Goal: Information Seeking & Learning: Learn about a topic

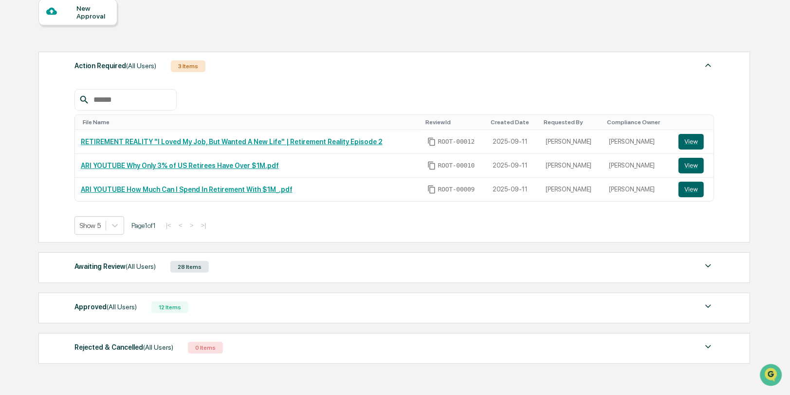
scroll to position [137, 0]
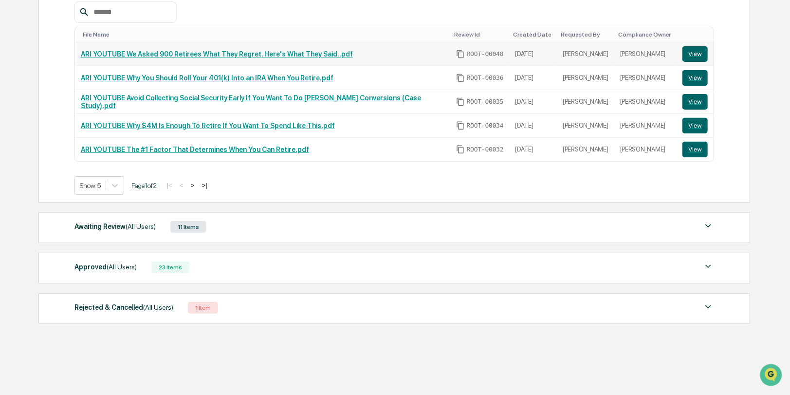
scroll to position [185, 0]
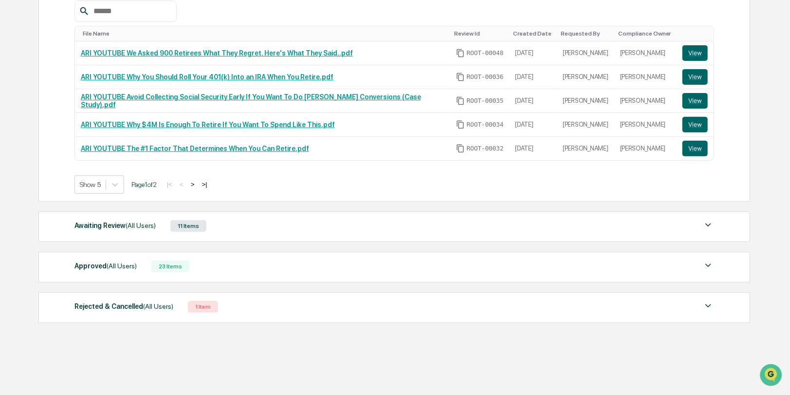
click at [319, 312] on div "Rejected & Cancelled (All Users) 1 Item File Name Review Id Created Date Reques…" at bounding box center [394, 307] width 712 height 31
click at [320, 309] on div "Rejected & Cancelled (All Users) 1 Item" at bounding box center [394, 307] width 640 height 14
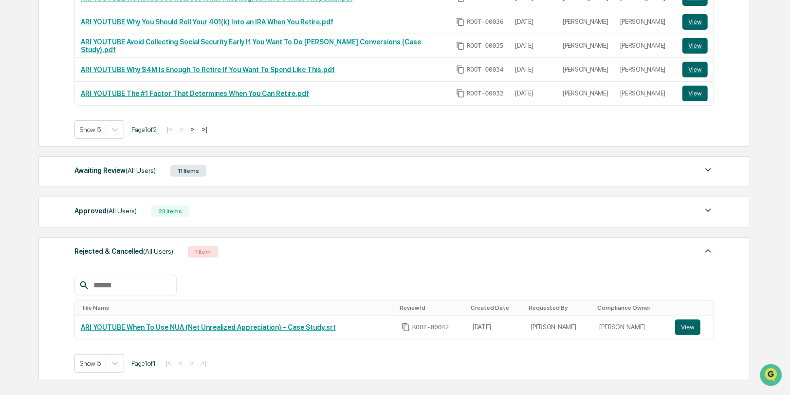
scroll to position [242, 0]
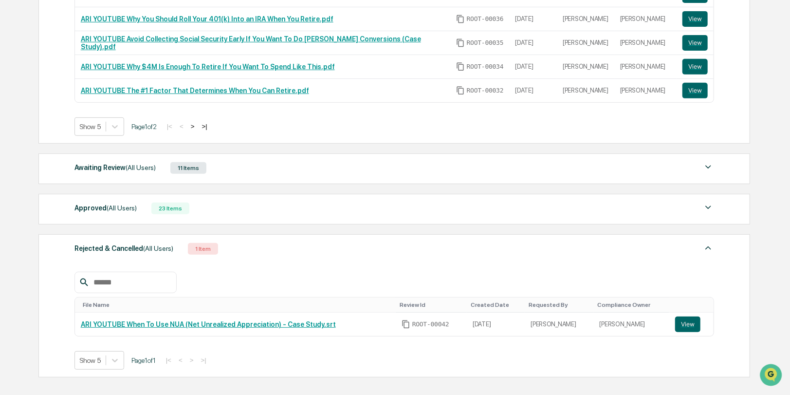
click at [322, 162] on div "Awaiting Review (All Users) 11 Items" at bounding box center [394, 168] width 640 height 14
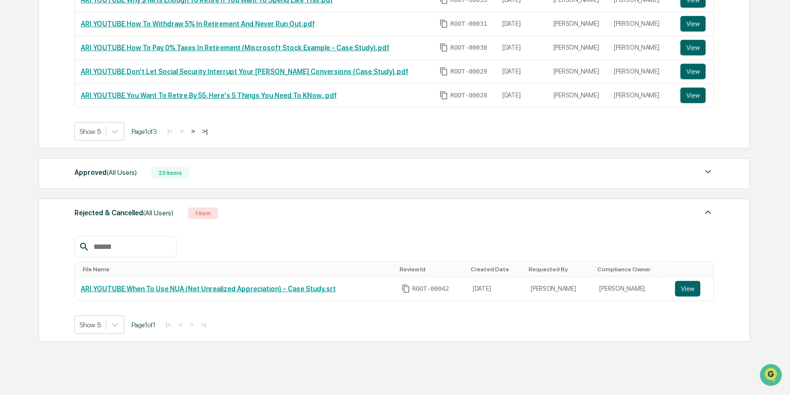
scroll to position [502, 0]
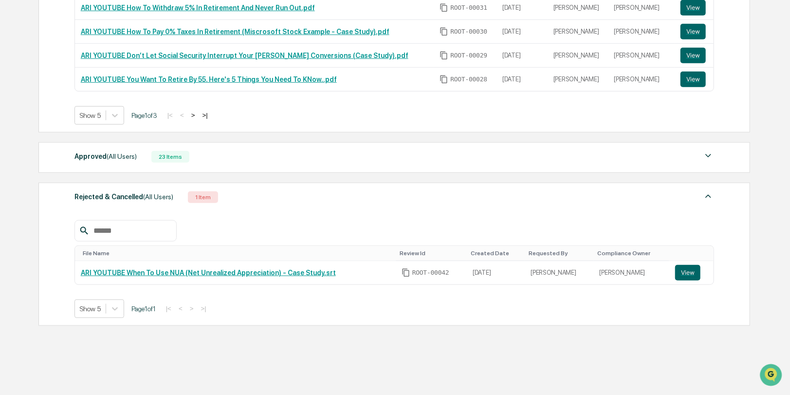
click at [269, 150] on div "Approved (All Users) 23 Items" at bounding box center [394, 157] width 640 height 14
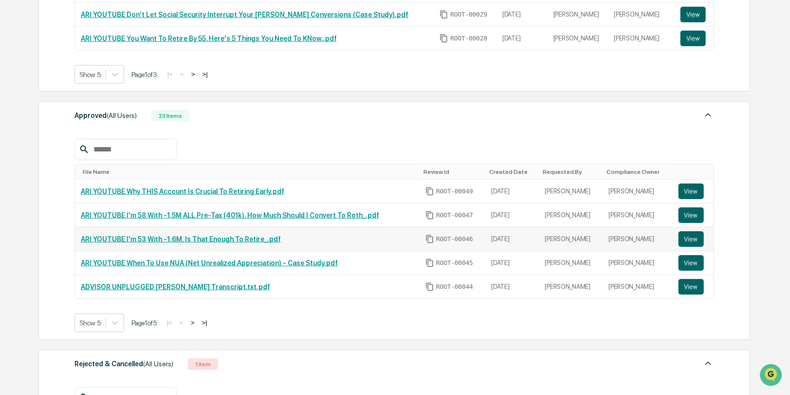
scroll to position [558, 0]
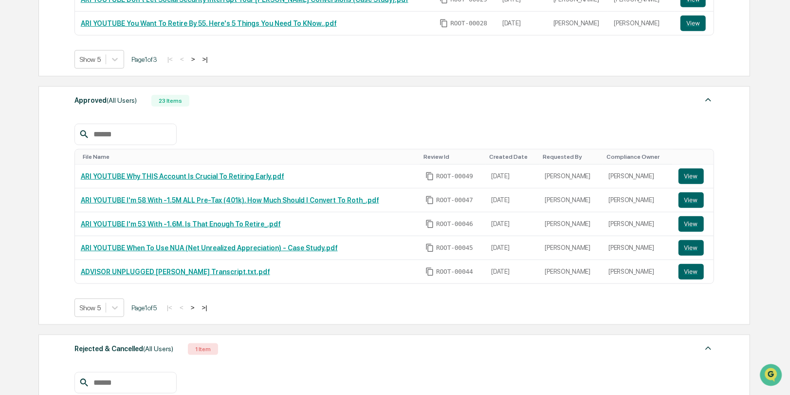
click at [198, 303] on button ">" at bounding box center [193, 307] width 10 height 8
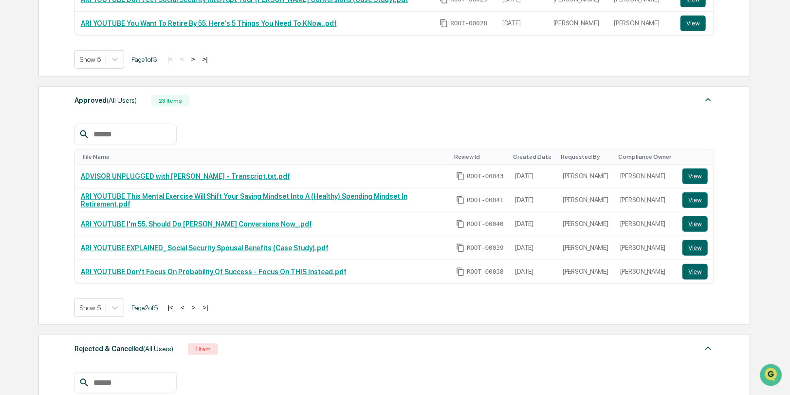
click at [199, 303] on button ">" at bounding box center [194, 307] width 10 height 8
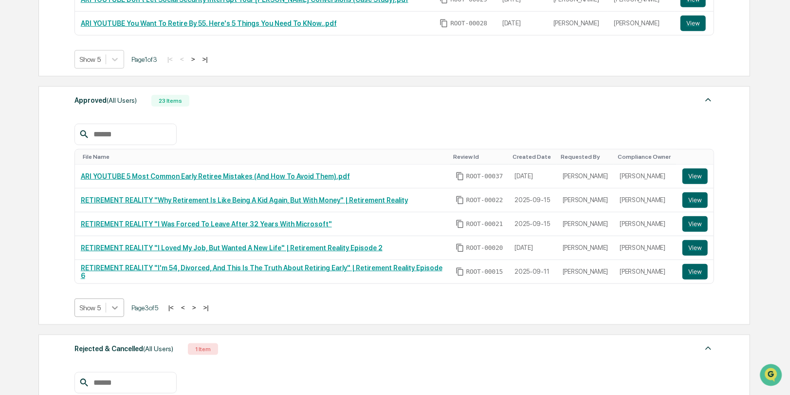
scroll to position [563, 0]
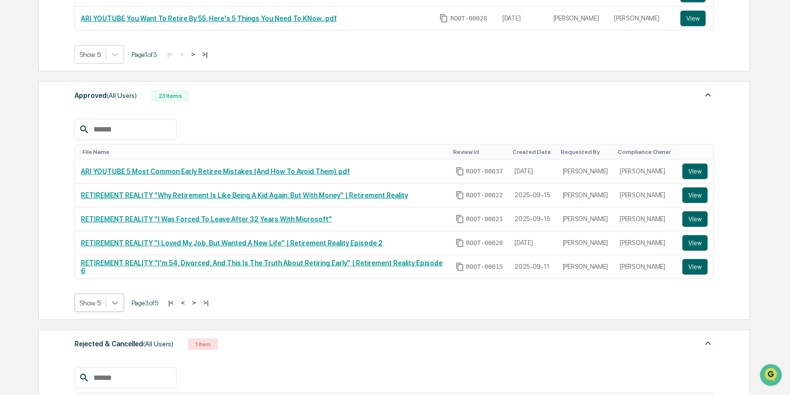
click at [114, 302] on div at bounding box center [115, 303] width 18 height 18
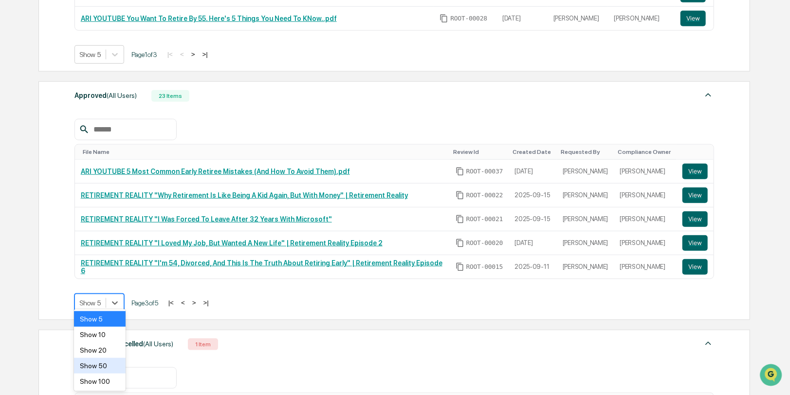
click at [103, 361] on div "Show 50" at bounding box center [99, 366] width 51 height 16
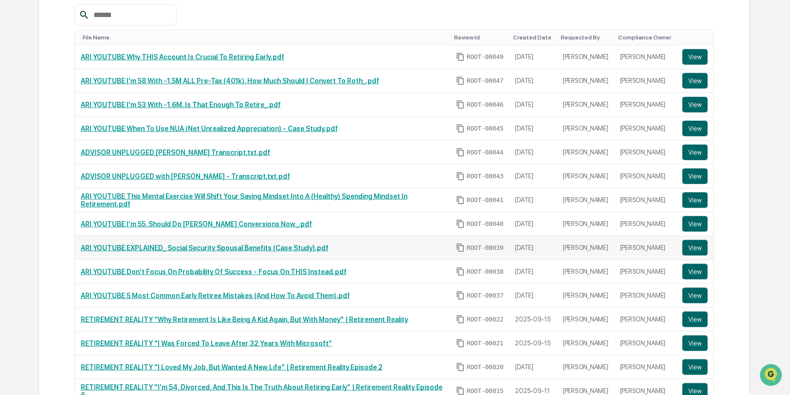
scroll to position [643, 0]
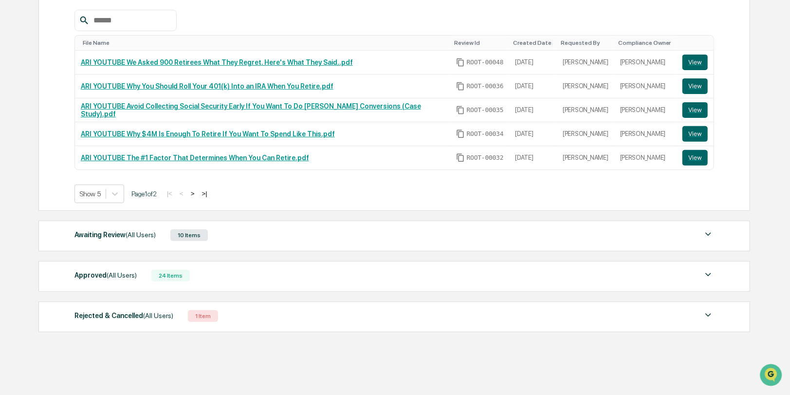
scroll to position [185, 0]
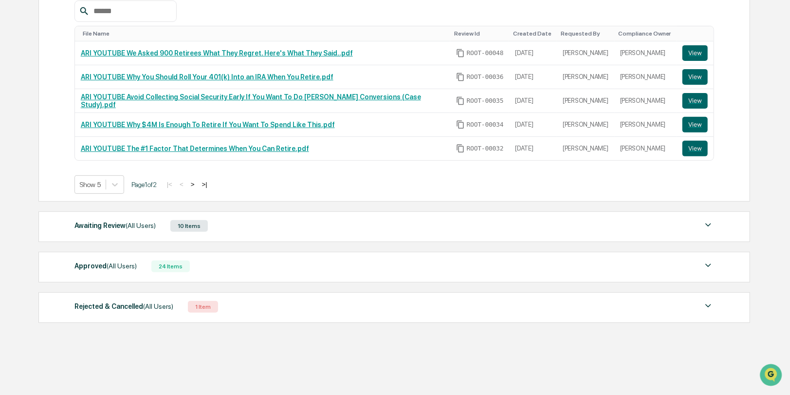
click at [288, 300] on div "Rejected & Cancelled (All Users) 1 Item" at bounding box center [394, 307] width 640 height 14
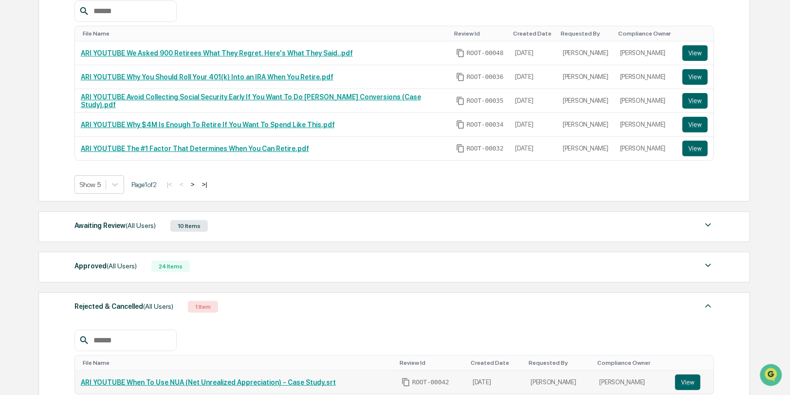
click at [179, 378] on link "ARI YOUTUBE When To Use NUA (Net Unrealized Appreciation) - Case Study.srt" at bounding box center [208, 382] width 255 height 8
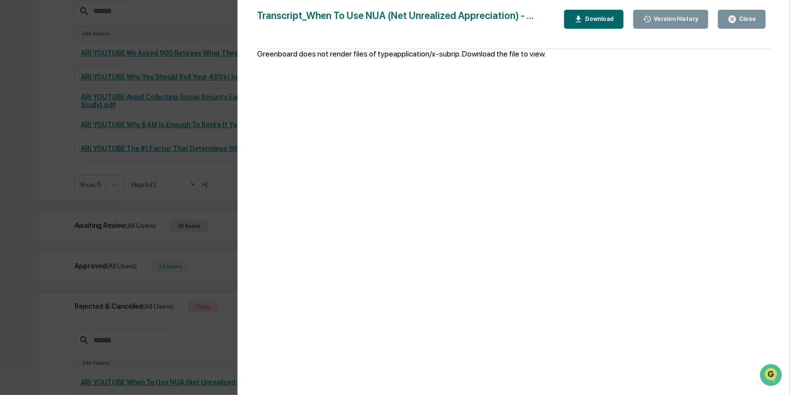
click at [723, 17] on button "Close" at bounding box center [742, 19] width 48 height 19
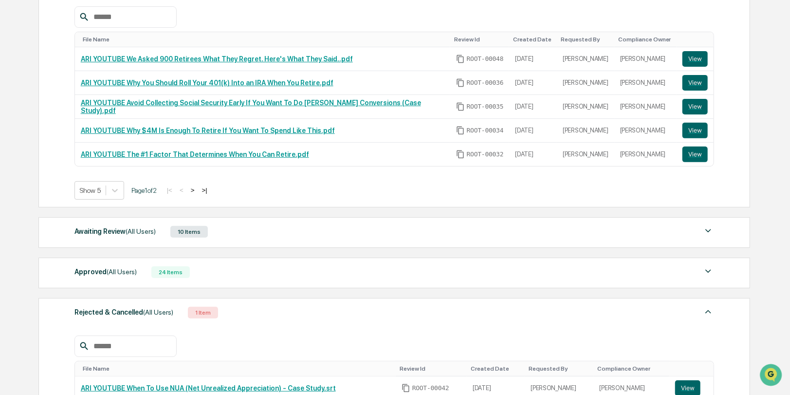
scroll to position [169, 0]
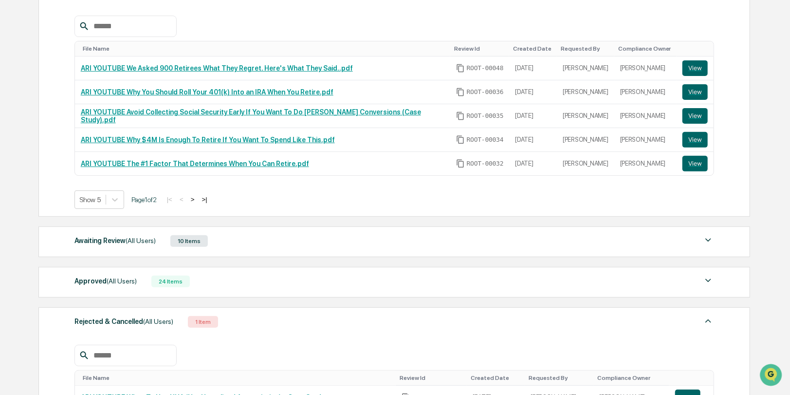
click at [269, 241] on div "Awaiting Review (All Users) 10 Items" at bounding box center [394, 241] width 640 height 14
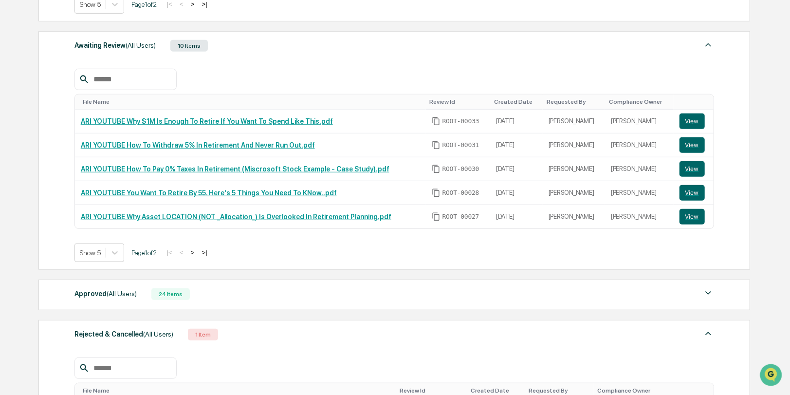
scroll to position [502, 0]
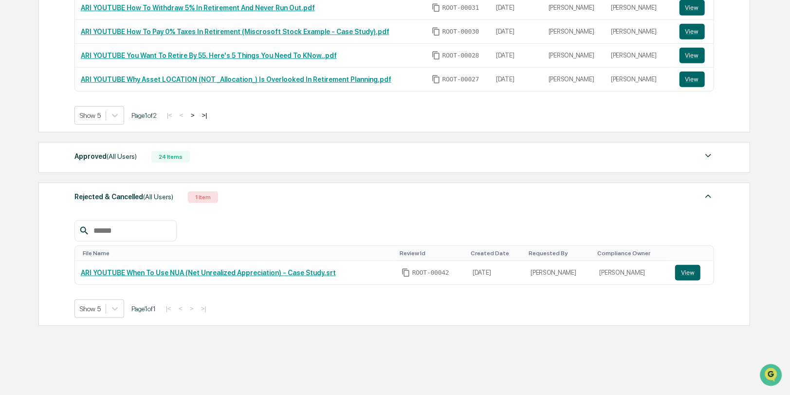
click at [217, 143] on div "Approved (All Users) 24 Items File Name Review Id Created Date Requested By Com…" at bounding box center [394, 157] width 712 height 31
click at [231, 160] on div "Approved (All Users) 24 Items File Name Review Id Created Date Requested By Com…" at bounding box center [394, 157] width 712 height 31
click at [704, 150] on img at bounding box center [709, 156] width 12 height 12
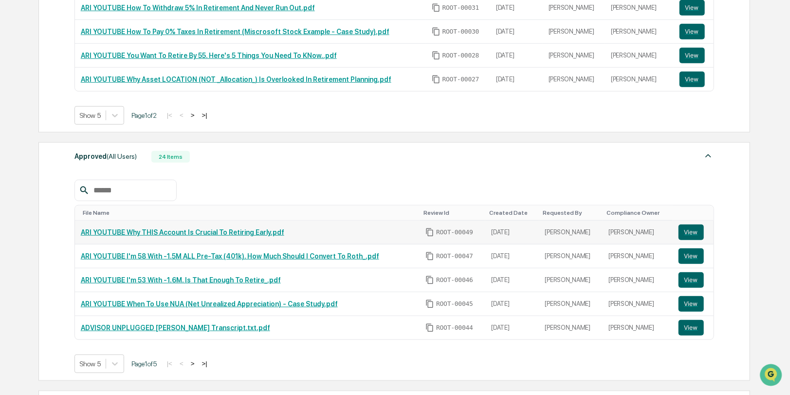
click at [204, 229] on link "ARI YOUTUBE Why THIS Account Is Crucial To Retiring Early.pdf" at bounding box center [183, 232] width 204 height 8
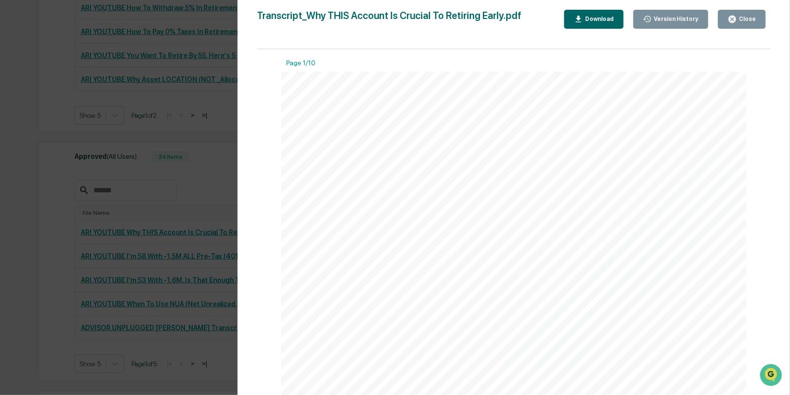
click at [725, 25] on button "Close" at bounding box center [742, 19] width 48 height 19
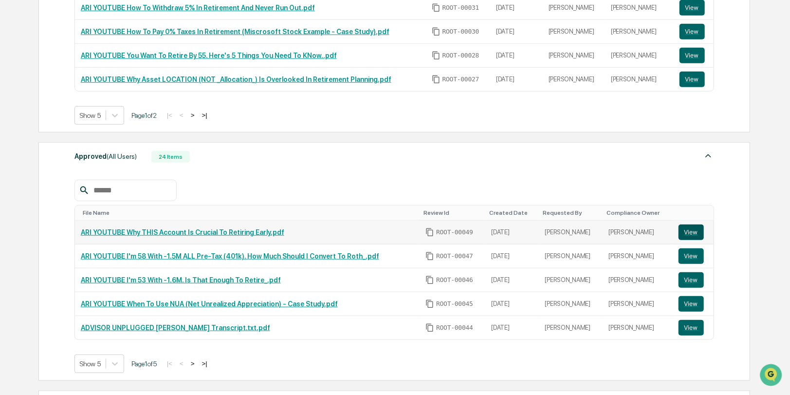
click at [693, 228] on button "View" at bounding box center [691, 232] width 25 height 16
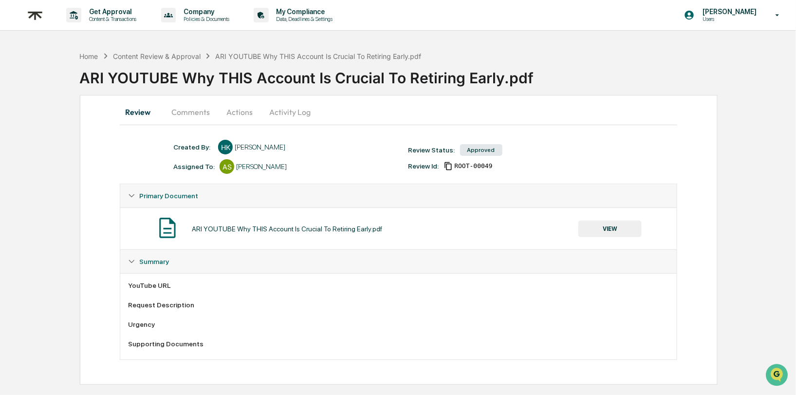
click at [190, 112] on button "Comments" at bounding box center [191, 111] width 54 height 23
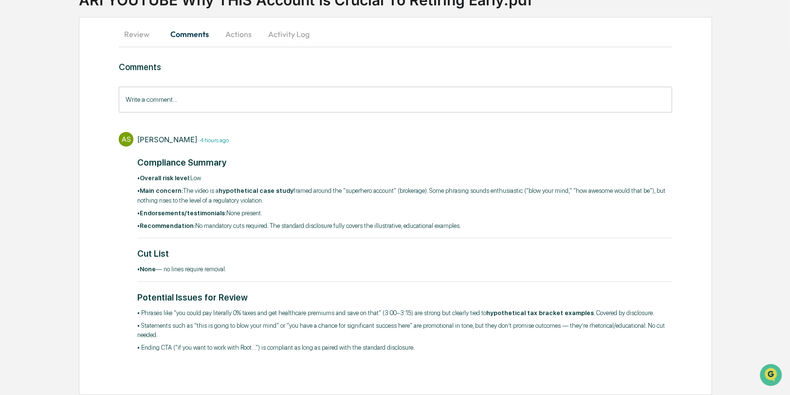
scroll to position [86, 0]
click at [129, 29] on button "Review" at bounding box center [141, 33] width 44 height 23
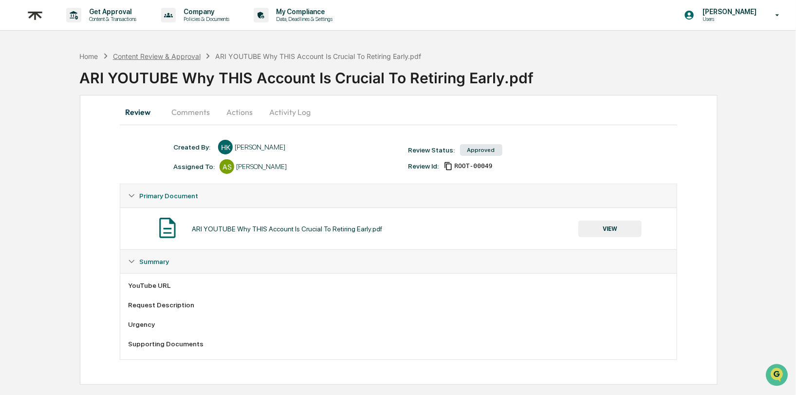
click at [195, 52] on div "Content Review & Approval" at bounding box center [157, 56] width 88 height 8
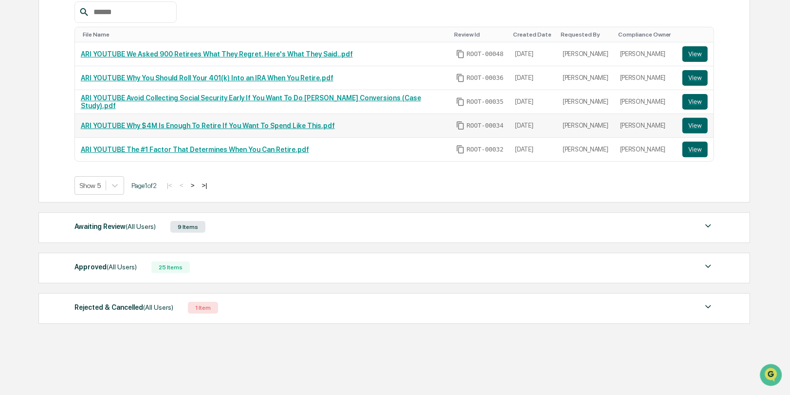
scroll to position [185, 0]
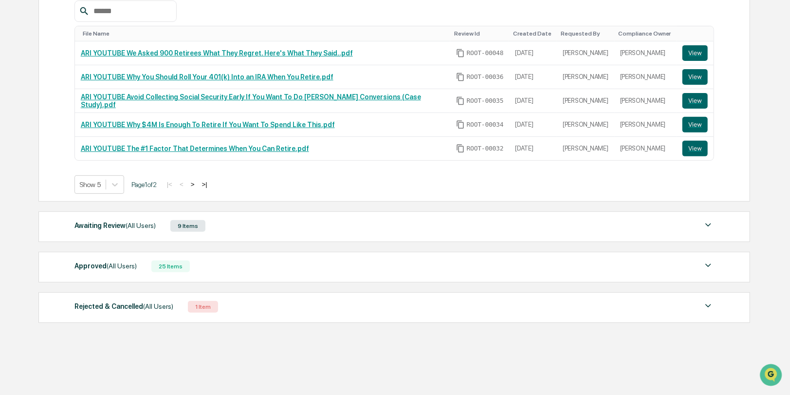
click at [244, 261] on div "Approved (All Users) 25 Items" at bounding box center [394, 266] width 640 height 14
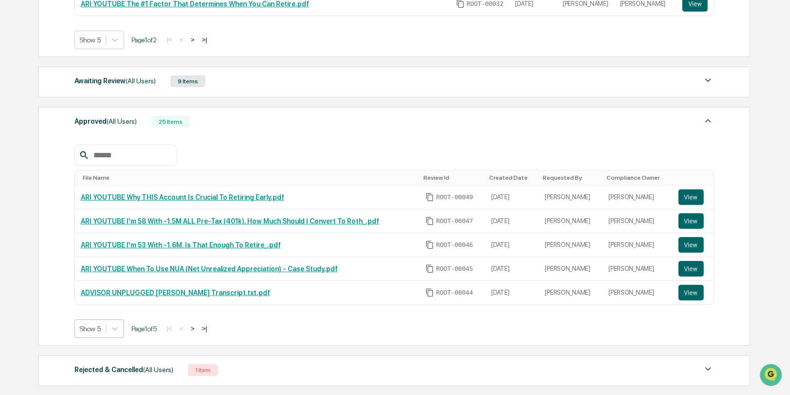
scroll to position [357, 0]
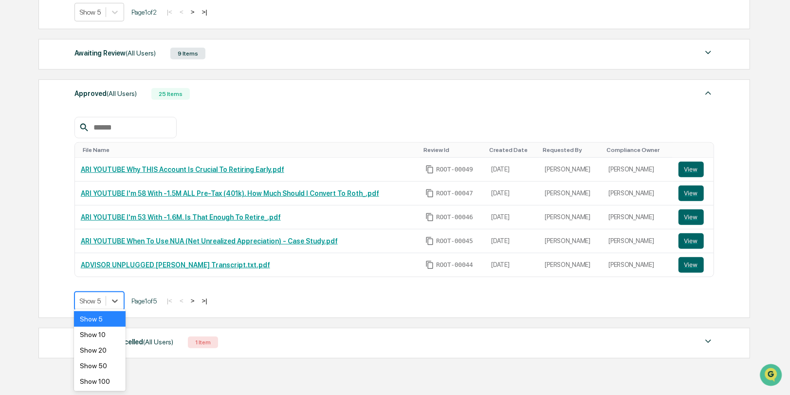
click at [93, 325] on body "Get Approval Content & Transactions Company Policies & Documents My Compliance …" at bounding box center [395, 38] width 790 height 791
click at [93, 355] on div "Show 20" at bounding box center [99, 350] width 51 height 16
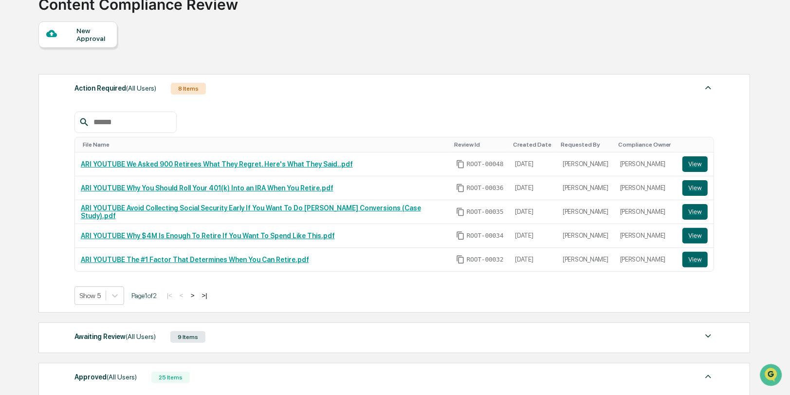
scroll to position [64, 0]
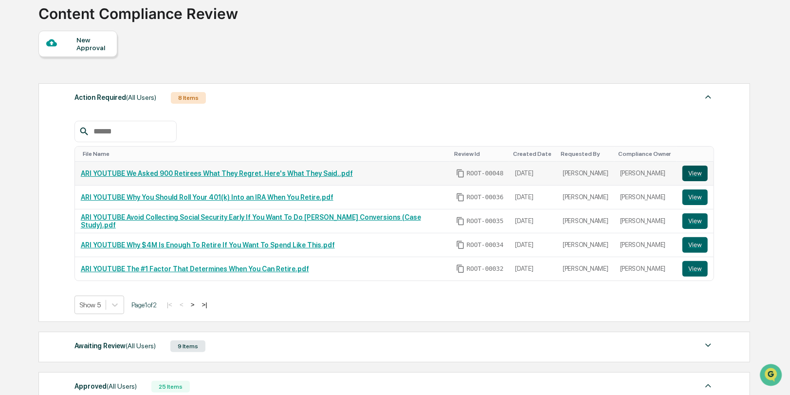
click at [699, 176] on button "View" at bounding box center [695, 174] width 25 height 16
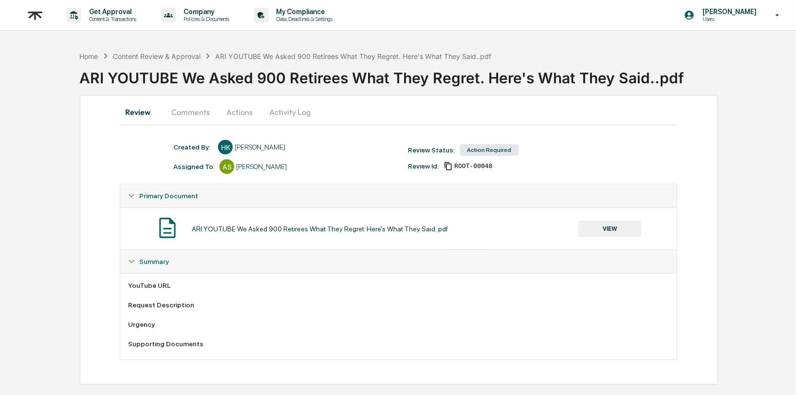
click at [186, 114] on button "Comments" at bounding box center [191, 111] width 54 height 23
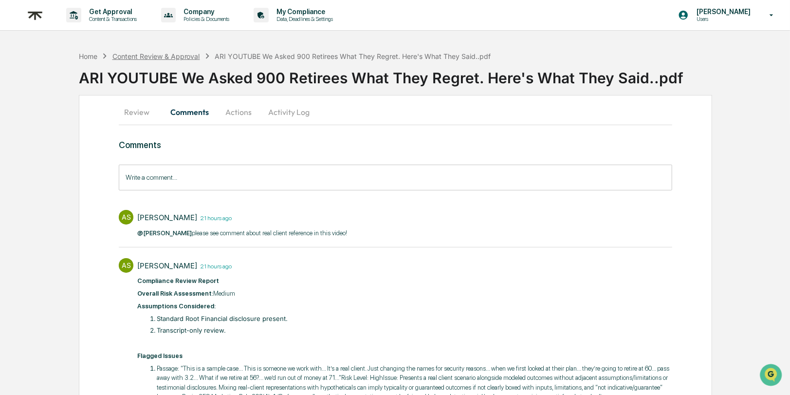
click at [155, 54] on div "Content Review & Approval" at bounding box center [156, 56] width 88 height 8
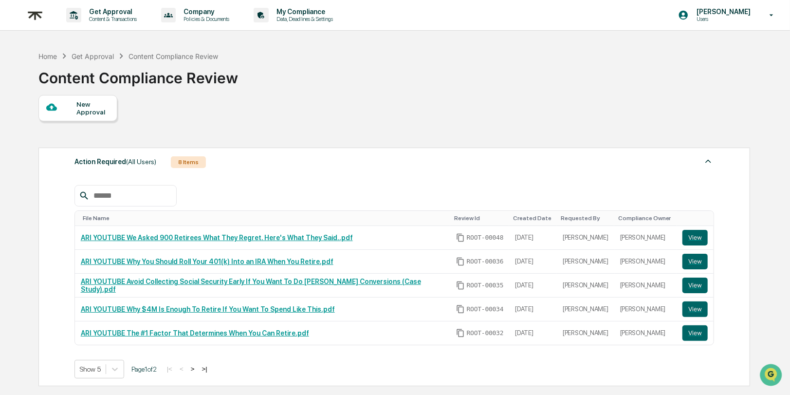
click at [564, 143] on div "Action Required (All Users) 8 Items File Name Review Id Created Date Requested …" at bounding box center [393, 328] width 711 height 370
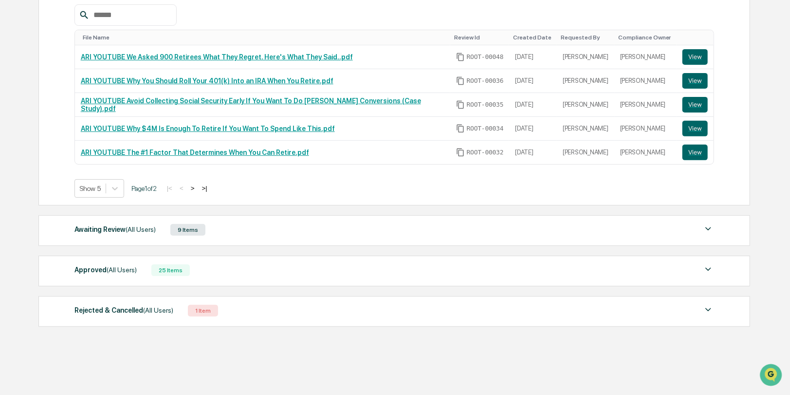
scroll to position [185, 0]
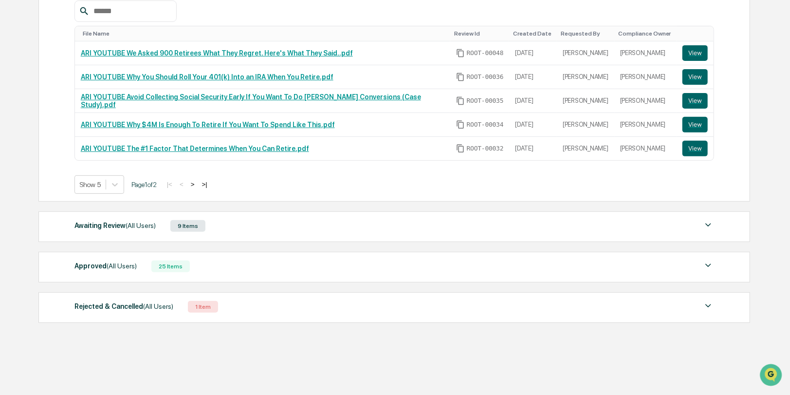
click at [303, 221] on div "Awaiting Review (All Users) 9 Items" at bounding box center [394, 226] width 640 height 14
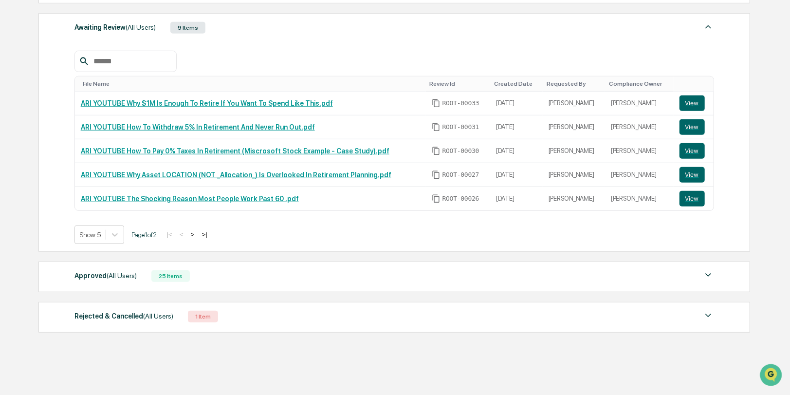
scroll to position [390, 0]
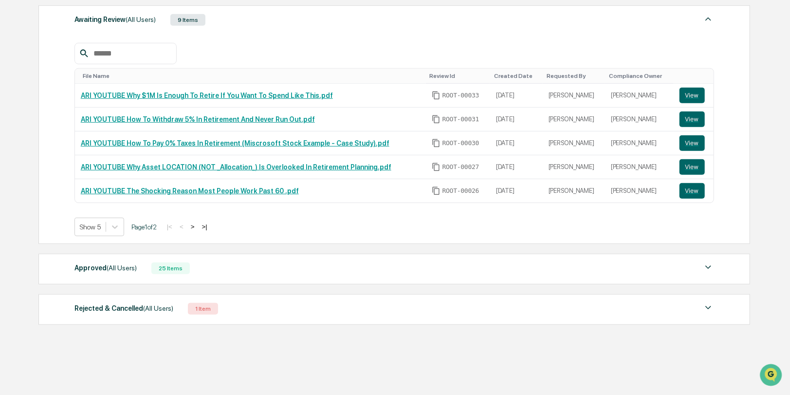
click at [243, 265] on div "Approved (All Users) 25 Items" at bounding box center [394, 268] width 640 height 14
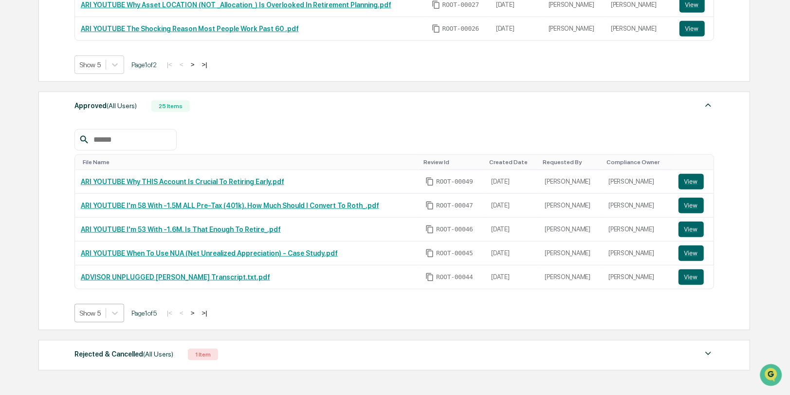
scroll to position [563, 0]
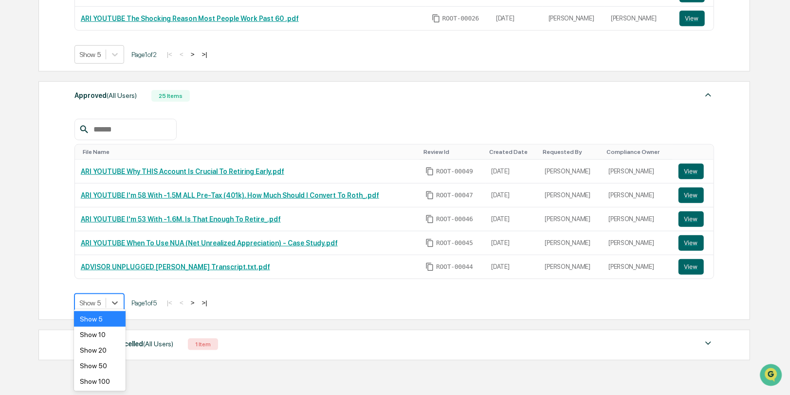
click at [103, 366] on div "Show 50" at bounding box center [99, 366] width 51 height 16
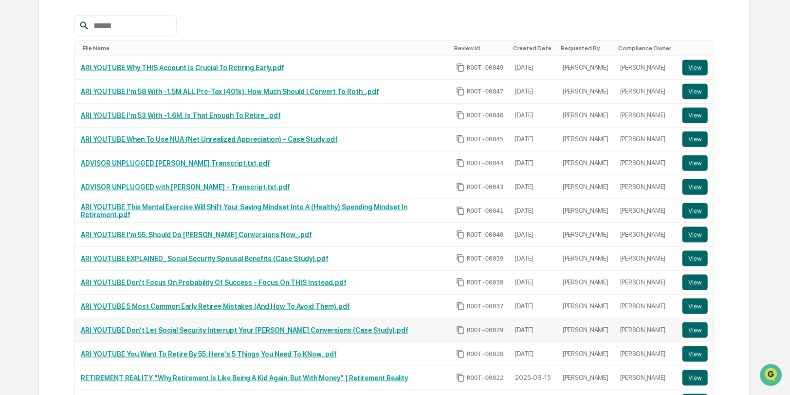
scroll to position [655, 0]
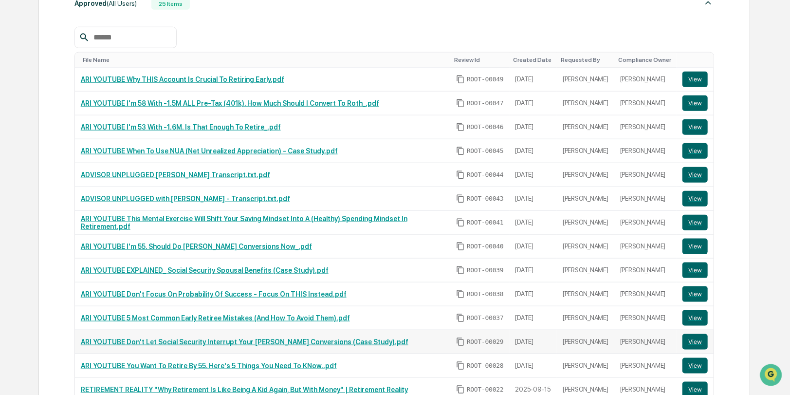
click at [430, 338] on td "ARI YOUTUBE Don’t Let Social Security Interrupt Your [PERSON_NAME] Conversions …" at bounding box center [262, 342] width 375 height 24
drag, startPoint x: 359, startPoint y: 333, endPoint x: 89, endPoint y: 326, distance: 270.3
click at [89, 330] on td "ARI YOUTUBE Don’t Let Social Security Interrupt Your [PERSON_NAME] Conversions …" at bounding box center [262, 342] width 375 height 24
copy link "ARI YOUTUBE Don’t Let Social Security Interrupt Your Roth Conversions (Case Stu…"
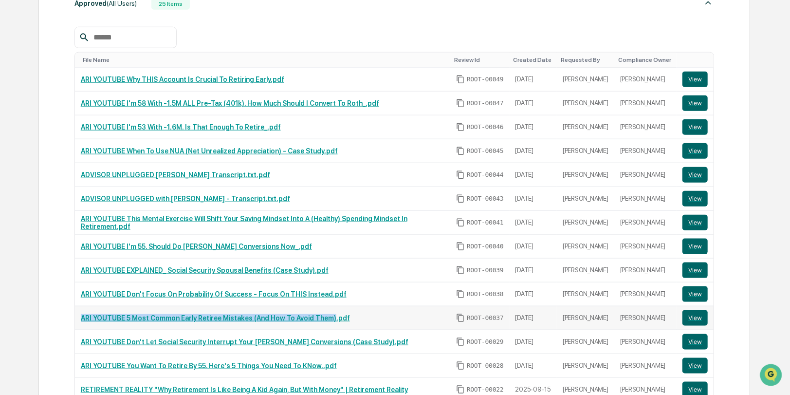
drag, startPoint x: 342, startPoint y: 308, endPoint x: 79, endPoint y: 314, distance: 263.0
click at [79, 314] on td "ARI YOUTUBE 5 Most Common Early Retiree Mistakes (And How To Avoid Them).pdf" at bounding box center [262, 318] width 375 height 24
copy link "ARI YOUTUBE 5 Most Common Early Retiree Mistakes (And How To Avoid Them)"
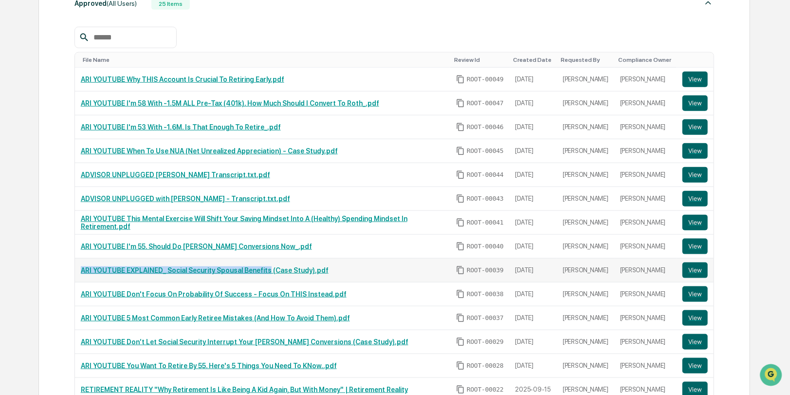
drag, startPoint x: 278, startPoint y: 261, endPoint x: 80, endPoint y: 262, distance: 198.2
click at [81, 266] on link "ARI YOUTUBE EXPLAINED_ Social Security Spousal Benefits (Case Study).pdf" at bounding box center [205, 270] width 248 height 8
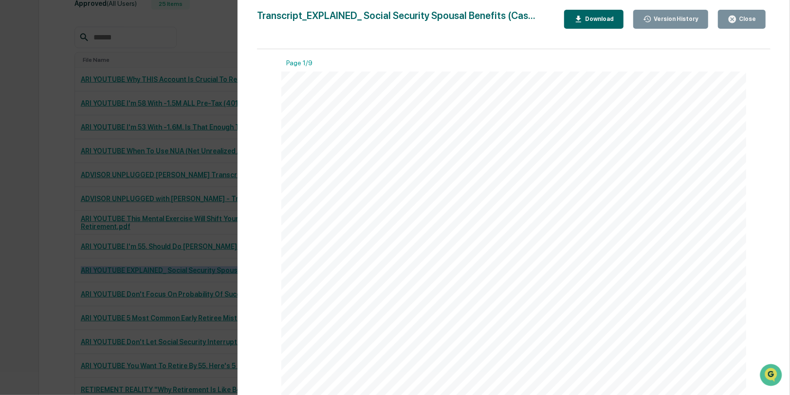
click at [736, 18] on icon "button" at bounding box center [732, 19] width 7 height 7
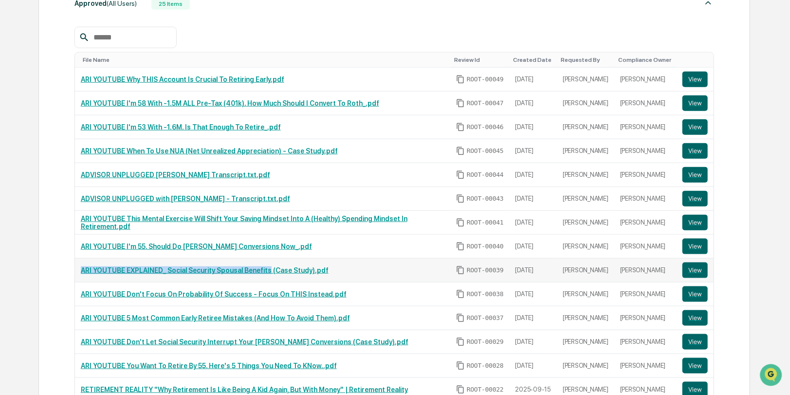
copy link "ARI YOUTUBE EXPLAINED_ Social Security Spousal Benefits"
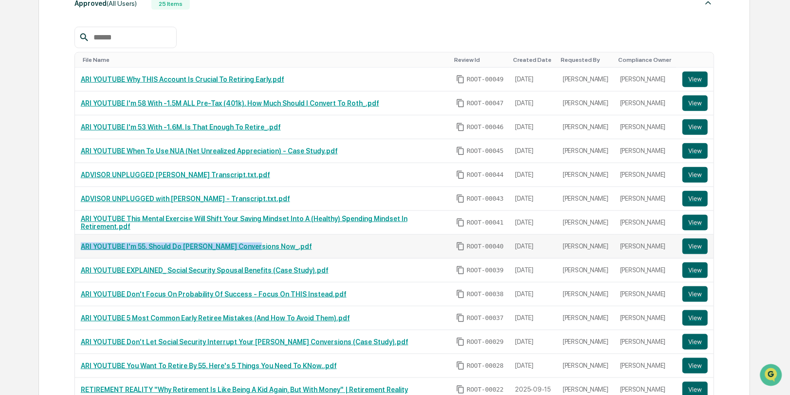
drag, startPoint x: 260, startPoint y: 238, endPoint x: 80, endPoint y: 241, distance: 179.7
click at [81, 242] on link "ARI YOUTUBE I'm 55. Should Do [PERSON_NAME] Conversions Now_.pdf" at bounding box center [196, 246] width 231 height 8
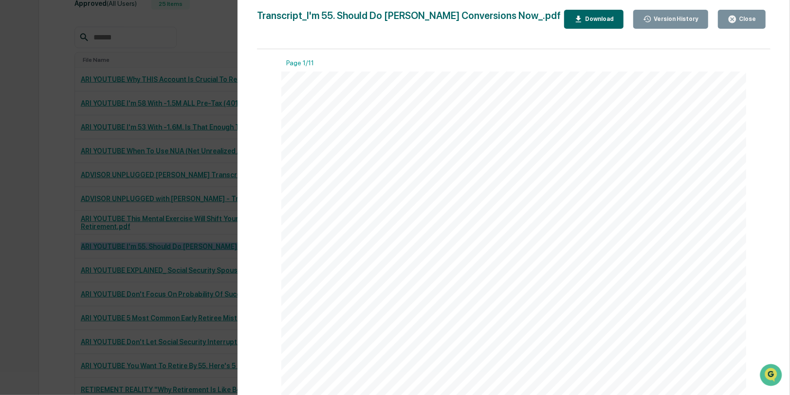
drag, startPoint x: 748, startPoint y: 18, endPoint x: 715, endPoint y: 43, distance: 41.7
click at [747, 20] on div "Close" at bounding box center [746, 19] width 19 height 7
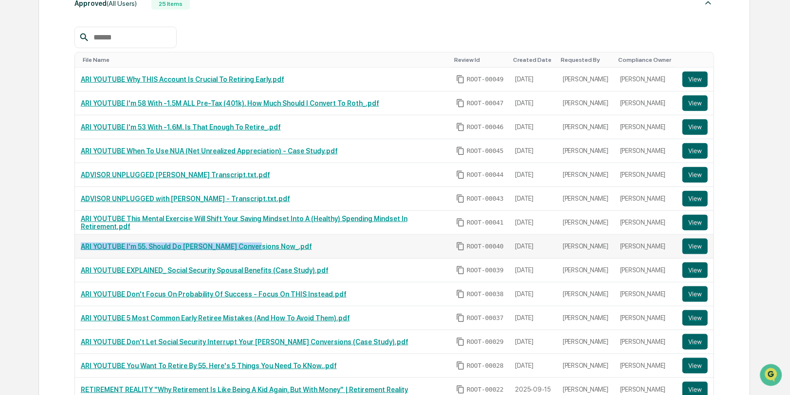
copy link "ARI YOUTUBE I'm 55. Should Do Roth Conversions Now"
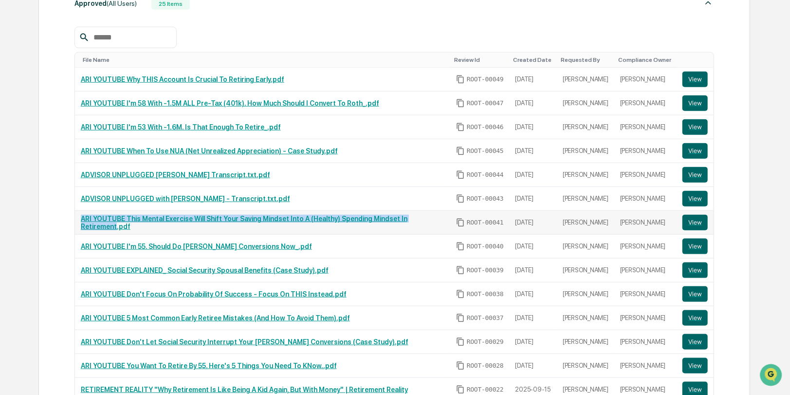
drag, startPoint x: 117, startPoint y: 219, endPoint x: 79, endPoint y: 215, distance: 38.1
click at [79, 215] on td "ARI YOUTUBE This Mental Exercise Will Shift Your Saving Mindset Into A (Healthy…" at bounding box center [262, 223] width 375 height 24
copy link "ARI YOUTUBE This Mental Exercise Will Shift Your Saving Mindset Into A (Healthy…"
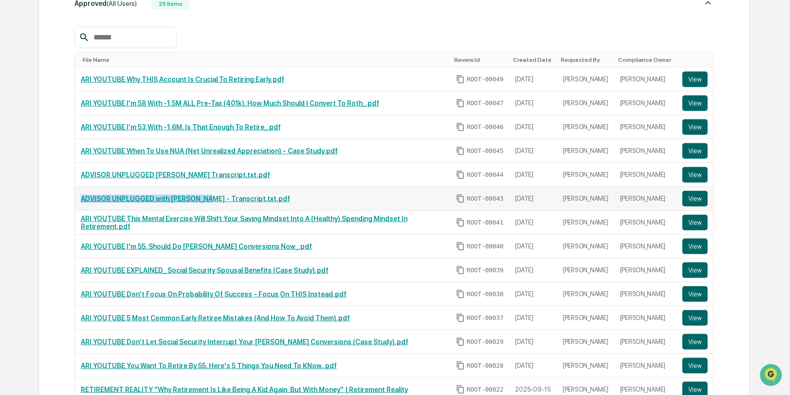
drag, startPoint x: 207, startPoint y: 191, endPoint x: 112, endPoint y: 185, distance: 94.7
click at [112, 187] on td "ADVISOR UNPLUGGED with JT Trimble - Transcript.txt.pdf" at bounding box center [262, 199] width 375 height 24
copy link "ADVISOR UNPLUGGED with JT Trimble"
drag, startPoint x: 203, startPoint y: 167, endPoint x: 80, endPoint y: 166, distance: 122.2
click at [81, 171] on link "ADVISOR UNPLUGGED [PERSON_NAME] Transcript.txt.pdf" at bounding box center [175, 175] width 189 height 8
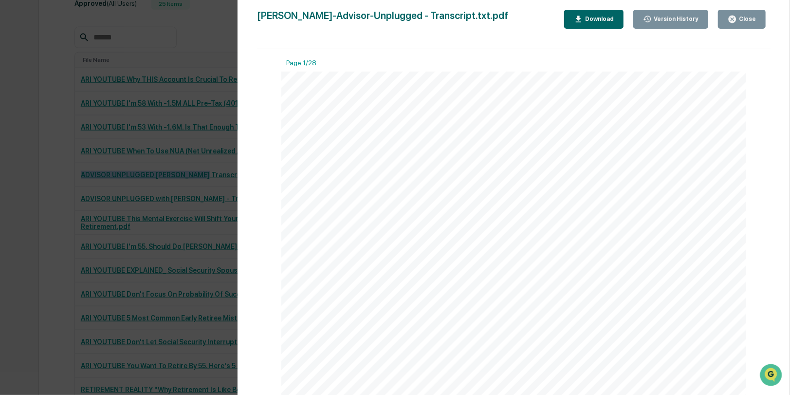
click at [730, 20] on icon "button" at bounding box center [732, 19] width 7 height 7
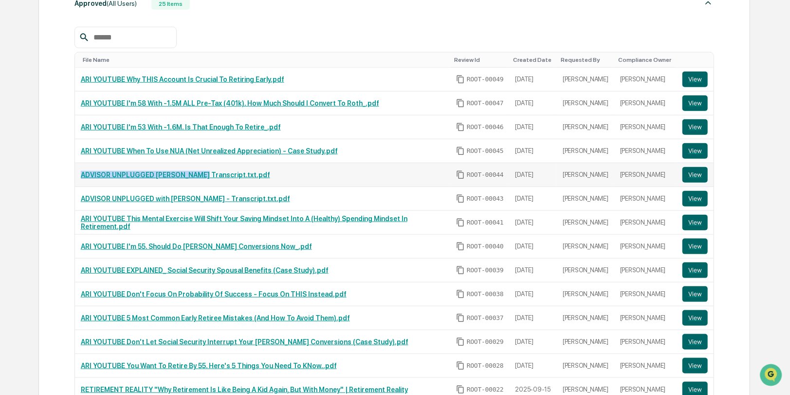
copy link "ADVISOR UNPLUGGED Erin Varghese"
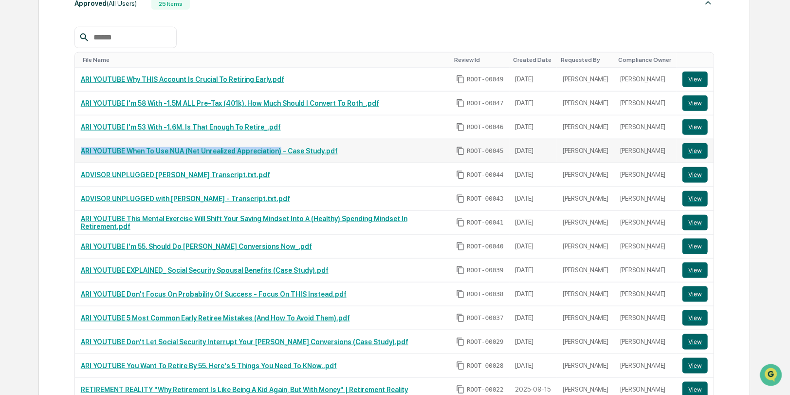
drag, startPoint x: 287, startPoint y: 146, endPoint x: 134, endPoint y: 136, distance: 153.6
click at [134, 139] on td "ARI YOUTUBE When To Use NUA (Net Unrealized Appreciation) - Case Study.pdf" at bounding box center [262, 151] width 375 height 24
copy link "ARI YOUTUBE When To Use NUA (Net Unrealized Appreciation)"
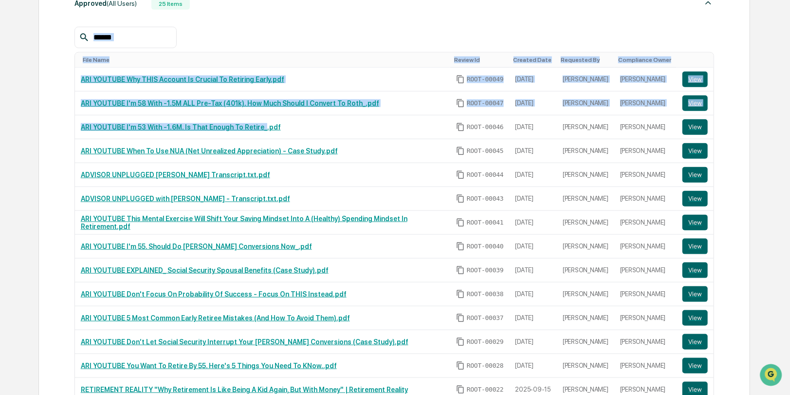
drag, startPoint x: 268, startPoint y: 122, endPoint x: 59, endPoint y: 114, distance: 209.0
click at [59, 114] on div "Approved (All Users) 25 Items File Name Review Id Created Date Requested By Com…" at bounding box center [394, 347] width 712 height 716
click at [274, 116] on td "ARI YOUTUBE I'm 53 With -1.6M. Is That Enough To Retire_.pdf" at bounding box center [262, 127] width 375 height 24
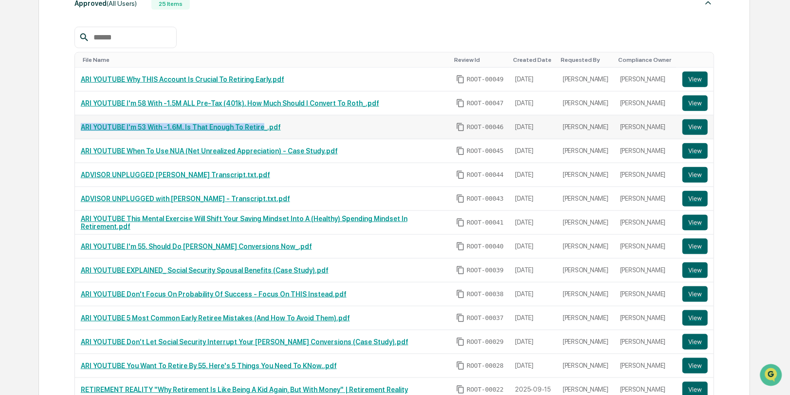
drag, startPoint x: 266, startPoint y: 122, endPoint x: 90, endPoint y: 117, distance: 176.3
click at [91, 116] on td "ARI YOUTUBE I'm 53 With -1.6M. Is That Enough To Retire_.pdf" at bounding box center [262, 127] width 375 height 24
copy link "ARI YOUTUBE I'm 53 With -1.6M. Is That Enough To Retire"
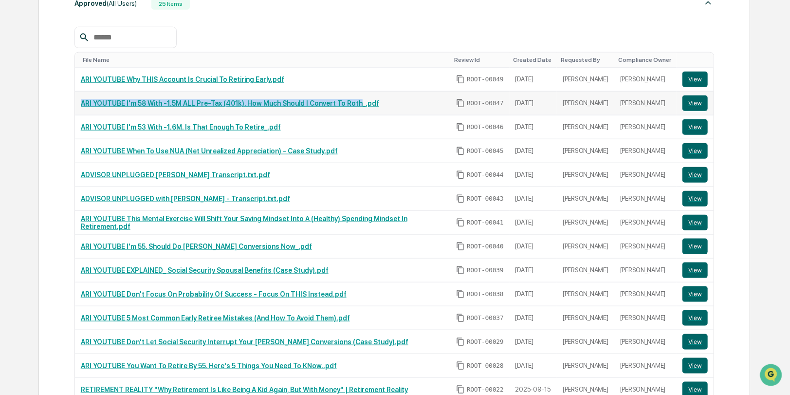
drag, startPoint x: 373, startPoint y: 96, endPoint x: 122, endPoint y: 87, distance: 251.4
click at [122, 92] on td "ARI YOUTUBE I'm 58 With -1.5M ALL Pre-Tax (401k). How Much Should I Convert To …" at bounding box center [262, 104] width 375 height 24
copy link "ARI YOUTUBE I'm 58 With -1.5M ALL Pre-Tax (401k). How Much Should I Convert To …"
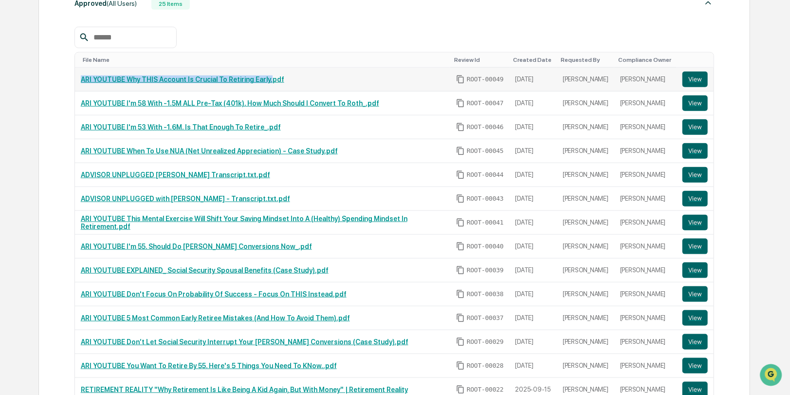
drag, startPoint x: 278, startPoint y: 74, endPoint x: 77, endPoint y: 73, distance: 201.1
click at [77, 73] on td "ARI YOUTUBE Why THIS Account Is Crucial To Retiring Early.pdf" at bounding box center [262, 80] width 375 height 24
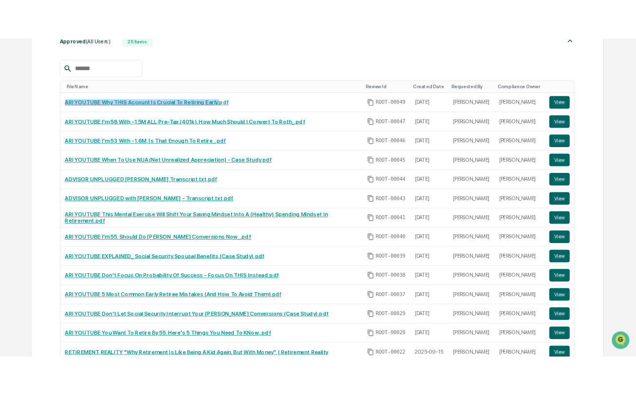
scroll to position [666, 0]
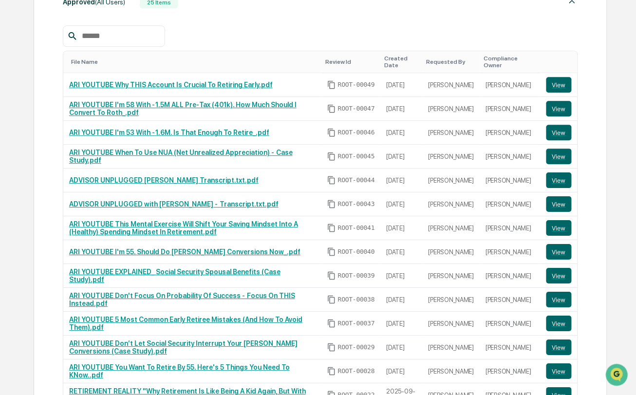
click at [256, 25] on div at bounding box center [320, 35] width 515 height 21
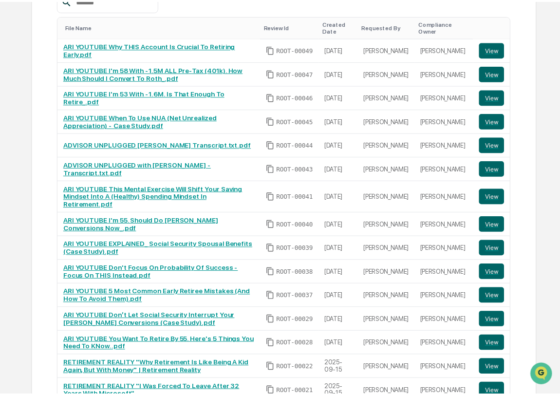
scroll to position [699, 0]
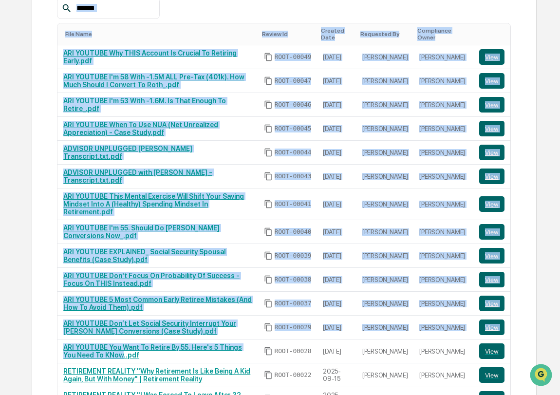
drag, startPoint x: 111, startPoint y: 331, endPoint x: 56, endPoint y: 325, distance: 55.3
click at [56, 325] on div "Approved (All Users) 25 Items File Name Review Id Created Date Requested By Com…" at bounding box center [284, 325] width 505 height 730
click at [36, 324] on div "Approved (All Users) 25 Items File Name Review Id Created Date Requested By Com…" at bounding box center [284, 325] width 505 height 730
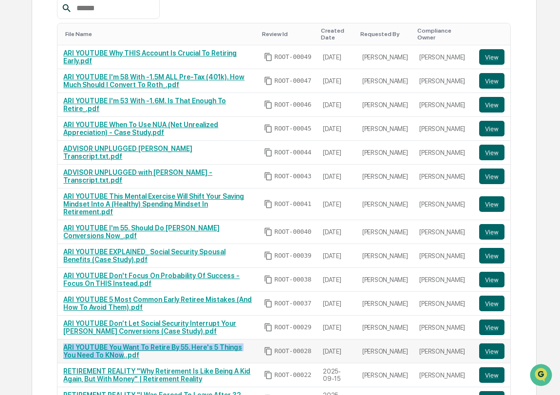
drag, startPoint x: 111, startPoint y: 334, endPoint x: 61, endPoint y: 326, distance: 49.8
click at [61, 339] on td "ARI YOUTUBE You Want To Retire By 55. Here's 5 Things You Need To KNow..pdf" at bounding box center [157, 351] width 200 height 24
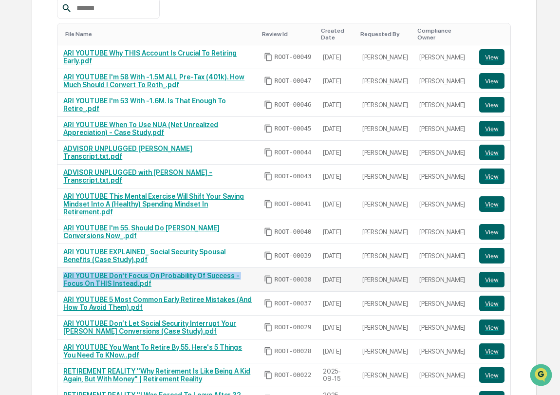
drag, startPoint x: 118, startPoint y: 259, endPoint x: 60, endPoint y: 253, distance: 57.8
click at [60, 268] on td "ARI YOUTUBE Don't Focus On Probability Of Success - Focus On THIS Instead.pdf" at bounding box center [157, 280] width 200 height 24
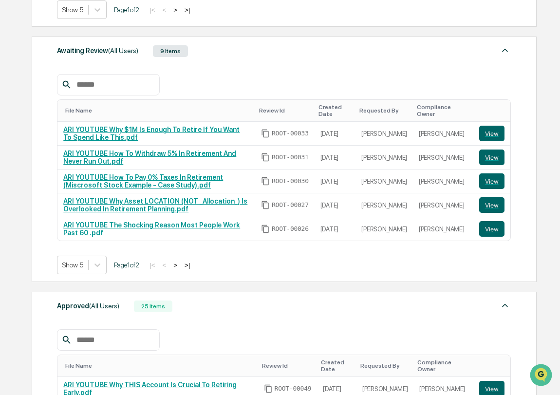
scroll to position [364, 0]
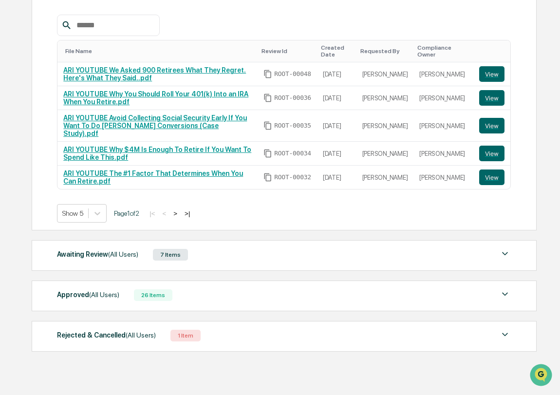
scroll to position [165, 0]
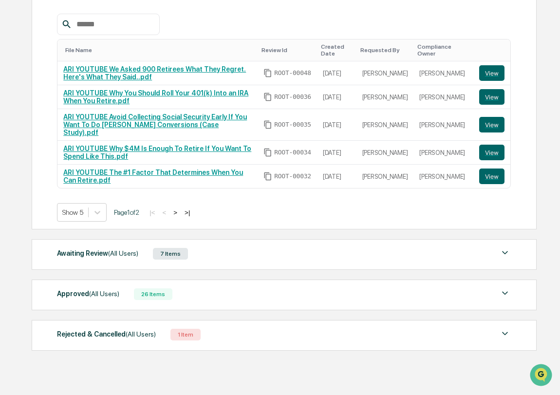
click at [295, 287] on div "Approved (All Users) 26 Items" at bounding box center [284, 294] width 454 height 14
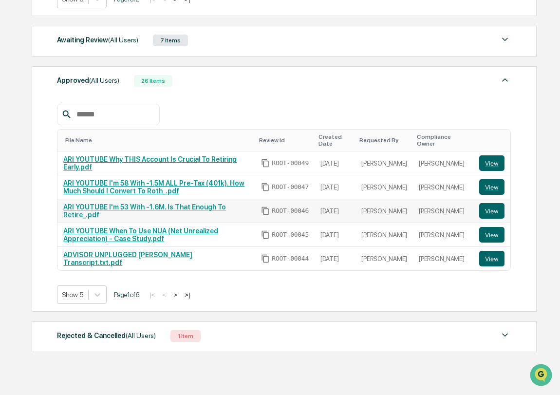
scroll to position [379, 0]
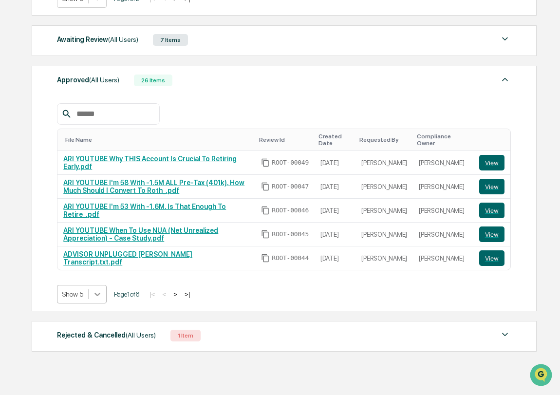
click at [102, 289] on icon at bounding box center [98, 294] width 10 height 10
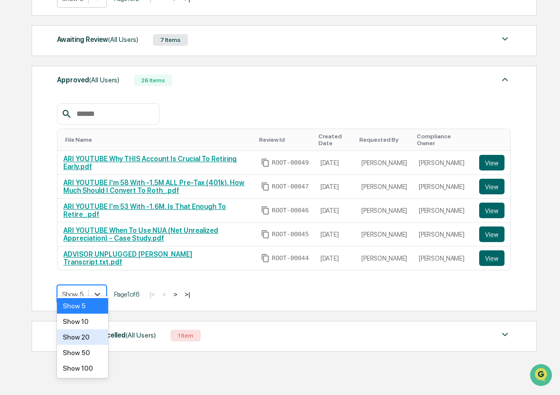
click at [72, 336] on div "Show 20" at bounding box center [82, 337] width 51 height 16
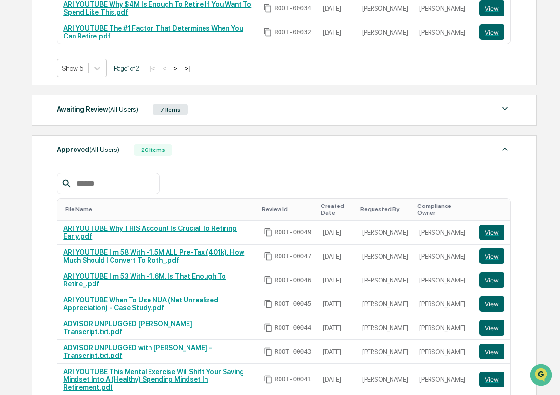
scroll to position [0, 0]
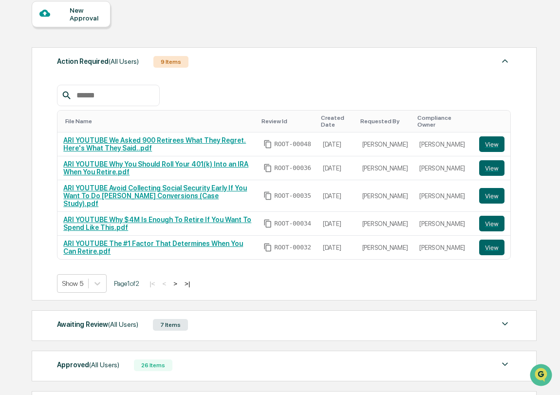
scroll to position [165, 0]
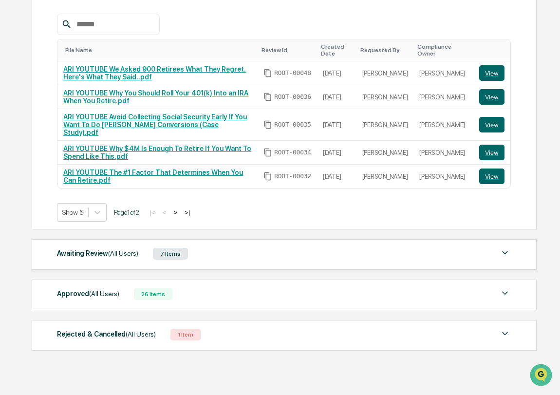
click at [364, 279] on div "Approved (All Users) 26 Items File Name Review Id Created Date Requested By Com…" at bounding box center [284, 294] width 505 height 31
click at [504, 287] on img at bounding box center [505, 293] width 12 height 12
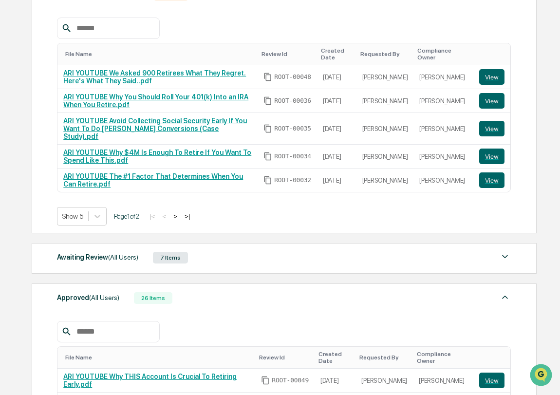
scroll to position [158, 0]
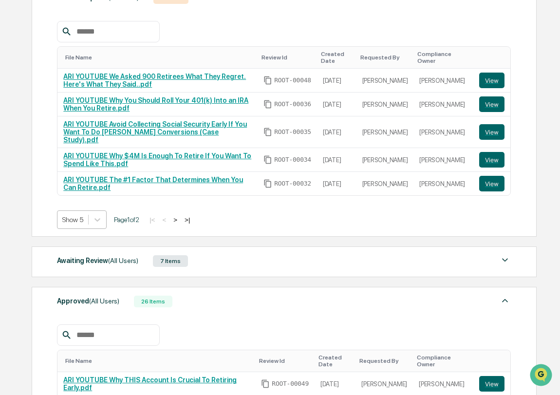
click at [86, 213] on div "Show 5" at bounding box center [72, 220] width 31 height 14
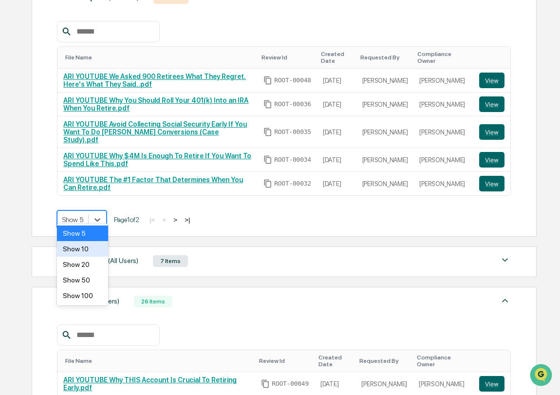
click at [90, 255] on div "Show 10" at bounding box center [82, 249] width 51 height 16
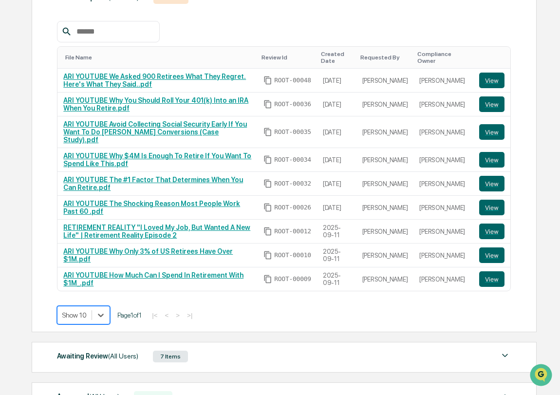
click at [108, 306] on div "Action Required (All Users) 9 Items File Name Review Id Created Date Requested …" at bounding box center [284, 157] width 505 height 349
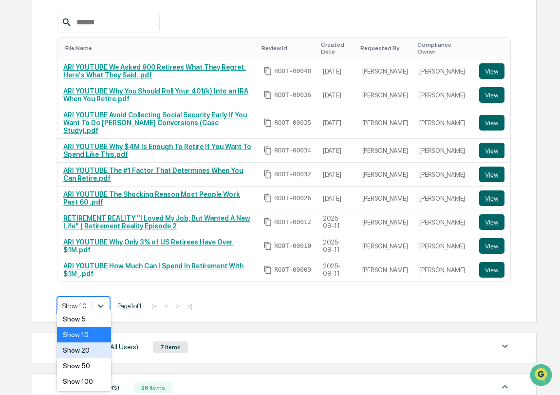
click at [102, 353] on div "Show 20" at bounding box center [84, 350] width 55 height 16
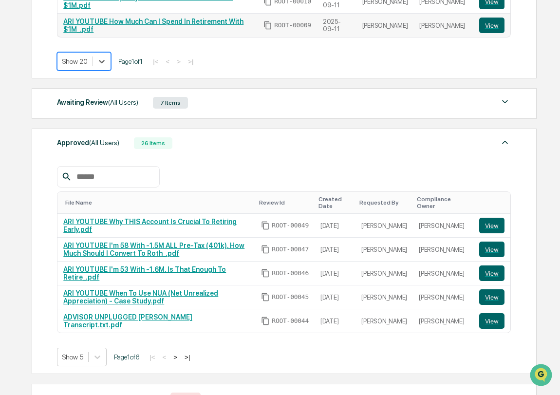
scroll to position [461, 0]
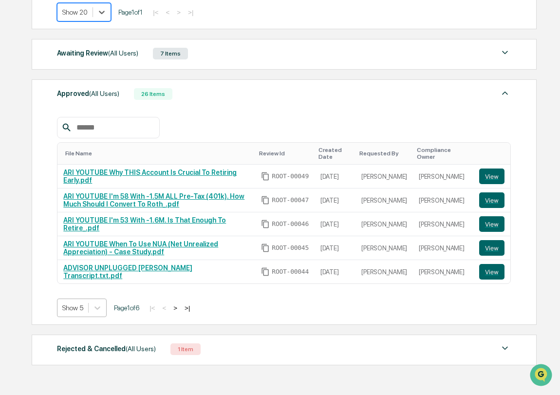
click at [85, 301] on div "Show 5" at bounding box center [72, 308] width 31 height 14
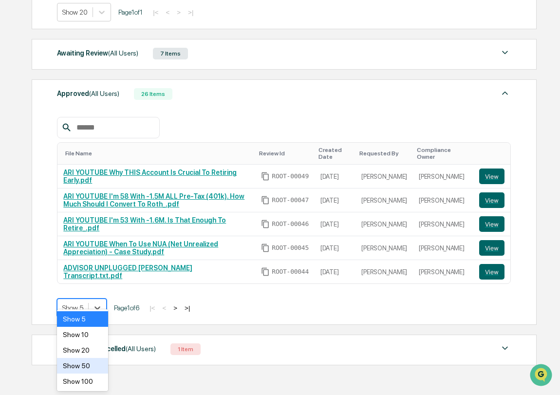
click at [83, 361] on div "Show 50" at bounding box center [82, 366] width 51 height 16
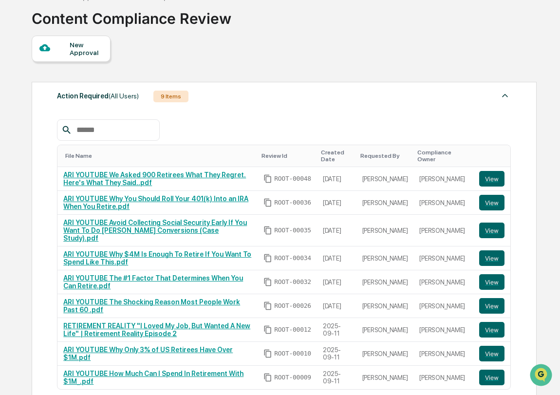
scroll to position [733, 0]
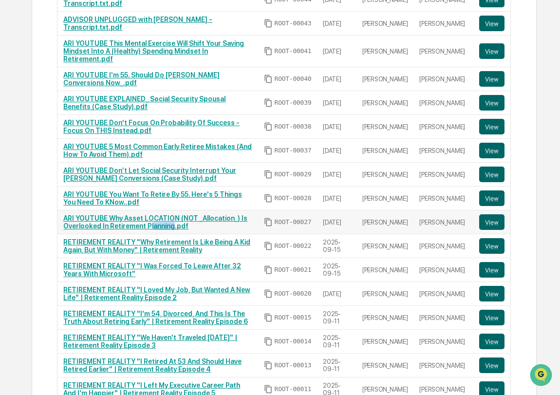
drag, startPoint x: 177, startPoint y: 204, endPoint x: 154, endPoint y: 206, distance: 22.5
click at [154, 214] on link "ARI YOUTUBE Why Asset LOCATION (NOT _Allocation_) Is Overlooked In Retirement P…" at bounding box center [155, 222] width 184 height 16
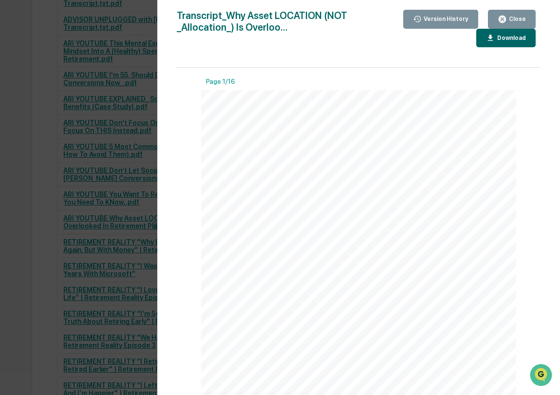
click at [518, 18] on div "Close" at bounding box center [516, 19] width 19 height 7
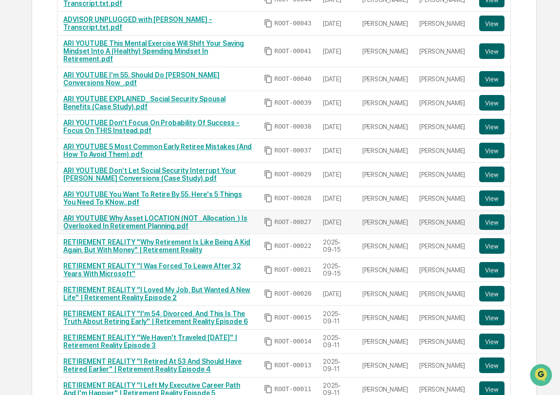
drag, startPoint x: 145, startPoint y: 212, endPoint x: 149, endPoint y: 211, distance: 5.1
click at [145, 212] on td "ARI YOUTUBE Why Asset LOCATION (NOT _Allocation_) Is Overlooked In Retirement P…" at bounding box center [157, 222] width 200 height 24
drag, startPoint x: 177, startPoint y: 204, endPoint x: 62, endPoint y: 190, distance: 115.8
click at [62, 210] on td "ARI YOUTUBE Why Asset LOCATION (NOT _Allocation_) Is Overlooked In Retirement P…" at bounding box center [157, 222] width 200 height 24
copy link "ARI YOUTUBE Why Asset LOCATION (NOT _Allocation_) Is Overlooked In Retirement P…"
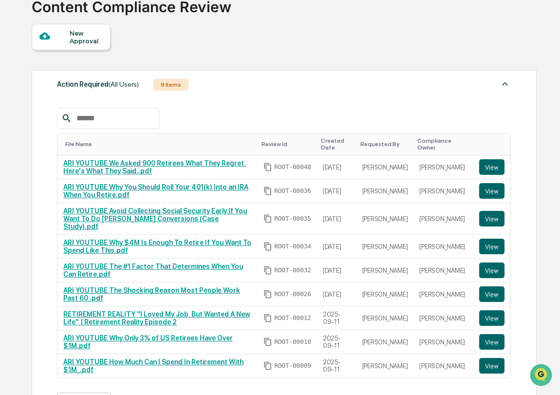
scroll to position [72, 0]
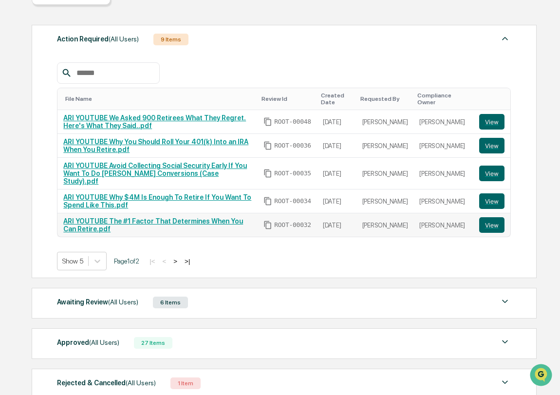
scroll to position [123, 0]
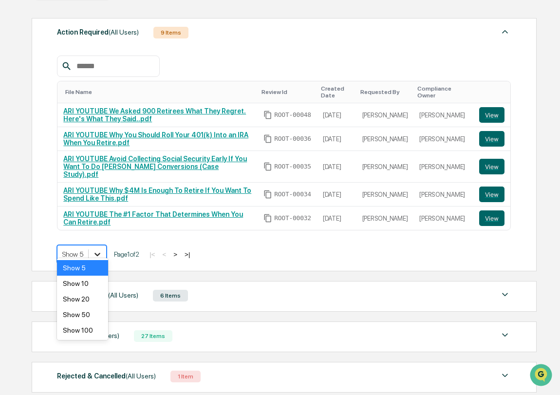
click at [97, 249] on icon at bounding box center [98, 254] width 10 height 10
click at [93, 290] on div "Show 10" at bounding box center [82, 284] width 51 height 16
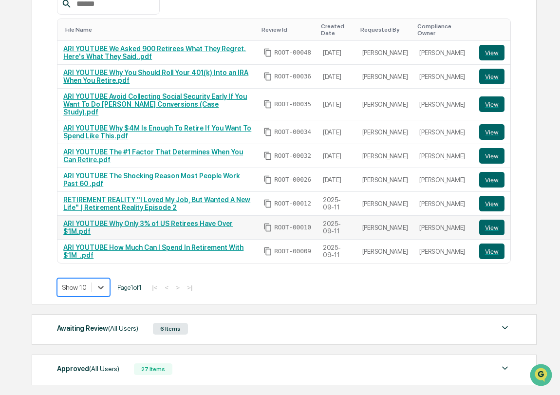
scroll to position [260, 0]
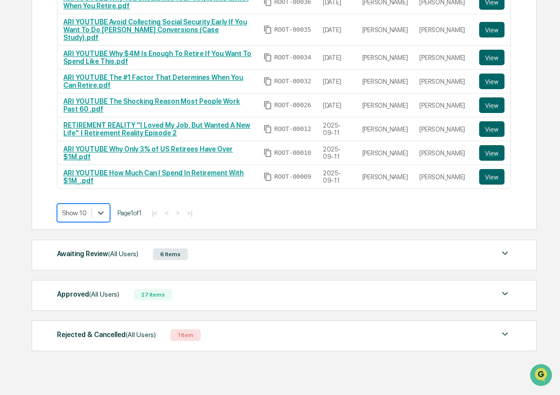
click at [382, 247] on div "Awaiting Review (All Users) 6 Items" at bounding box center [284, 254] width 454 height 14
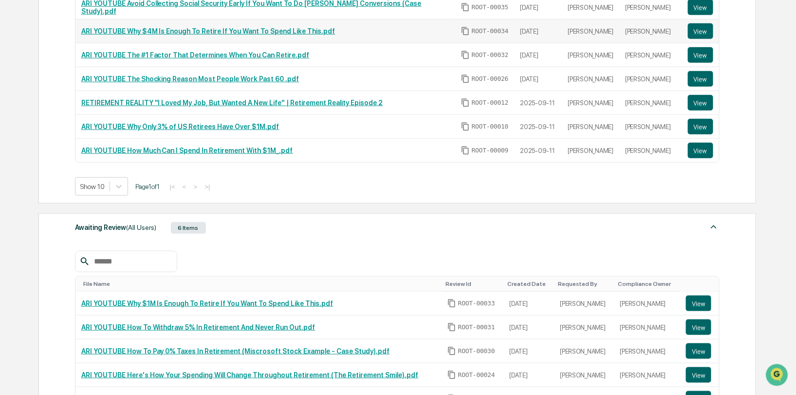
scroll to position [104, 0]
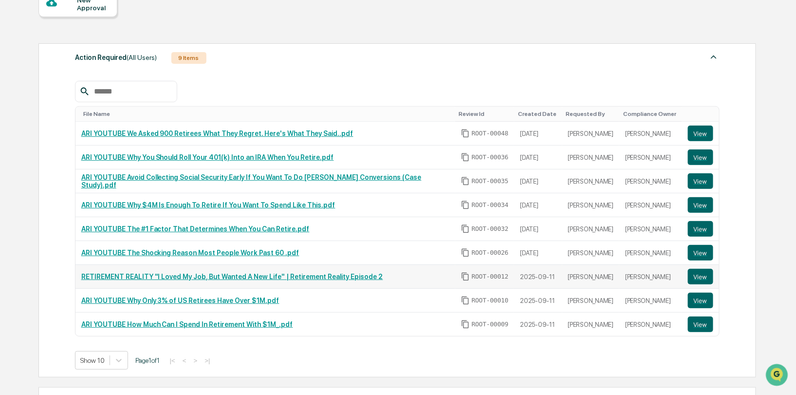
click at [286, 276] on link "RETIREMENT REALITY "I Loved My Job, But Wanted A New Life" | Retirement Reality…" at bounding box center [232, 277] width 302 height 8
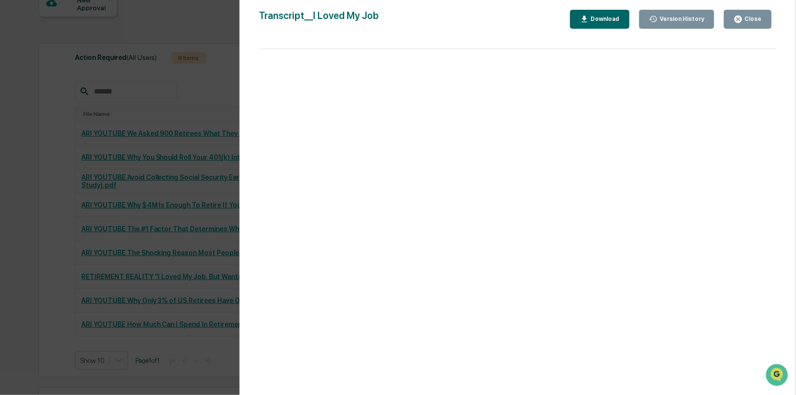
click at [559, 23] on div "Close" at bounding box center [748, 19] width 28 height 9
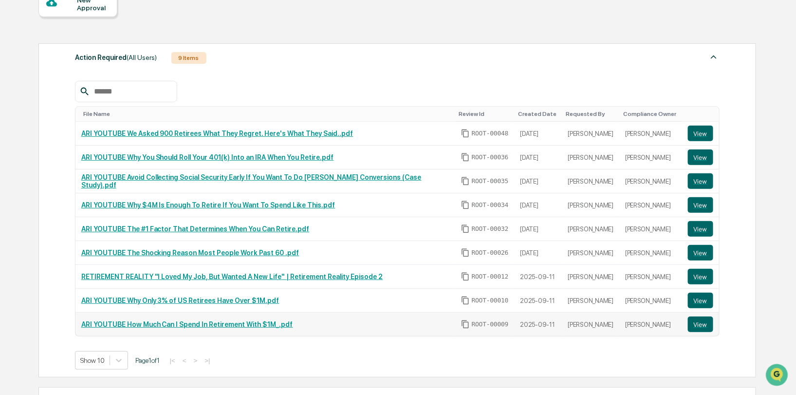
click at [134, 315] on td "ARI YOUTUBE How Much Can I Spend In Retirement With $1M_.pdf" at bounding box center [265, 324] width 380 height 23
click at [134, 321] on link "ARI YOUTUBE How Much Can I Spend In Retirement With $1M_.pdf" at bounding box center [187, 324] width 212 height 8
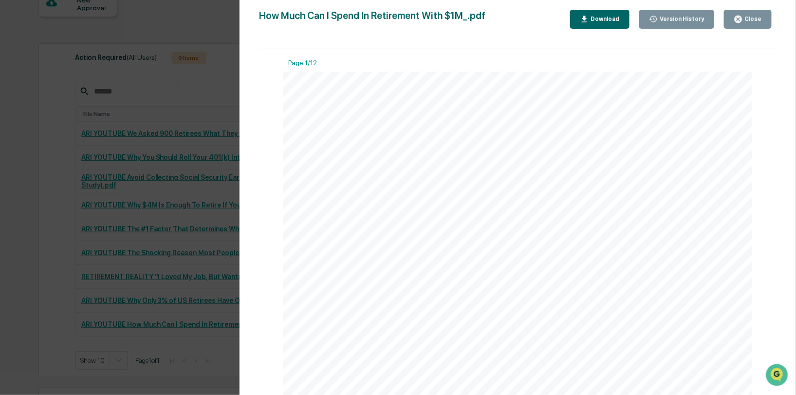
click at [559, 17] on div "Close" at bounding box center [752, 19] width 19 height 7
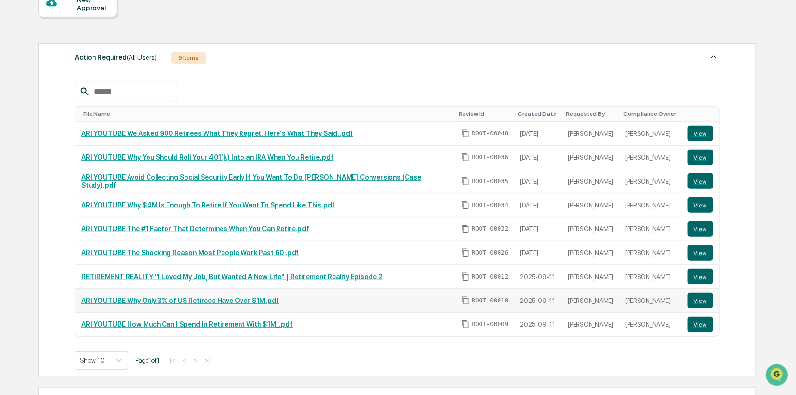
click at [152, 298] on link "ARI YOUTUBE Why Only 3% of US Retirees Have Over $1M.pdf" at bounding box center [180, 300] width 198 height 8
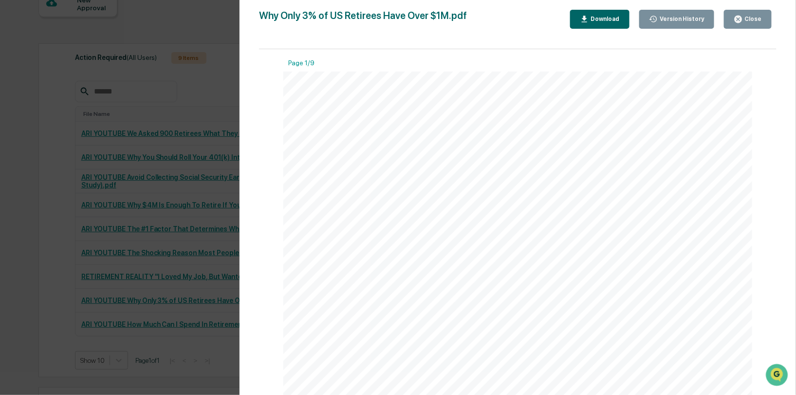
click at [559, 15] on div "Close" at bounding box center [748, 19] width 28 height 9
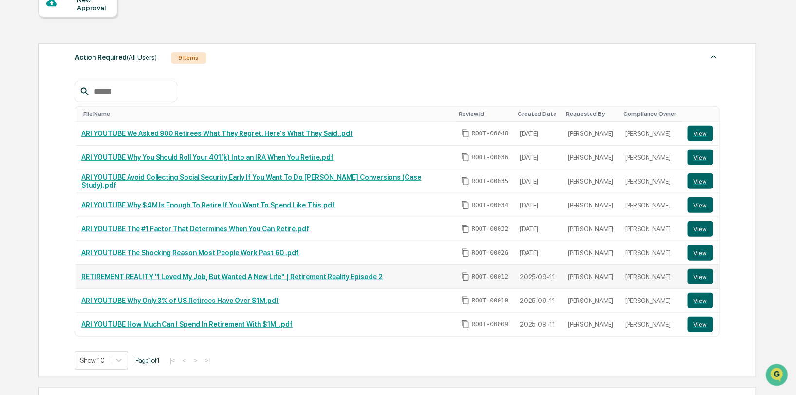
click at [127, 280] on td "RETIREMENT REALITY "I Loved My Job, But Wanted A New Life" | Retirement Reality…" at bounding box center [265, 277] width 380 height 24
click at [137, 253] on link "ARI YOUTUBE The Shocking Reason Most People Work Past 60 .pdf" at bounding box center [190, 253] width 218 height 8
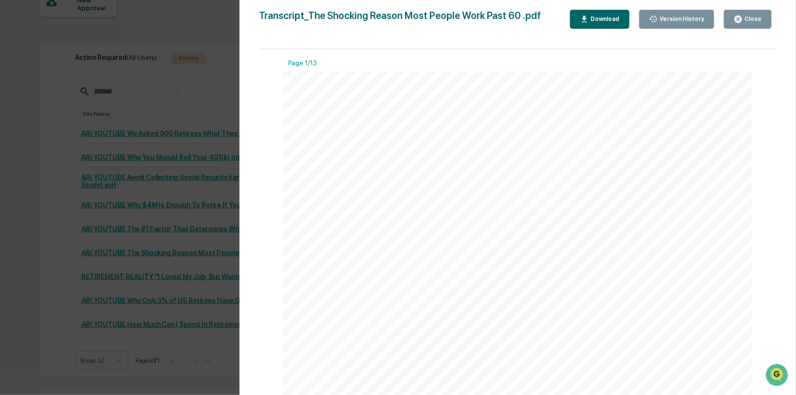
click at [559, 16] on div "Close" at bounding box center [752, 19] width 19 height 7
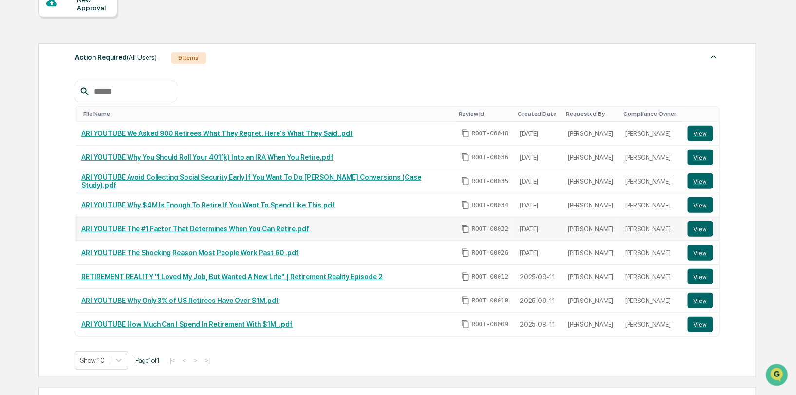
click at [130, 225] on link "ARI YOUTUBE The #1 Factor That Determines When You Can Retire.pdf" at bounding box center [195, 229] width 228 height 8
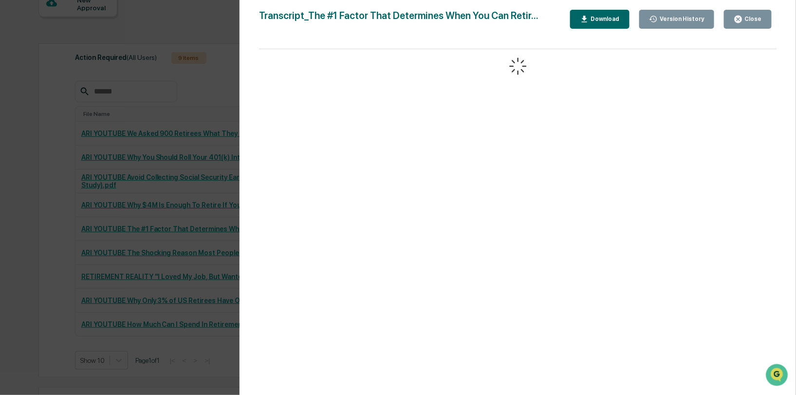
click at [559, 20] on div "Close" at bounding box center [752, 19] width 19 height 7
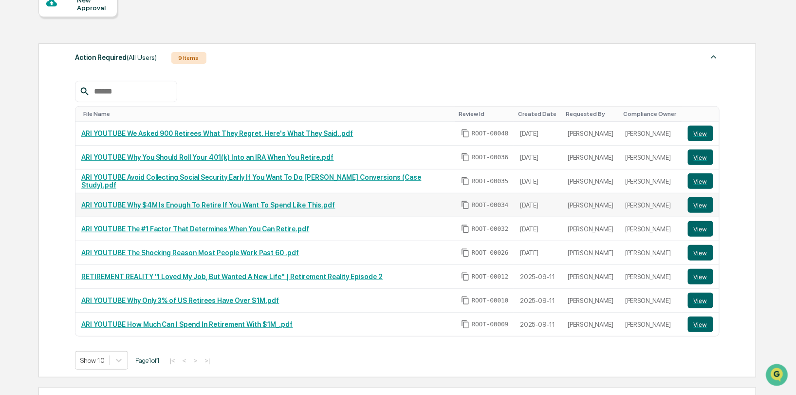
click at [113, 206] on link "ARI YOUTUBE Why $4M Is Enough To Retire If You Want To Spend Like This.pdf" at bounding box center [208, 205] width 254 height 8
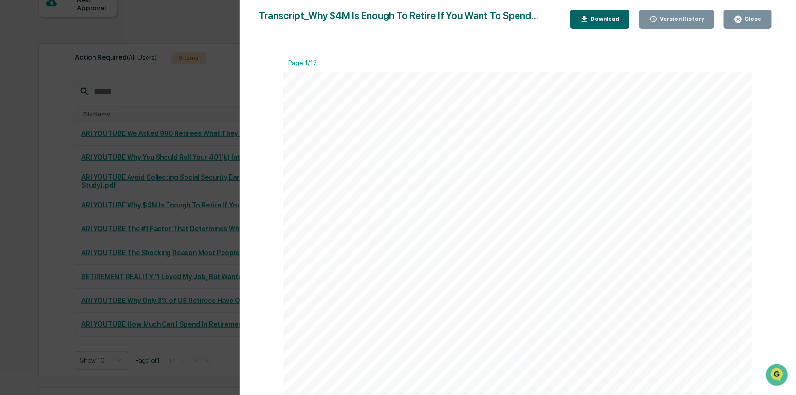
click at [559, 16] on div "Close" at bounding box center [752, 19] width 19 height 7
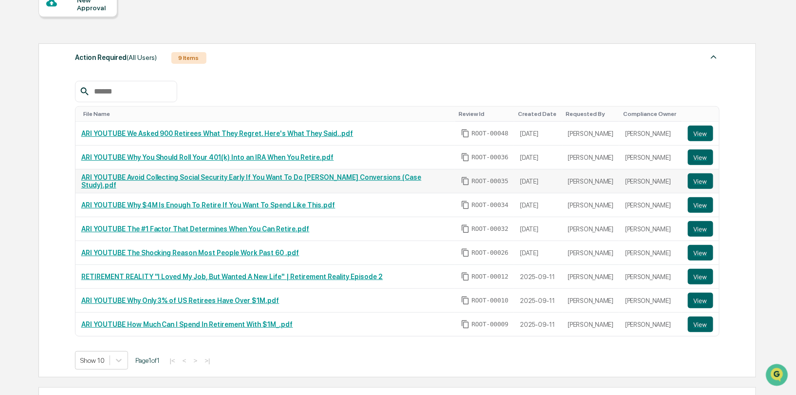
click at [133, 175] on link "ARI YOUTUBE Avoid Collecting Social Security Early If You Want To Do [PERSON_NA…" at bounding box center [251, 181] width 340 height 16
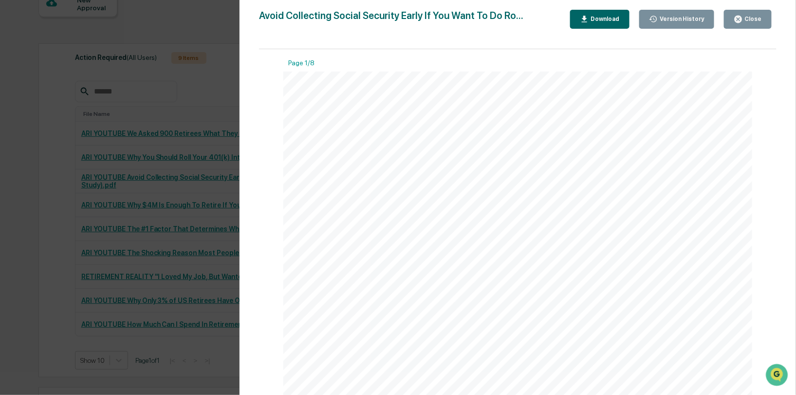
click at [559, 18] on icon "button" at bounding box center [738, 19] width 7 height 7
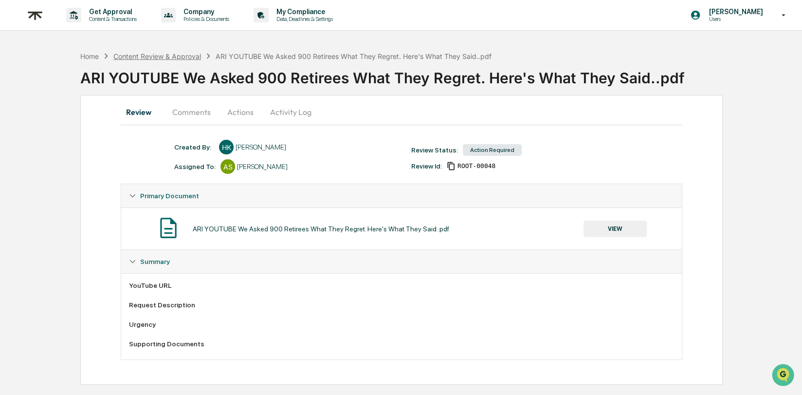
click at [168, 56] on div "Content Review & Approval" at bounding box center [157, 56] width 88 height 8
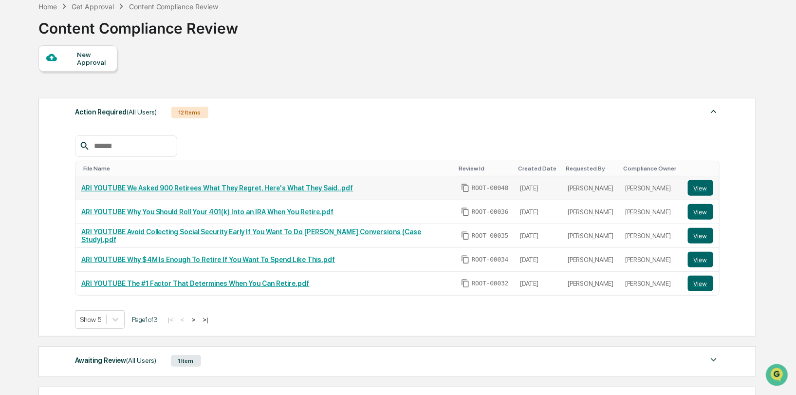
scroll to position [54, 0]
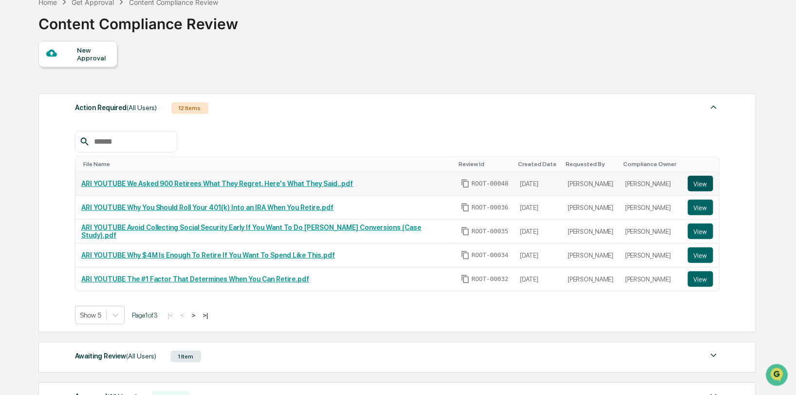
click at [697, 183] on button "View" at bounding box center [700, 184] width 25 height 16
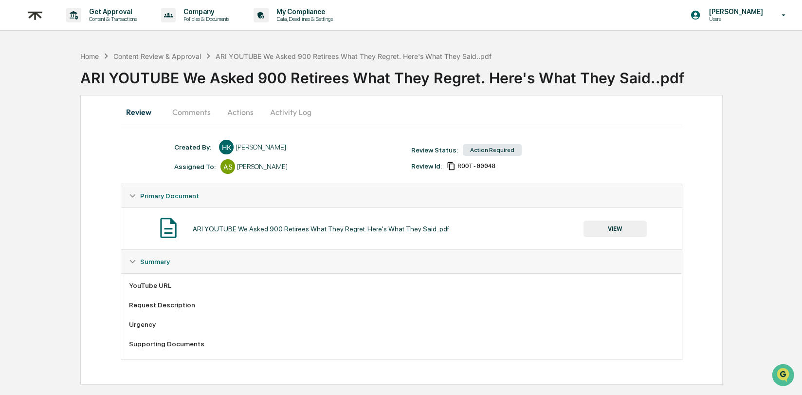
click at [182, 111] on button "Comments" at bounding box center [192, 111] width 54 height 23
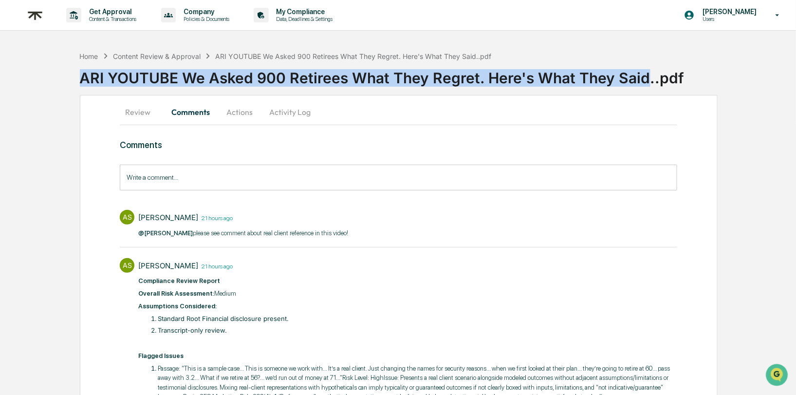
drag, startPoint x: 74, startPoint y: 78, endPoint x: 620, endPoint y: 81, distance: 546.3
click at [645, 85] on div "Home Content Review & Approval ARI YOUTUBE We Asked 900 Retirees What They Regr…" at bounding box center [398, 302] width 796 height 513
copy div "ARI YOUTUBE We Asked 900 Retirees What They Regret. Here's What They Said"
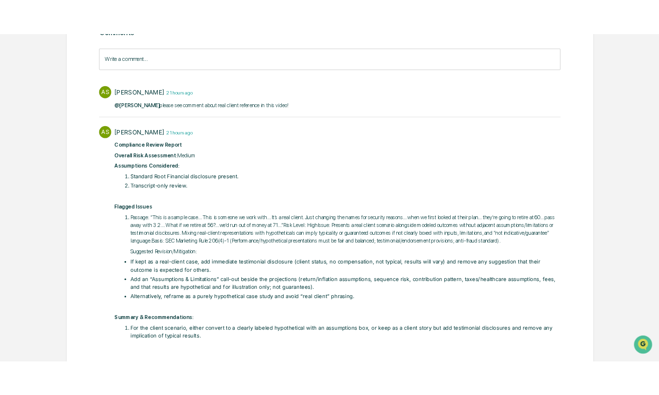
scroll to position [154, 0]
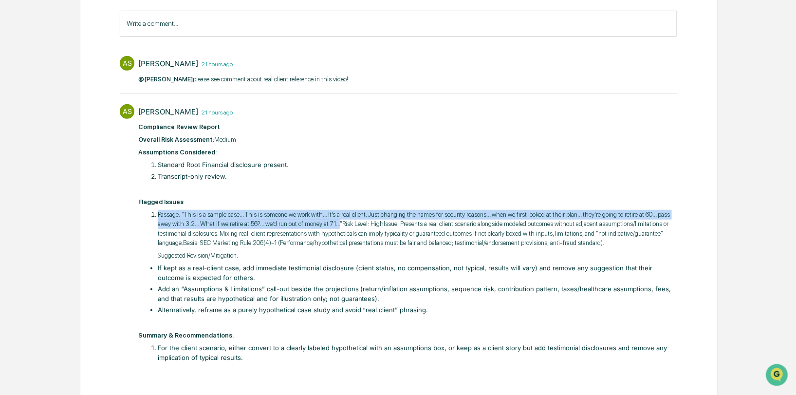
drag, startPoint x: 440, startPoint y: 221, endPoint x: 151, endPoint y: 210, distance: 288.9
click at [158, 210] on li "Passage: “This is a sample case… This is someone we work with… It’s a real clie…" at bounding box center [417, 235] width 519 height 51
copy p "Passage: “This is a sample case… This is someone we work with… It’s a real clie…"
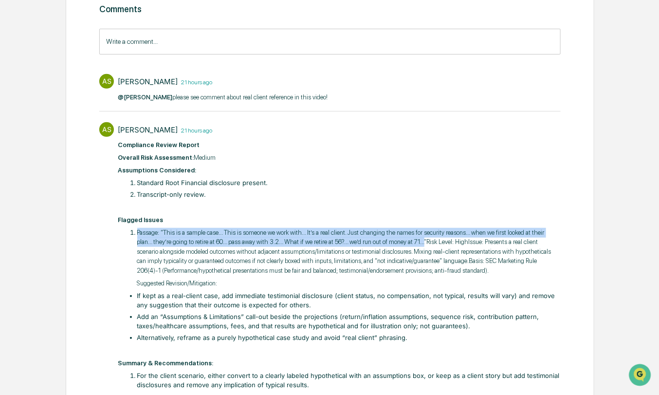
scroll to position [0, 0]
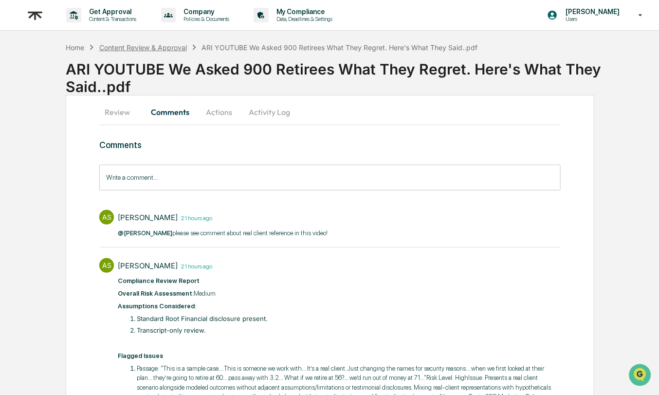
click at [152, 44] on div "Content Review & Approval" at bounding box center [143, 47] width 88 height 8
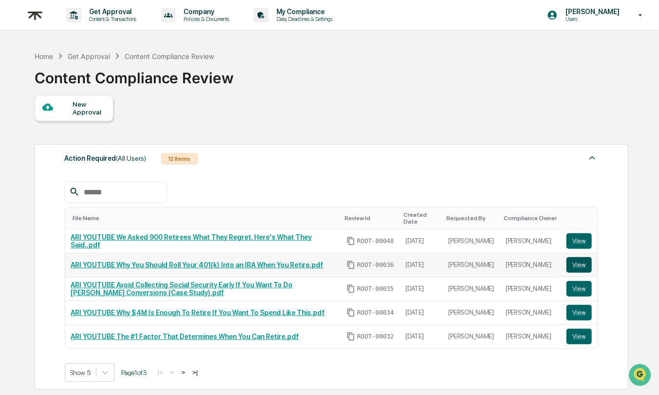
click at [574, 262] on button "View" at bounding box center [579, 265] width 25 height 16
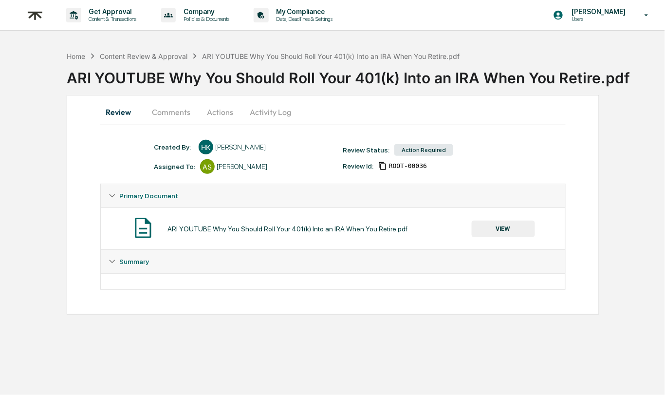
click at [170, 113] on button "Comments" at bounding box center [171, 111] width 54 height 23
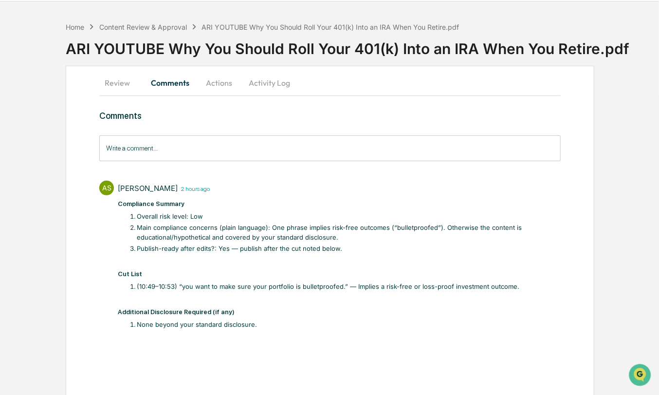
scroll to position [31, 0]
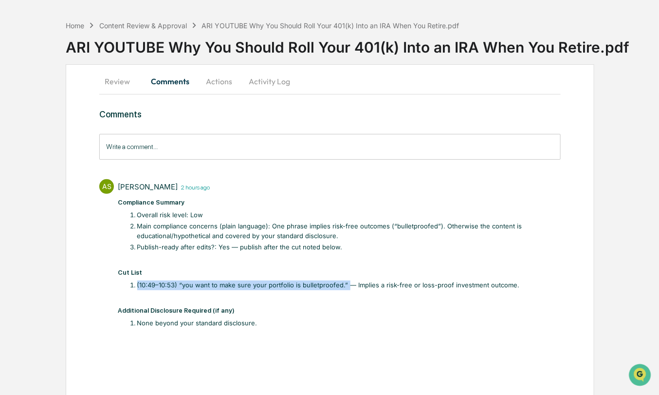
drag, startPoint x: 345, startPoint y: 282, endPoint x: 130, endPoint y: 289, distance: 215.3
click at [137, 289] on li "(10:49–10:53) “you want to make sure your portfolio is bulletproofed.” — Implie…" at bounding box center [349, 285] width 424 height 10
copy li "(10:49–10:53) “you want to make sure your portfolio is bulletproofed.”"
drag, startPoint x: 524, startPoint y: 170, endPoint x: 495, endPoint y: 118, distance: 59.5
click at [524, 168] on div "Comments Write a comment... Write a comment... AS [PERSON_NAME] 2 hours ago Com…" at bounding box center [330, 232] width 462 height 247
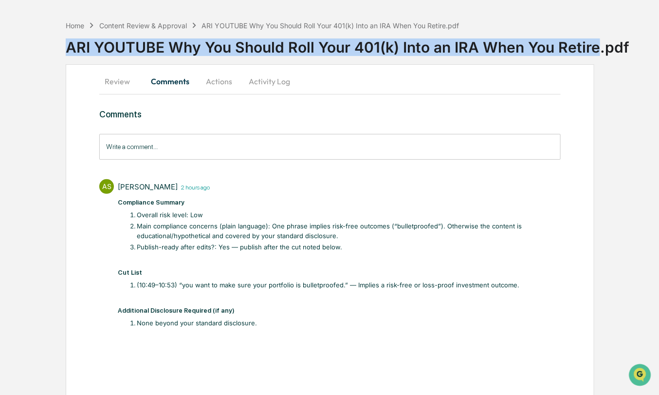
drag, startPoint x: 547, startPoint y: 47, endPoint x: 67, endPoint y: 48, distance: 480.0
click at [67, 48] on div "ARI YOUTUBE Why You Should Roll Your 401(k) Into an IRA When You Retire.pdf" at bounding box center [362, 43] width 593 height 25
copy div "ARI YOUTUBE Why You Should Roll Your 401(k) Into an IRA When You Retire"
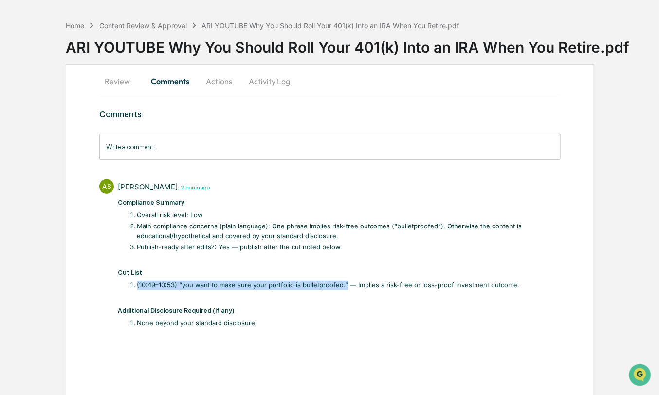
drag, startPoint x: 342, startPoint y: 283, endPoint x: 134, endPoint y: 285, distance: 207.9
click at [137, 285] on li "(10:49–10:53) “you want to make sure your portfolio is bulletproofed.” — Implie…" at bounding box center [349, 285] width 424 height 10
copy li "(10:49–10:53) “you want to make sure your portfolio is bulletproofed.”"
click at [167, 26] on div "Content Review & Approval" at bounding box center [143, 25] width 88 height 8
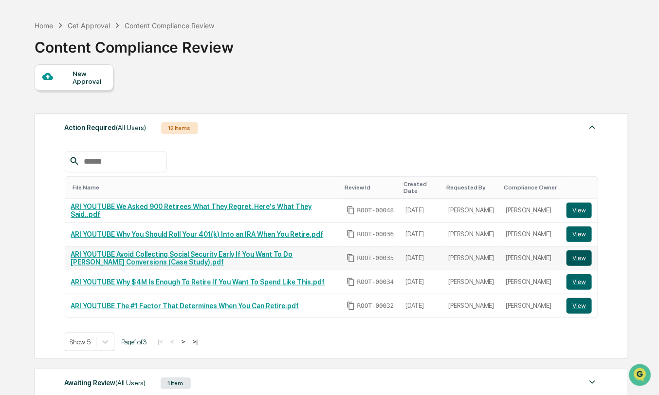
click at [582, 256] on button "View" at bounding box center [579, 258] width 25 height 16
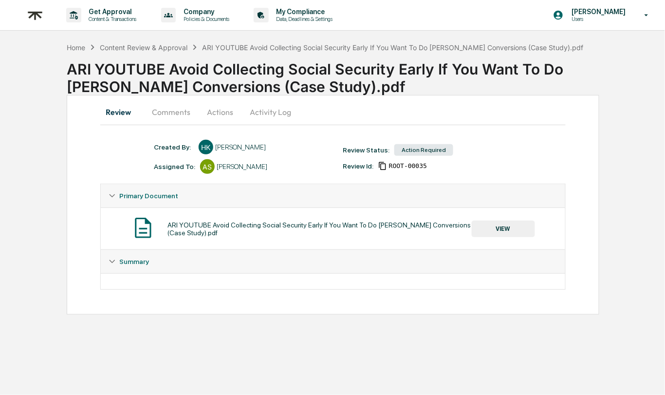
click at [176, 108] on button "Comments" at bounding box center [171, 111] width 54 height 23
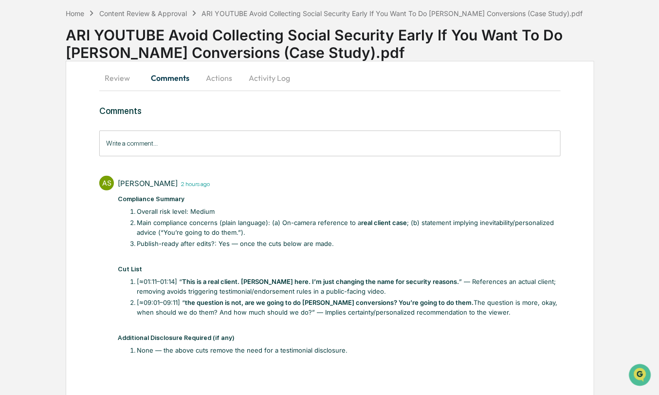
scroll to position [36, 0]
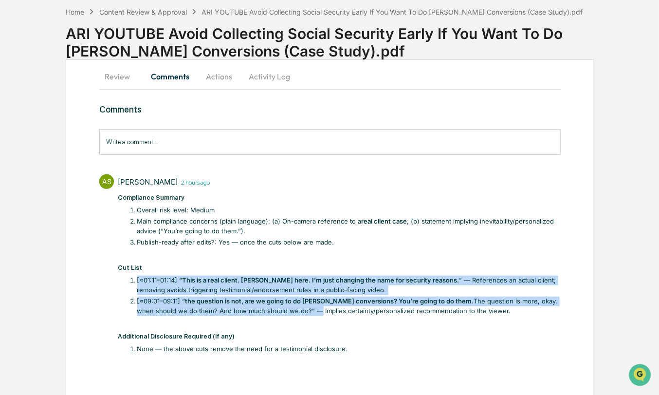
drag, startPoint x: 270, startPoint y: 309, endPoint x: 129, endPoint y: 278, distance: 144.5
click at [128, 279] on ol "[≈01:11–01:14] “ This is a real client. [PERSON_NAME] here. I’m just changing t…" at bounding box center [344, 296] width 433 height 40
copy ol "[≈01:11–01:14] “ This is a real client. [PERSON_NAME] here. I’m just changing t…"
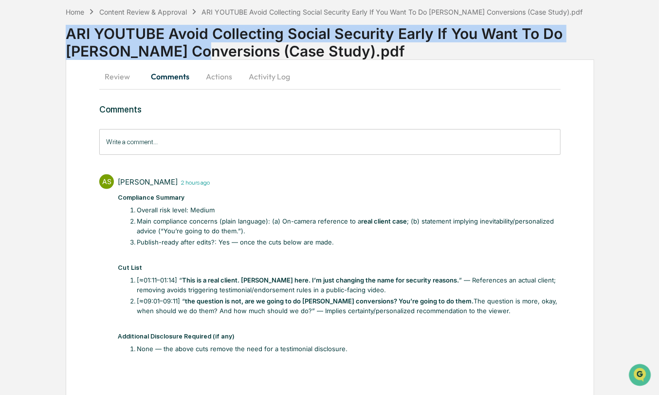
drag, startPoint x: 62, startPoint y: 32, endPoint x: 154, endPoint y: 51, distance: 93.9
click at [154, 51] on div "Home Content Review & Approval ARI YOUTUBE Avoid Collecting Social Security Ear…" at bounding box center [329, 204] width 659 height 386
copy div "ARI YOUTUBE Avoid Collecting Social Security Early If You Want To Do [PERSON_NA…"
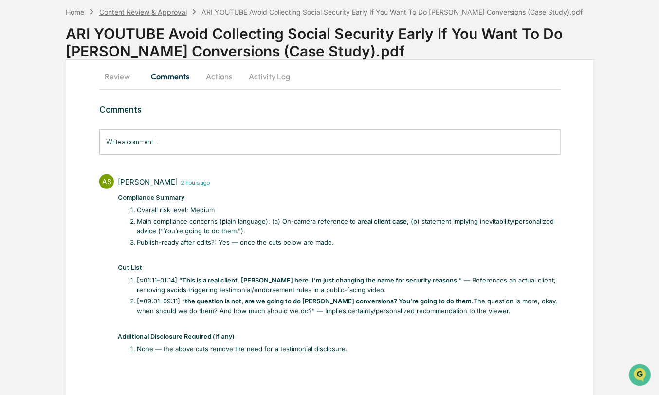
click at [140, 8] on div "Content Review & Approval" at bounding box center [143, 12] width 88 height 8
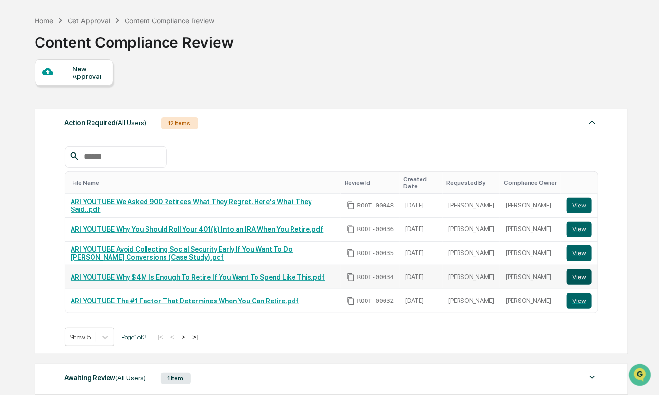
click at [590, 274] on button "View" at bounding box center [579, 277] width 25 height 16
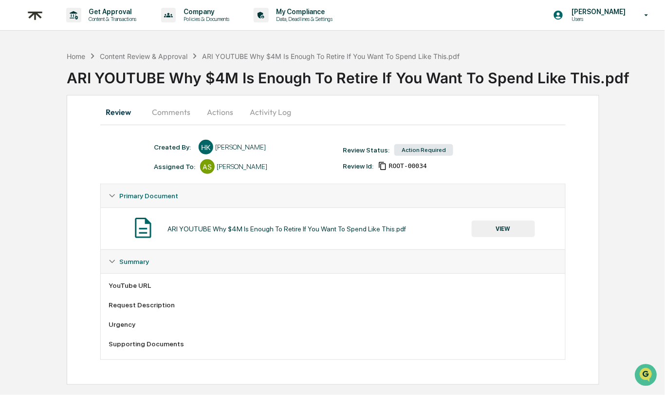
click at [173, 121] on button "Comments" at bounding box center [171, 111] width 54 height 23
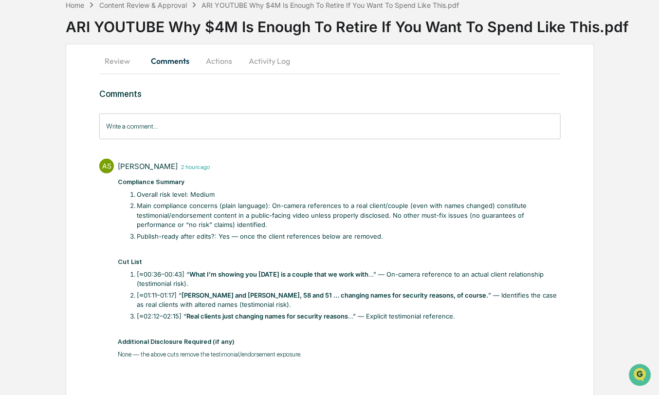
scroll to position [56, 0]
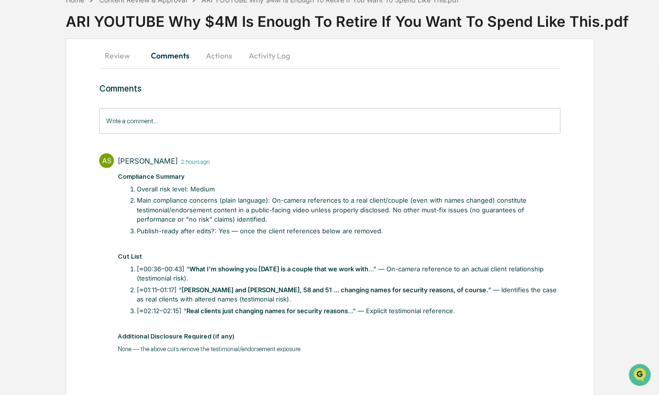
drag, startPoint x: 461, startPoint y: 312, endPoint x: 134, endPoint y: 268, distance: 330.2
click at [134, 268] on ol "[≈00:36–00:43] “ What I’m showing you [DATE] is a couple that we work with …” —…" at bounding box center [344, 290] width 433 height 52
copy ol "[≈00:36–00:43] “ What I’m showing you [DATE] is a couple that we work with …” —…"
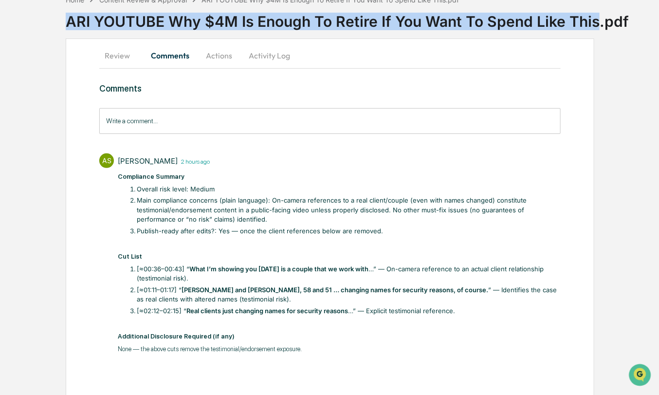
drag, startPoint x: 595, startPoint y: 22, endPoint x: 53, endPoint y: 23, distance: 542.9
click at [53, 23] on div "Home Content Review & Approval ARI YOUTUBE Why $4M Is Enough To Retire If You W…" at bounding box center [329, 193] width 659 height 407
copy div "ARI YOUTUBE Why $4M Is Enough To Retire If You Want To Spend Like This"
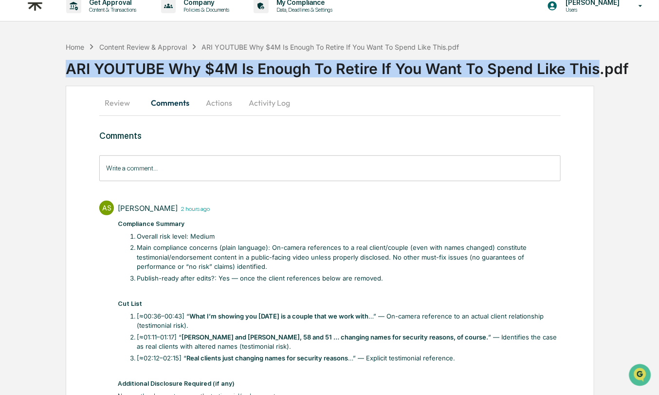
scroll to position [0, 0]
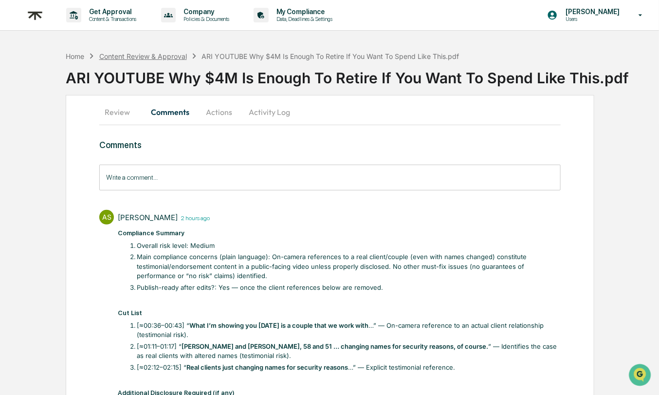
click at [150, 56] on div "Content Review & Approval" at bounding box center [143, 56] width 88 height 8
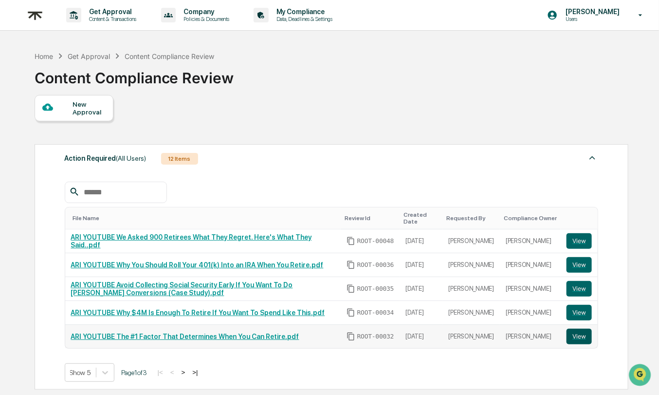
click at [579, 336] on button "View" at bounding box center [579, 337] width 25 height 16
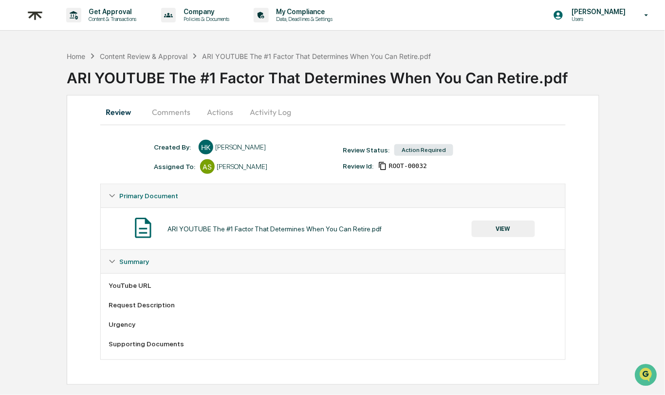
click at [167, 117] on button "Comments" at bounding box center [171, 111] width 54 height 23
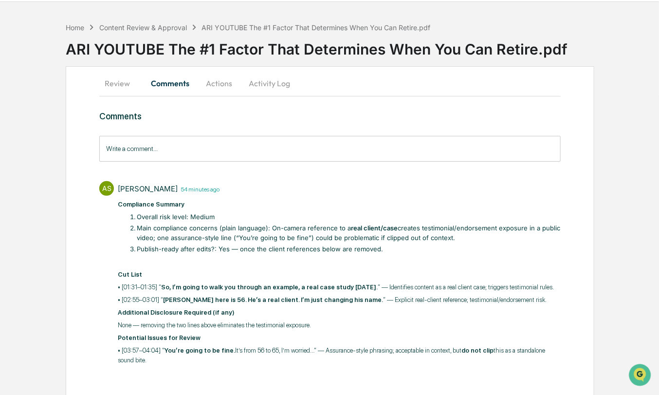
scroll to position [37, 0]
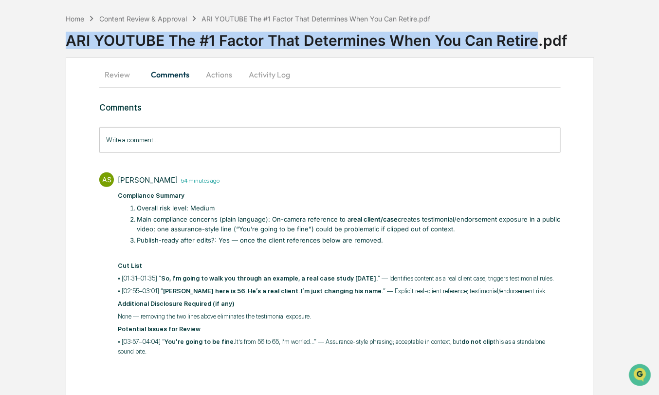
drag, startPoint x: 536, startPoint y: 35, endPoint x: 68, endPoint y: 42, distance: 467.9
click at [68, 42] on div "ARI YOUTUBE The #1 Factor That Determines When You Can Retire.pdf" at bounding box center [362, 36] width 593 height 25
copy div "ARI YOUTUBE The #1 Factor That Determines When You Can Retire"
drag, startPoint x: 188, startPoint y: 360, endPoint x: 115, endPoint y: 281, distance: 107.5
click at [115, 281] on div "AS [PERSON_NAME] 54 minutes ago Compliance Summary Overall risk level: Medium M…" at bounding box center [330, 263] width 462 height 192
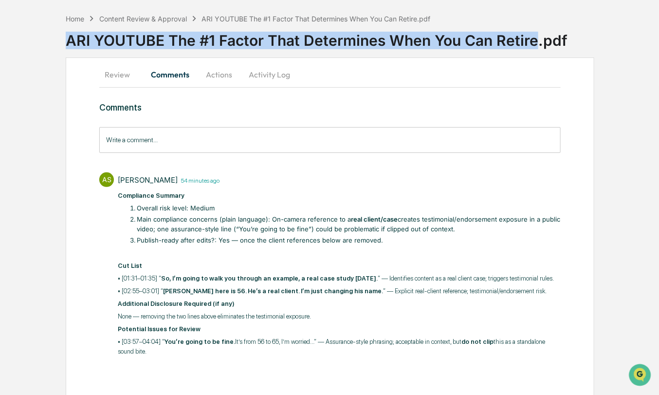
copy div "• [01:31–01:35] “ So, I’m going to walk you through an example, a real case stu…"
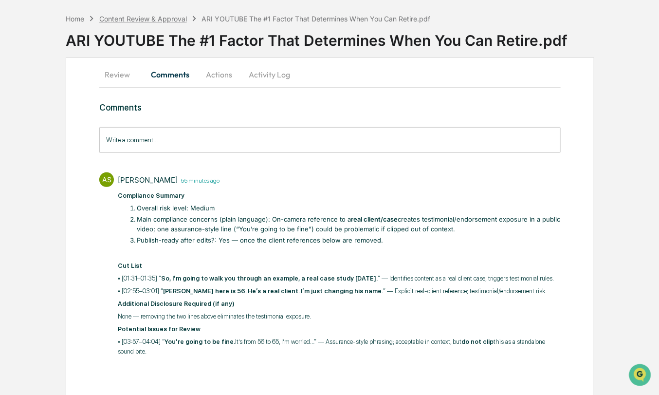
click at [142, 16] on div "Content Review & Approval" at bounding box center [143, 19] width 88 height 8
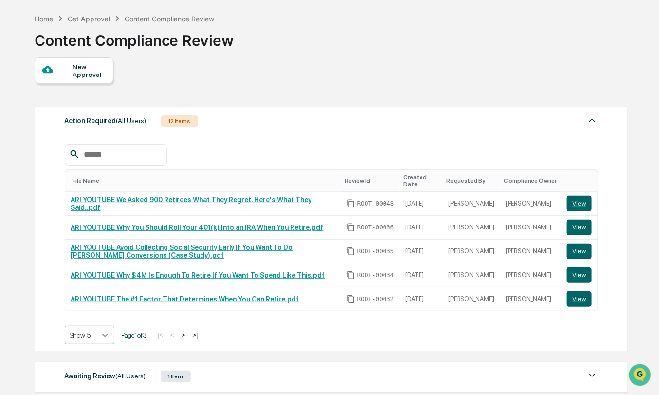
scroll to position [74, 0]
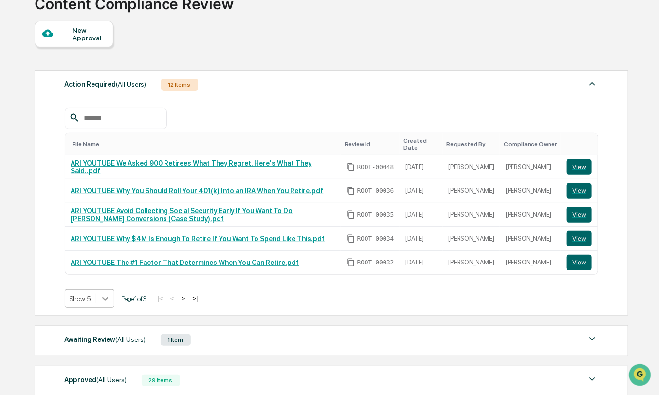
click at [99, 336] on body "Get Approval Content & Transactions Company Policies & Documents My Compliance …" at bounding box center [329, 213] width 659 height 574
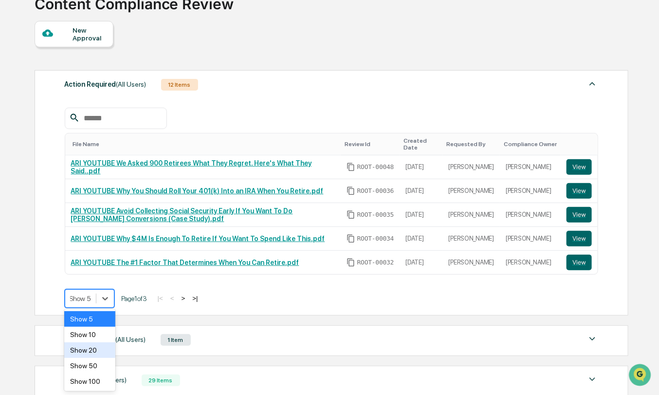
click at [100, 343] on div "Show 20" at bounding box center [89, 350] width 51 height 16
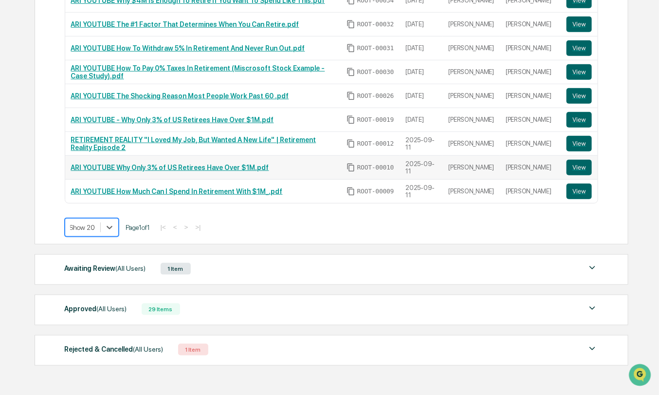
scroll to position [342, 0]
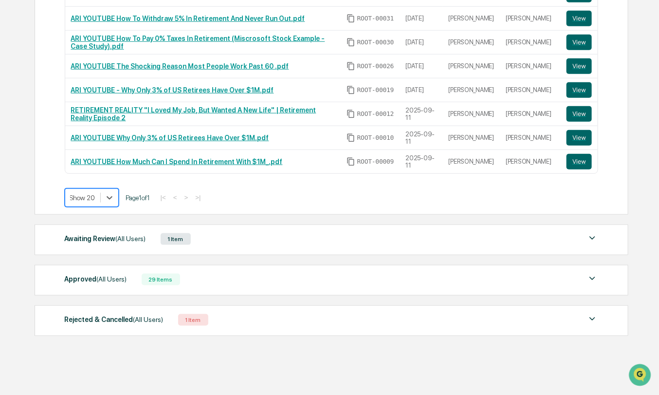
click at [251, 232] on div "Awaiting Review (All Users) 1 Item" at bounding box center [332, 239] width 534 height 14
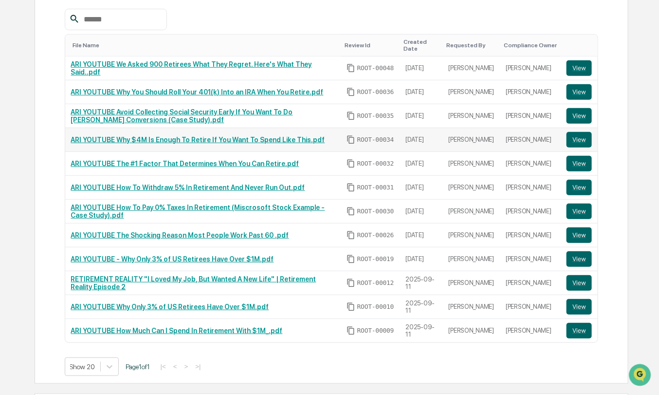
scroll to position [173, 0]
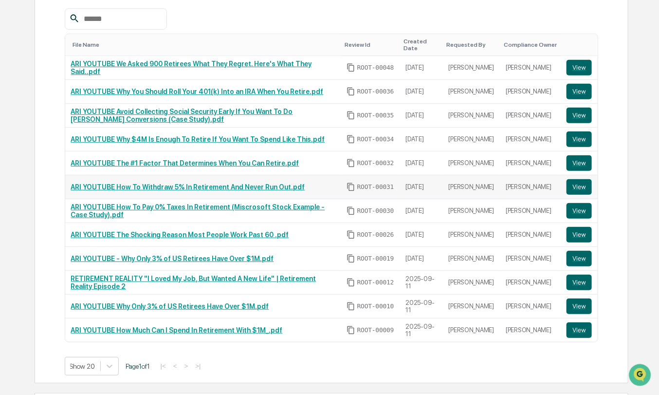
click at [137, 184] on link "ARI YOUTUBE How To Withdraw 5% In Retirement And Never Run Out.pdf" at bounding box center [188, 187] width 234 height 8
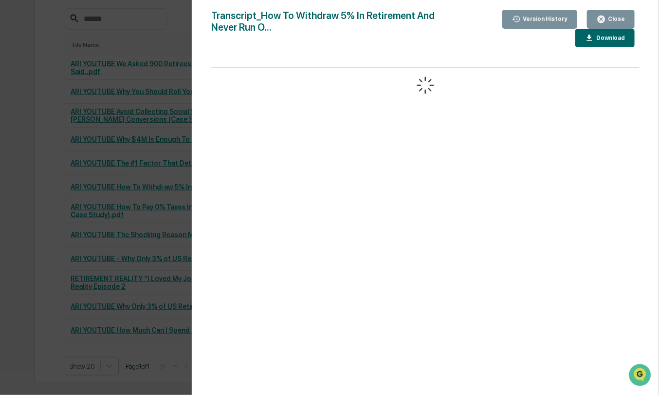
click at [628, 21] on button "Close" at bounding box center [611, 19] width 48 height 19
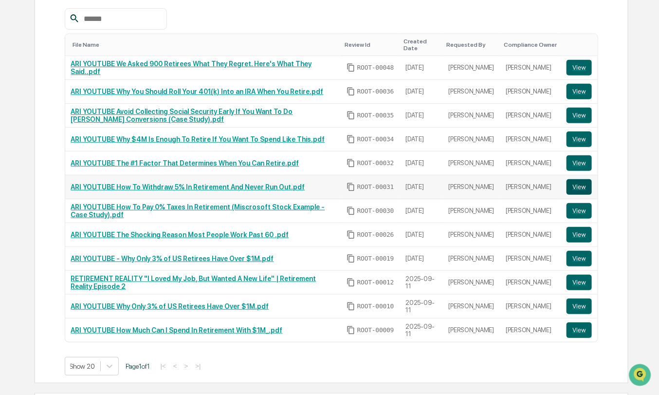
click at [576, 179] on button "View" at bounding box center [579, 187] width 25 height 16
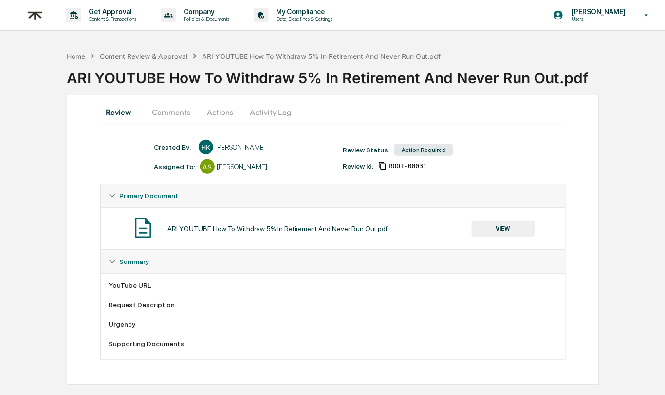
click at [159, 111] on button "Comments" at bounding box center [171, 111] width 54 height 23
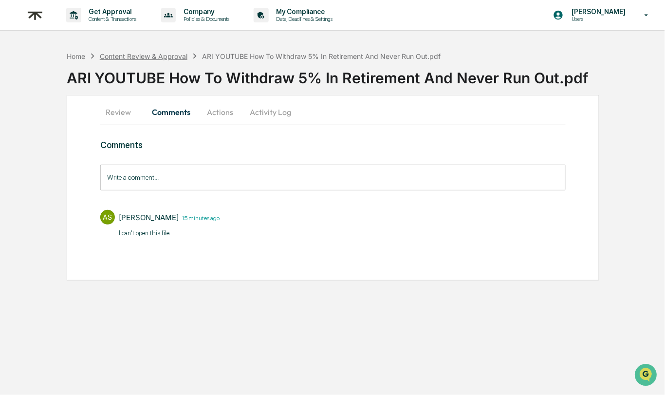
click at [157, 53] on div "Content Review & Approval" at bounding box center [144, 56] width 88 height 8
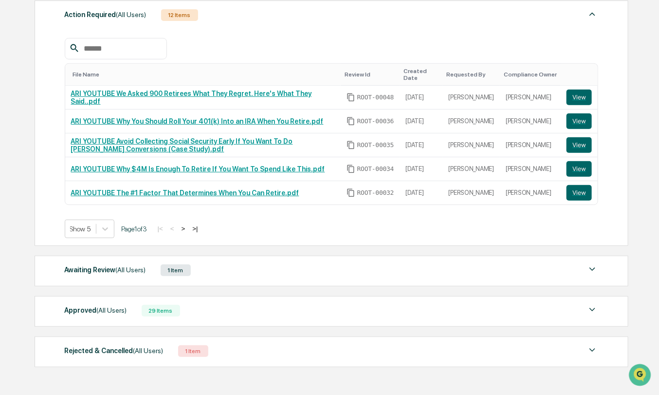
scroll to position [173, 0]
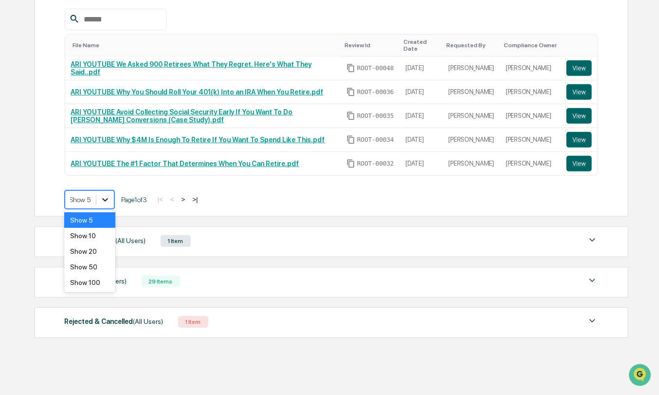
click at [100, 194] on div at bounding box center [105, 200] width 18 height 18
click at [111, 242] on div "Show 10" at bounding box center [89, 236] width 51 height 16
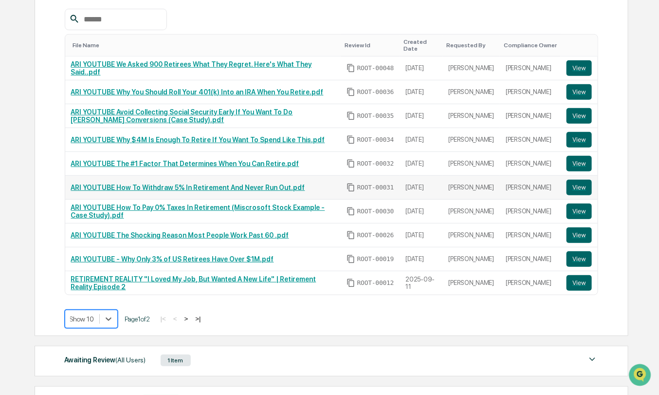
click at [152, 184] on link "ARI YOUTUBE How To Withdraw 5% In Retirement And Never Run Out.pdf" at bounding box center [188, 188] width 234 height 8
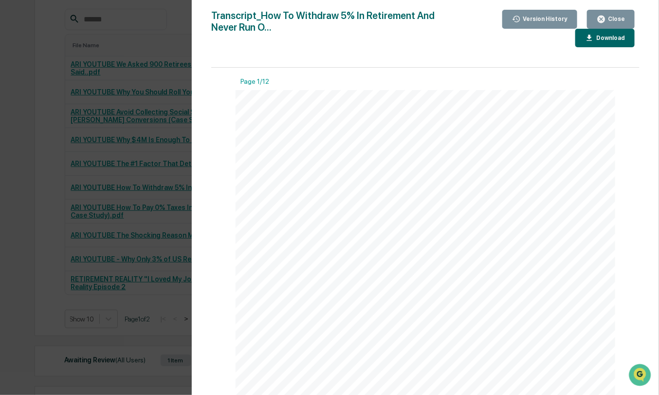
click at [614, 20] on div "Close" at bounding box center [615, 19] width 19 height 7
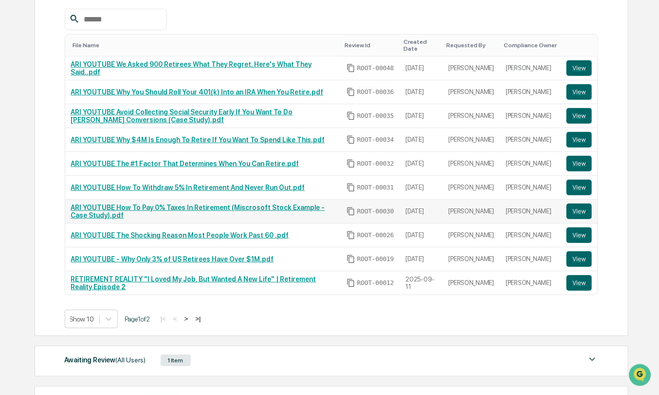
click at [185, 200] on td "ARI YOUTUBE How To Pay 0% Taxes In Retirement (Miscrosoft Stock Example - Case …" at bounding box center [203, 212] width 276 height 24
click at [580, 210] on button "View" at bounding box center [579, 212] width 25 height 16
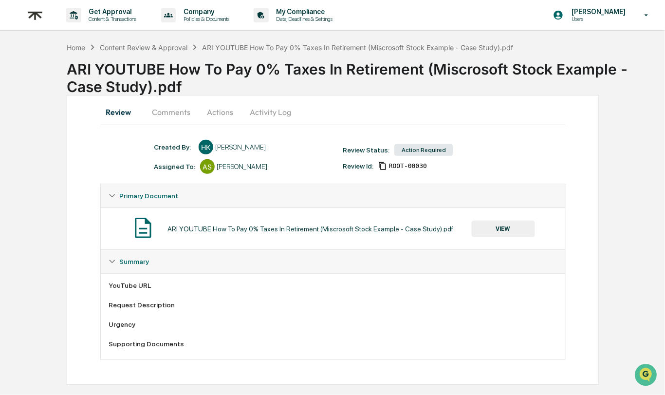
click at [172, 117] on button "Comments" at bounding box center [171, 111] width 54 height 23
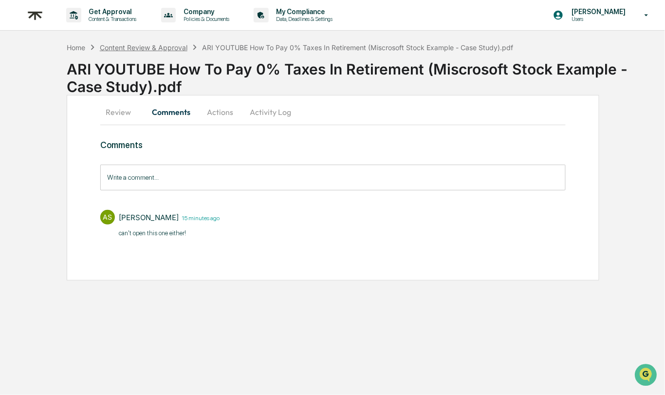
click at [159, 49] on div "Content Review & Approval" at bounding box center [144, 47] width 88 height 8
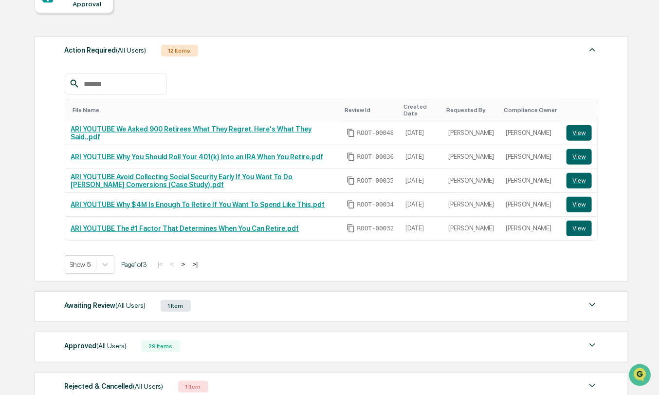
scroll to position [159, 0]
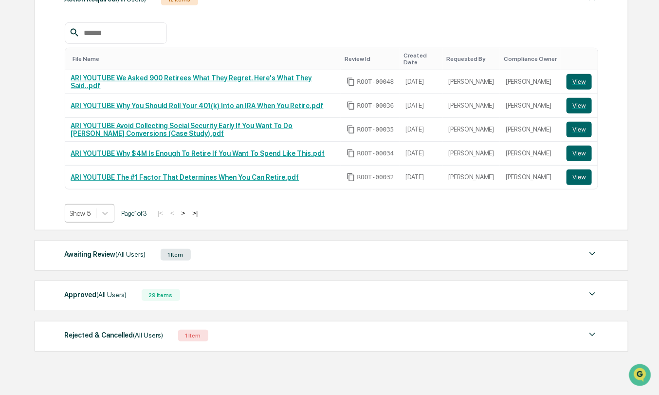
click at [80, 218] on div "Show 5" at bounding box center [90, 213] width 50 height 19
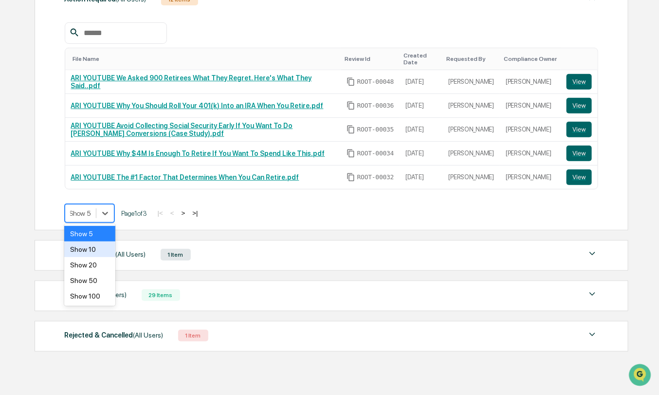
click at [88, 253] on div "Show 10" at bounding box center [89, 249] width 51 height 16
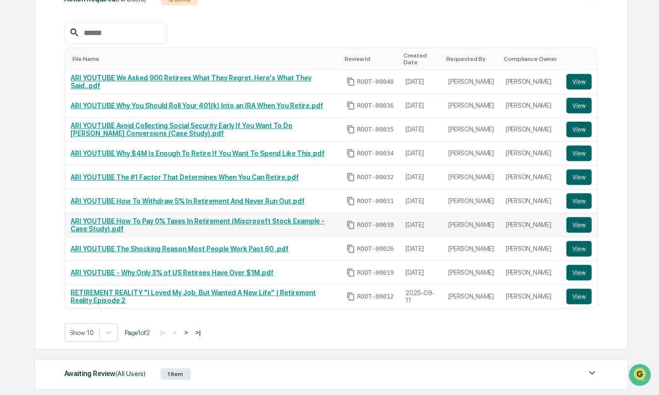
click at [295, 218] on link "ARI YOUTUBE How To Pay 0% Taxes In Retirement (Miscrosoft Stock Example - Case …" at bounding box center [198, 225] width 254 height 16
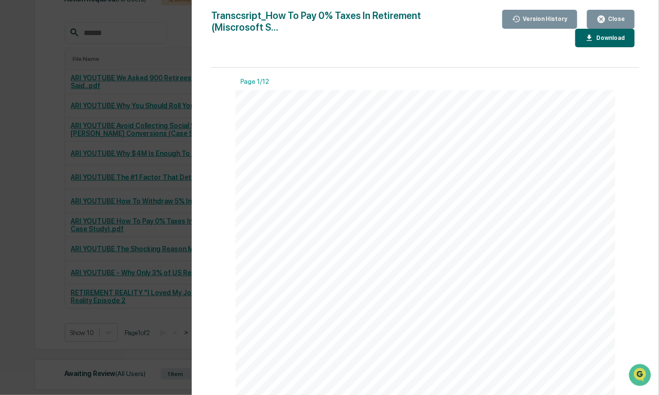
click at [604, 20] on icon "button" at bounding box center [601, 19] width 9 height 9
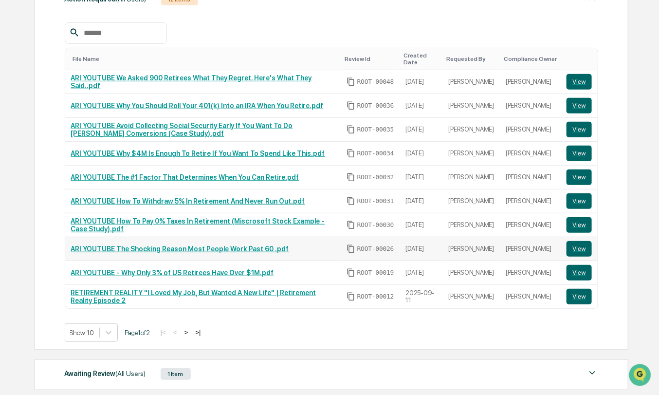
click at [240, 248] on link "ARI YOUTUBE The Shocking Reason Most People Work Past 60 .pdf" at bounding box center [180, 249] width 218 height 8
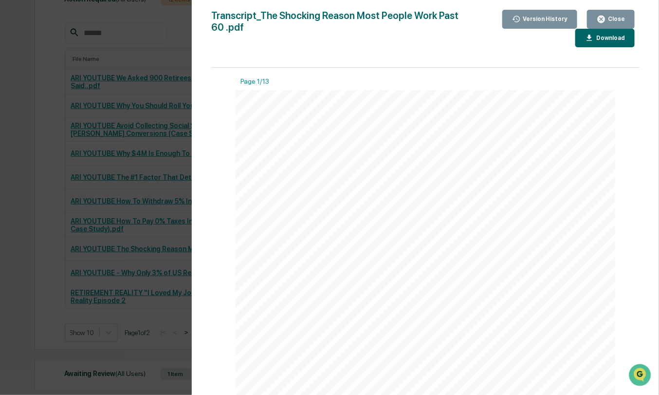
click at [608, 10] on button "Close" at bounding box center [611, 19] width 48 height 19
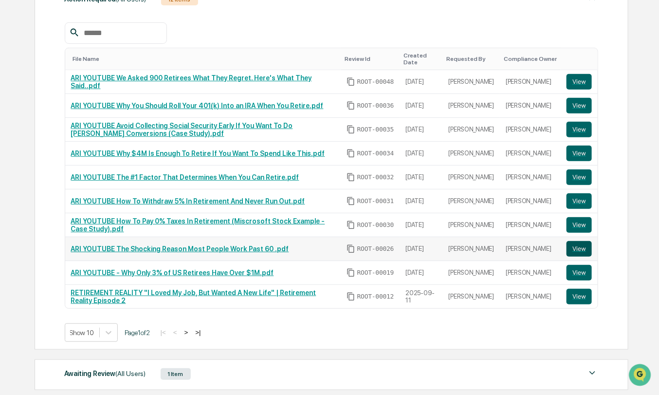
click at [583, 242] on button "View" at bounding box center [579, 249] width 25 height 16
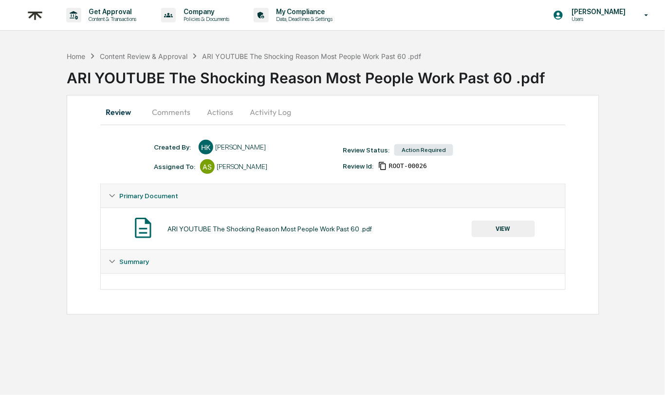
click at [166, 118] on button "Comments" at bounding box center [171, 111] width 54 height 23
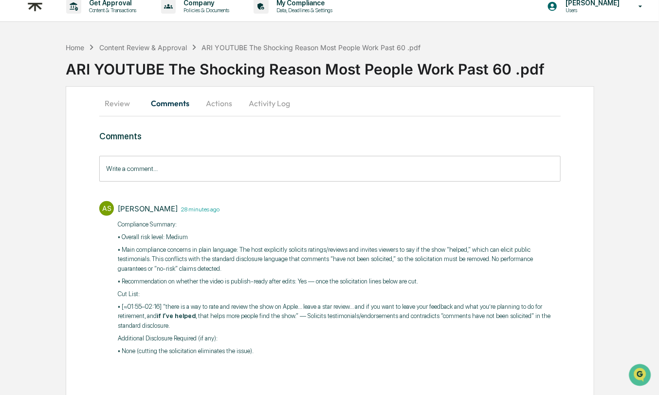
scroll to position [11, 0]
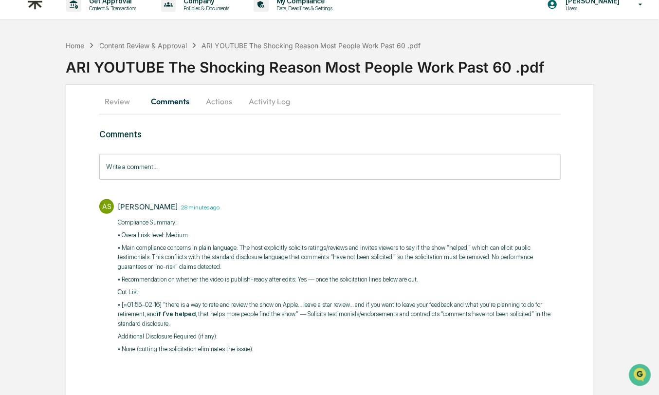
drag, startPoint x: 121, startPoint y: 303, endPoint x: 348, endPoint y: 312, distance: 226.6
click at [346, 312] on p "• [≈01:55–02:16] “there is a way to rate and review the show on Apple… leave a …" at bounding box center [339, 314] width 443 height 29
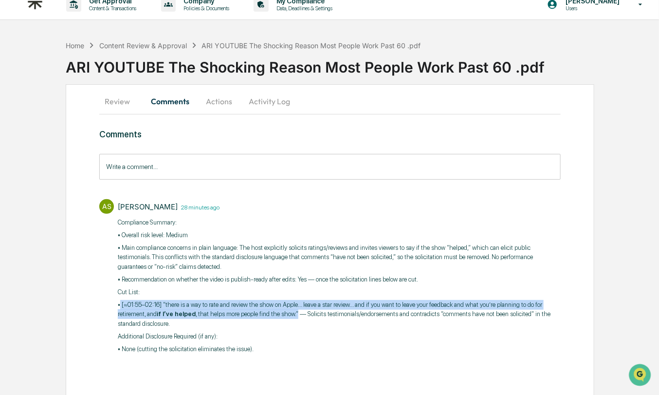
drag, startPoint x: 372, startPoint y: 313, endPoint x: 121, endPoint y: 303, distance: 250.9
click at [121, 303] on p "• [≈01:55–02:16] “there is a way to rate and review the show on Apple… leave a …" at bounding box center [339, 314] width 443 height 29
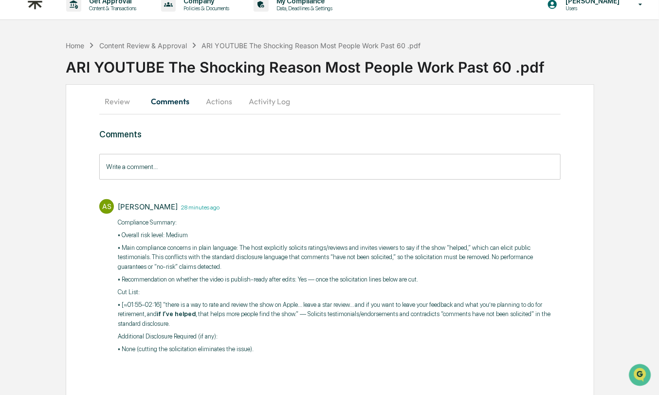
click at [509, 66] on div "ARI YOUTUBE The Shocking Reason Most People Work Past 60 .pdf" at bounding box center [362, 63] width 593 height 25
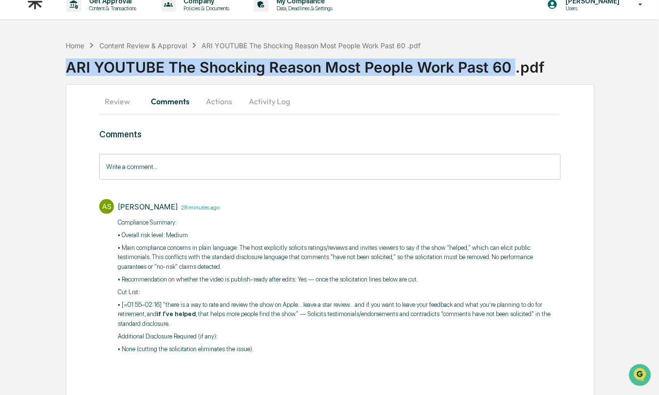
drag, startPoint x: 509, startPoint y: 66, endPoint x: 59, endPoint y: 63, distance: 449.9
click at [59, 63] on div "Home Content Review & Approval ARI YOUTUBE The Shocking Reason Most People Work…" at bounding box center [329, 216] width 659 height 361
copy div "ARI YOUTUBE The Shocking Reason Most People Work Past 60"
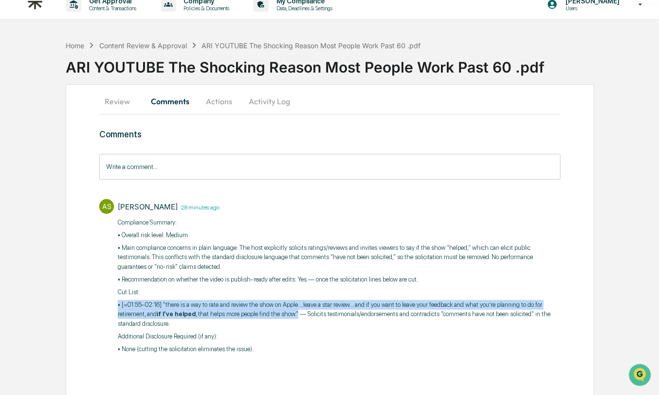
drag, startPoint x: 364, startPoint y: 313, endPoint x: 118, endPoint y: 306, distance: 245.5
click at [118, 306] on p "• [≈01:55–02:16] “there is a way to rate and review the show on Apple… leave a …" at bounding box center [339, 314] width 443 height 29
copy p "• [≈01:55–02:16] “there is a way to rate and review the show on Apple… leave a …"
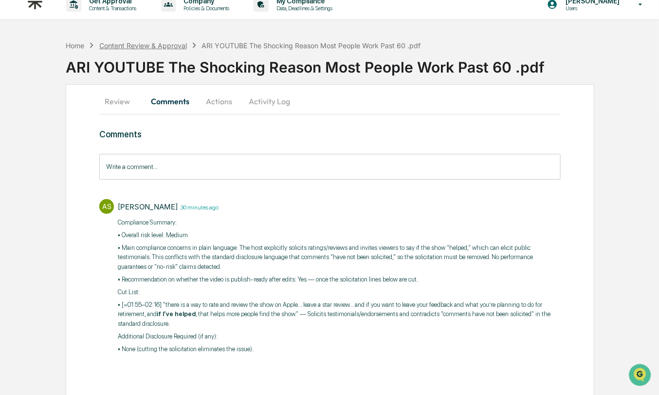
click at [159, 49] on div "Home Content Review & Approval ARI YOUTUBE The Shocking Reason Most People Work…" at bounding box center [243, 45] width 355 height 11
click at [157, 43] on div "Content Review & Approval" at bounding box center [143, 45] width 88 height 8
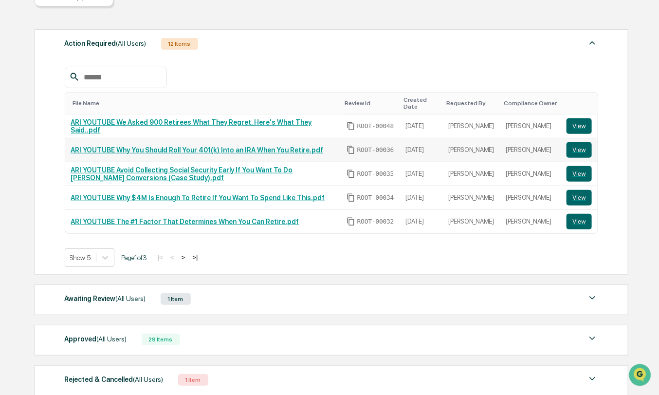
scroll to position [115, 0]
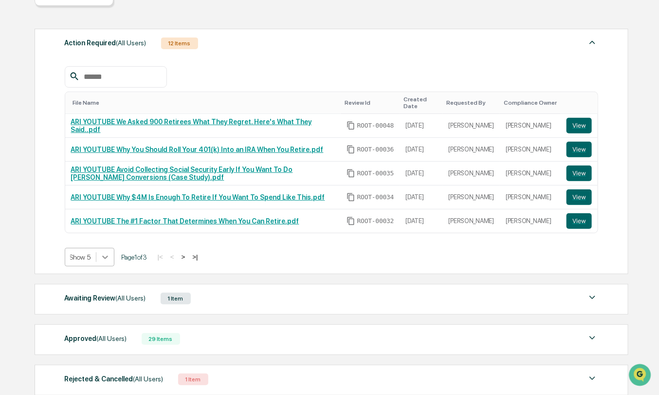
click at [100, 255] on div at bounding box center [105, 257] width 18 height 18
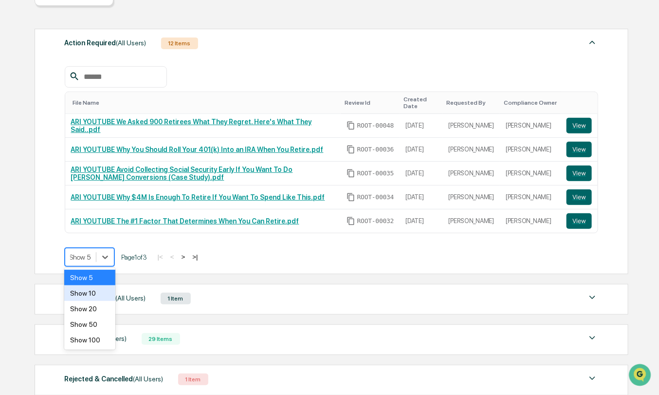
click at [99, 293] on div "Show 10" at bounding box center [89, 293] width 51 height 16
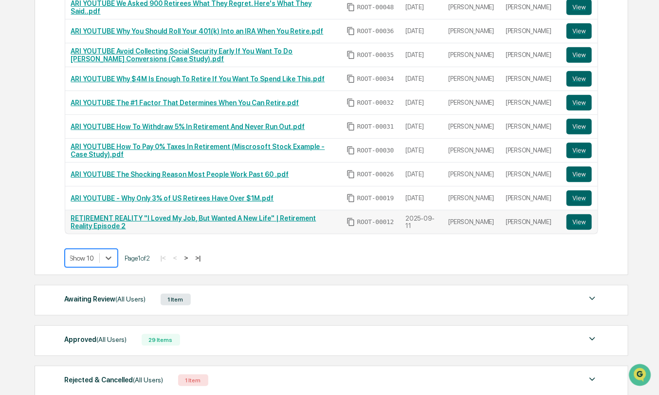
scroll to position [244, 0]
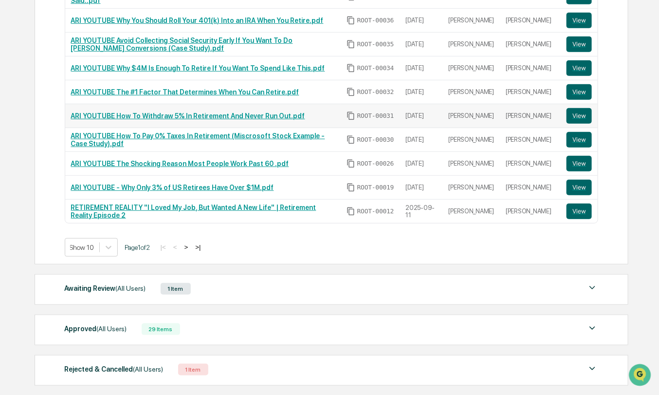
click at [218, 112] on link "ARI YOUTUBE How To Withdraw 5% In Retirement And Never Run Out.pdf" at bounding box center [188, 116] width 234 height 8
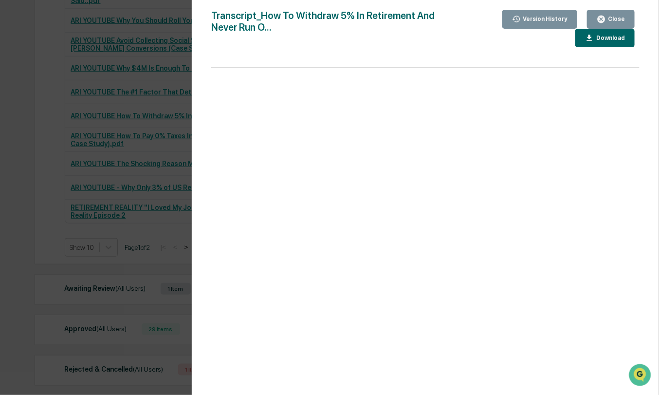
click at [613, 23] on button "Close" at bounding box center [611, 19] width 48 height 19
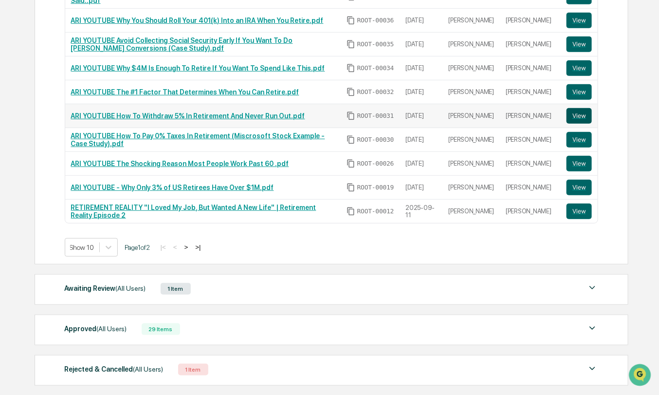
click at [587, 108] on button "View" at bounding box center [579, 116] width 25 height 16
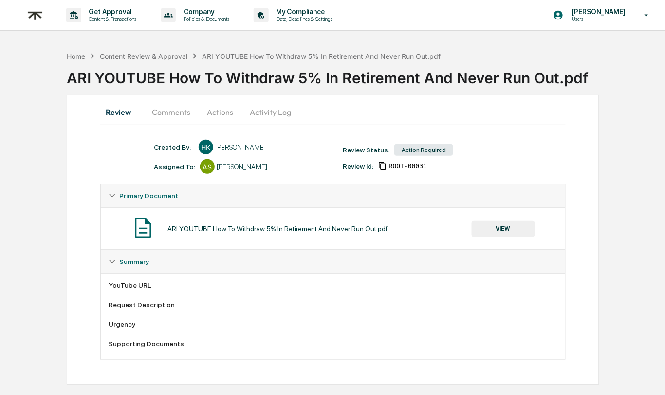
click at [174, 112] on button "Comments" at bounding box center [171, 111] width 54 height 23
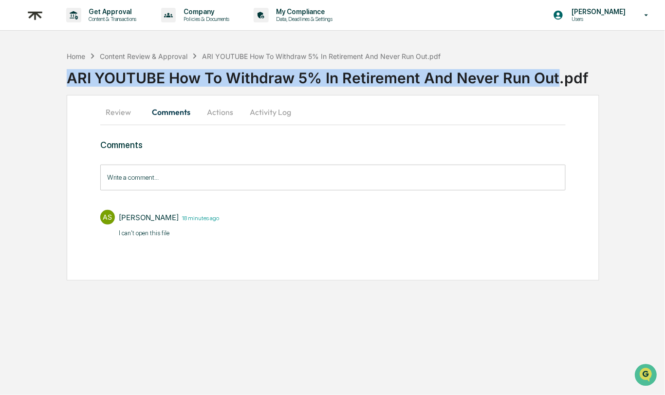
drag, startPoint x: 557, startPoint y: 80, endPoint x: 4, endPoint y: 79, distance: 553.1
click at [4, 79] on div "Home Content Review & Approval ARI YOUTUBE How To Withdraw 5% In Retirement And…" at bounding box center [332, 163] width 665 height 234
copy div "ARI YOUTUBE How To Withdraw 5% In Retirement And Never Run Out"
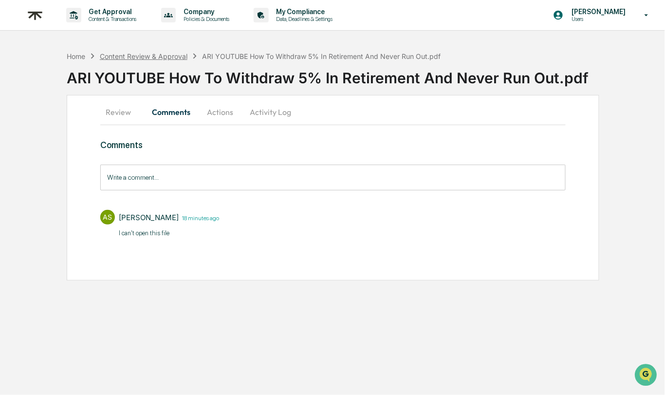
click at [150, 54] on div "Content Review & Approval" at bounding box center [144, 56] width 88 height 8
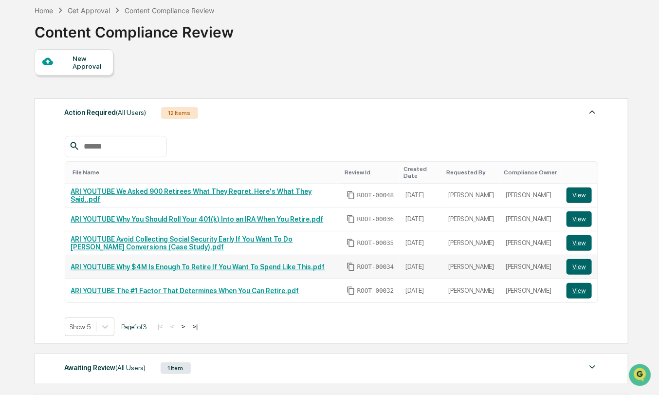
scroll to position [102, 0]
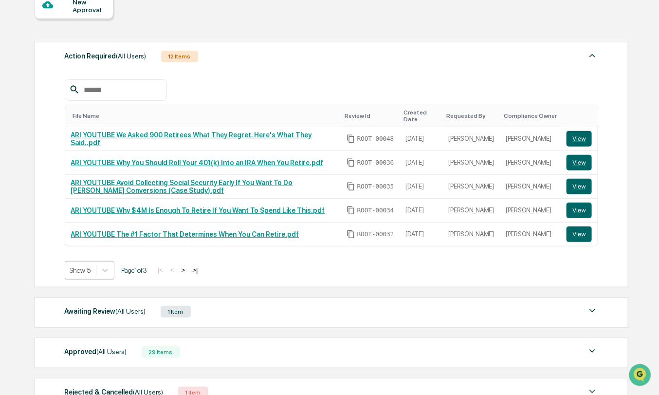
click at [95, 272] on div "Show 5" at bounding box center [80, 270] width 31 height 14
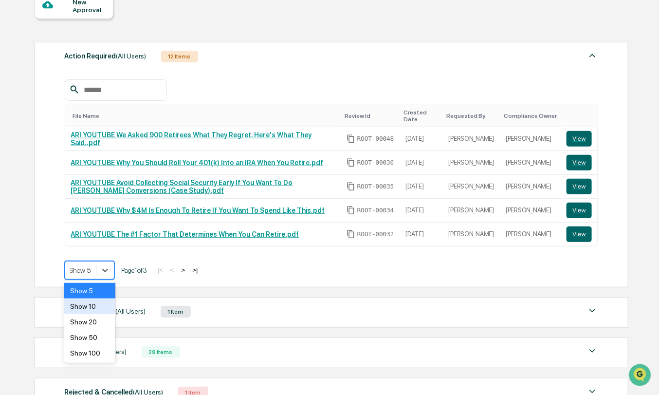
click at [103, 303] on div "Show 10" at bounding box center [89, 306] width 51 height 16
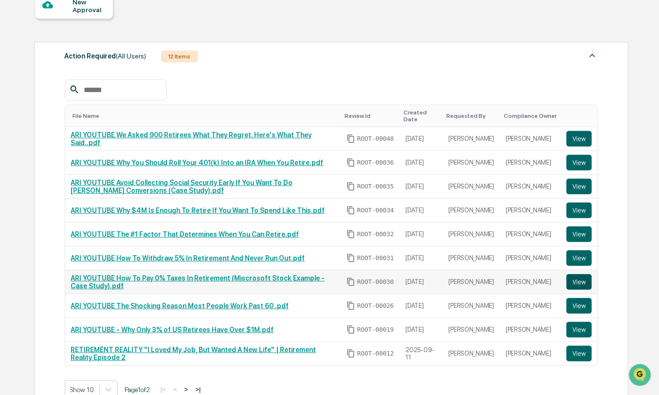
click at [584, 278] on button "View" at bounding box center [579, 282] width 25 height 16
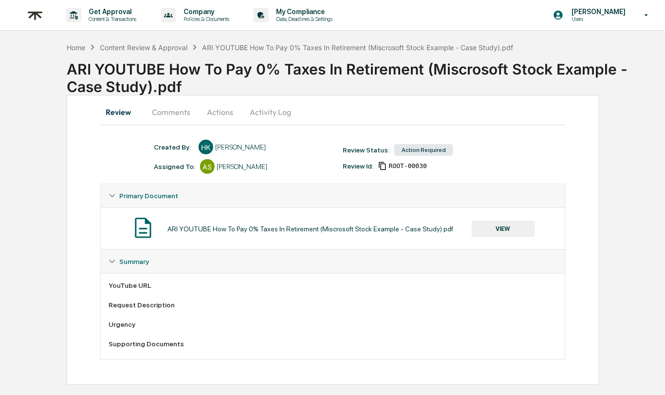
click at [165, 112] on button "Comments" at bounding box center [171, 111] width 54 height 23
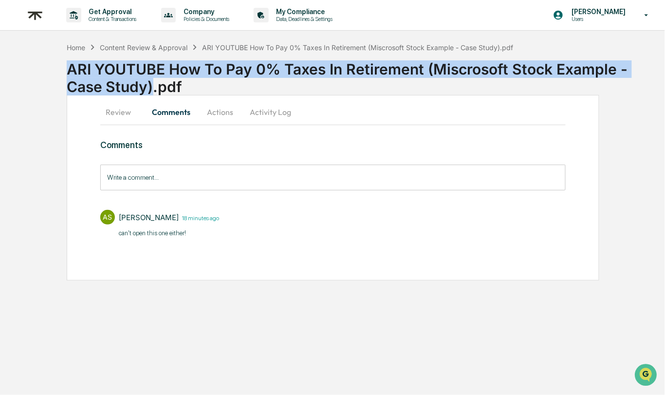
drag, startPoint x: 111, startPoint y: 88, endPoint x: 43, endPoint y: 72, distance: 70.0
click at [43, 72] on div "Home Content Review & Approval ARI YOUTUBE How To Pay 0% Taxes In Retirement (M…" at bounding box center [332, 163] width 665 height 234
copy div "ARI YOUTUBE How To Pay 0% Taxes In Retirement (Miscrosoft Stock Example - Case …"
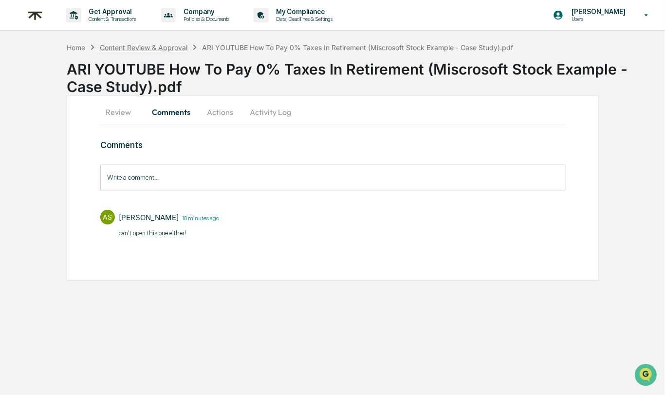
click at [116, 49] on div "Content Review & Approval" at bounding box center [144, 47] width 88 height 8
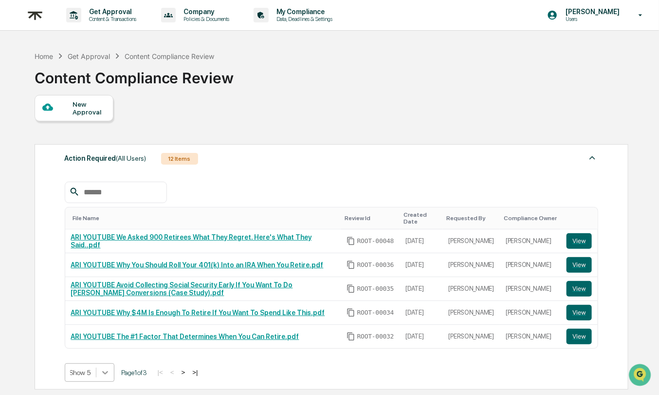
click at [103, 373] on body "Get Approval Content & Transactions Company Policies & Documents My Compliance …" at bounding box center [329, 287] width 659 height 574
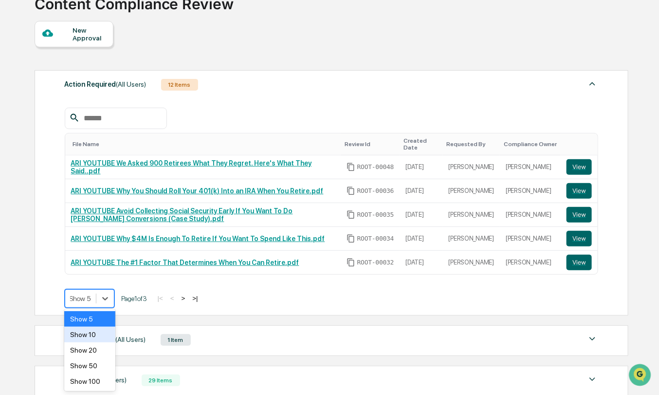
click at [101, 337] on div "Show 10" at bounding box center [89, 335] width 51 height 16
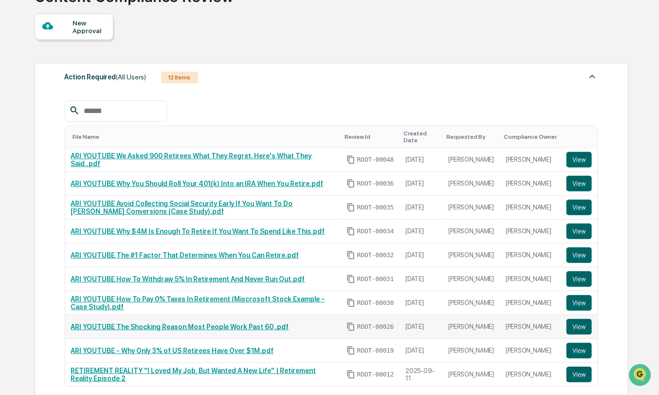
scroll to position [83, 0]
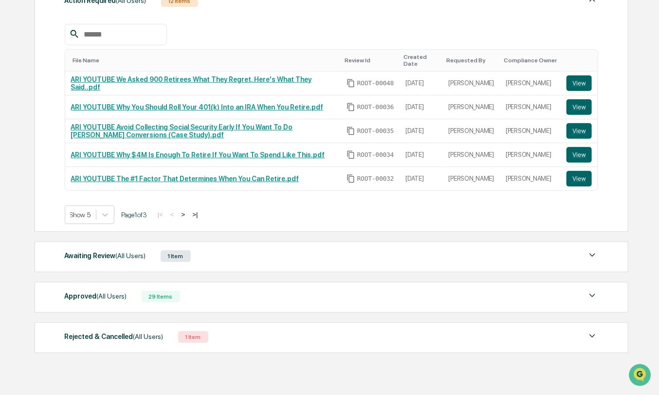
scroll to position [176, 0]
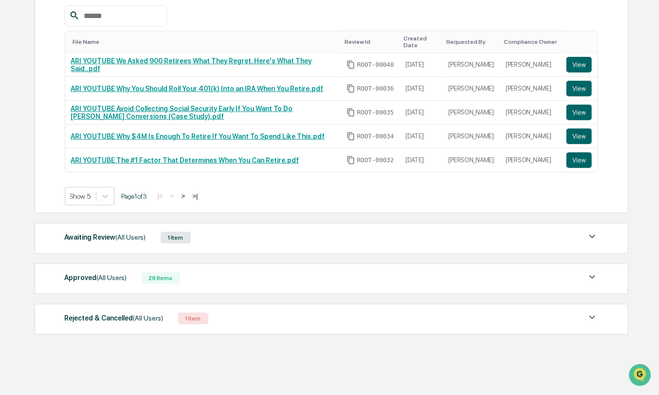
click at [388, 276] on div "Approved (All Users) 29 Items" at bounding box center [332, 278] width 534 height 14
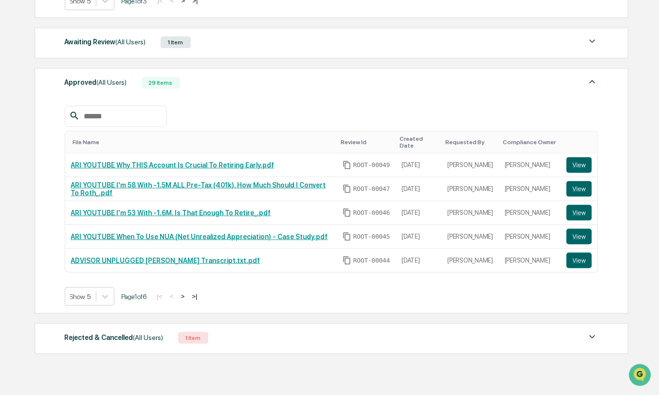
scroll to position [390, 0]
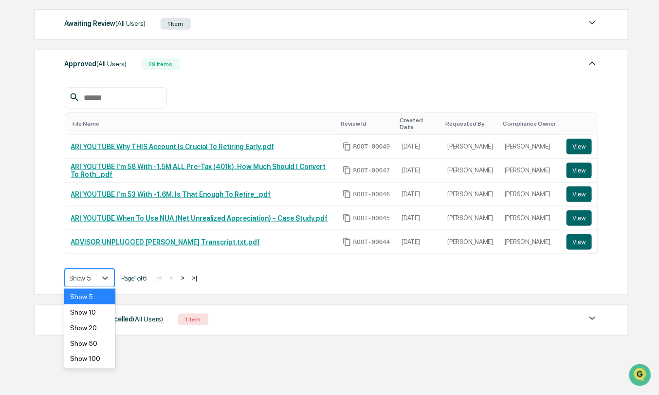
click at [91, 273] on div at bounding box center [80, 278] width 21 height 10
click at [88, 342] on div "Show 50" at bounding box center [89, 343] width 51 height 16
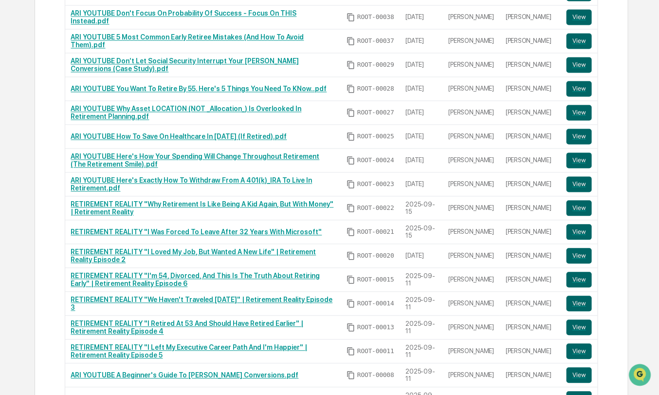
scroll to position [734, 0]
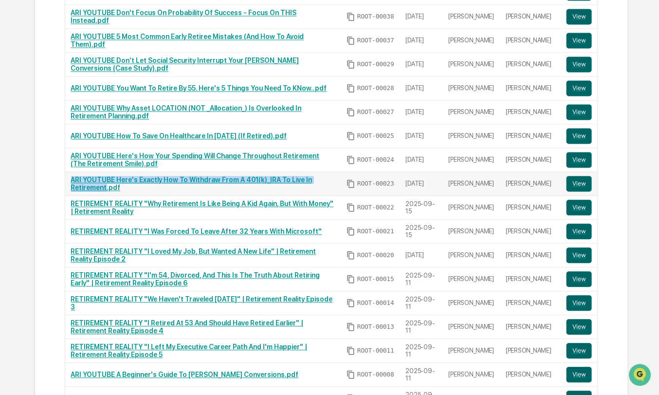
drag, startPoint x: 107, startPoint y: 180, endPoint x: 70, endPoint y: 173, distance: 38.0
click at [70, 173] on td "ARI YOUTUBE Here's Exactly How To Withdraw From A 401(k)_IRA To Live In Retirem…" at bounding box center [203, 184] width 276 height 24
copy link "ARI YOUTUBE Here's Exactly How To Withdraw From A 401(k)_IRA To Live In Retirem…"
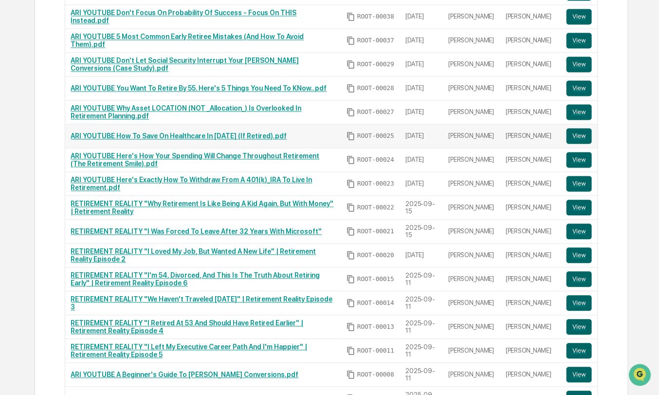
click at [111, 132] on link "ARI YOUTUBE How To Save On Healthcare In [DATE] (If Retired).pdf" at bounding box center [179, 136] width 216 height 8
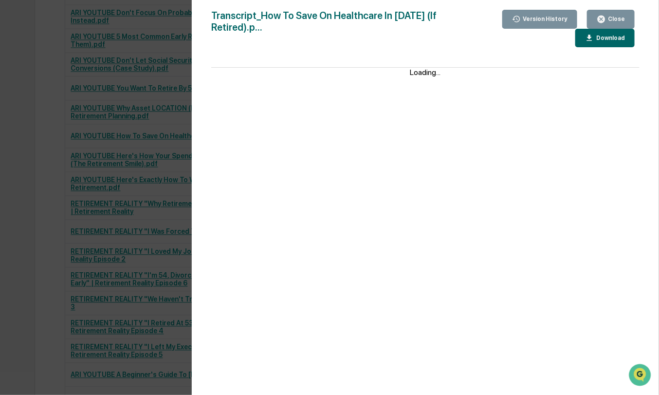
click at [599, 21] on icon "button" at bounding box center [601, 19] width 9 height 9
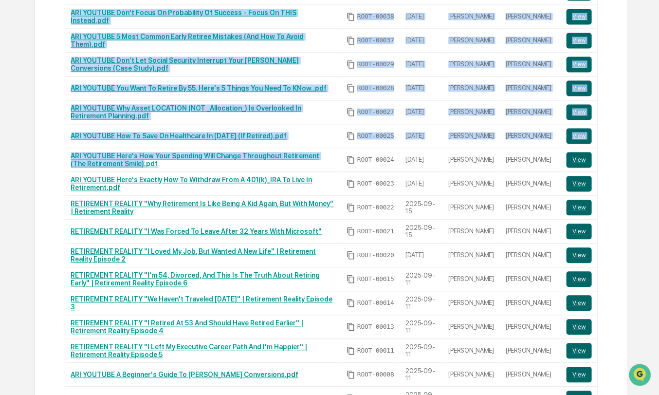
drag, startPoint x: 147, startPoint y: 157, endPoint x: 60, endPoint y: 152, distance: 86.3
click at [60, 152] on div "Approved (All Users) 29 Items File Name Review Id Created Date Requested By Com…" at bounding box center [332, 114] width 594 height 818
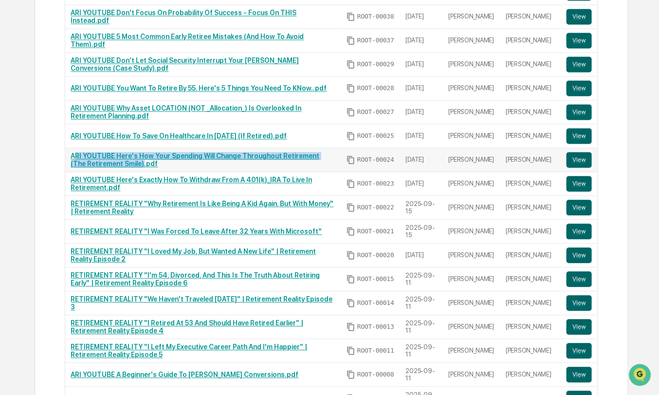
drag, startPoint x: 146, startPoint y: 157, endPoint x: 73, endPoint y: 150, distance: 73.4
click at [73, 152] on link "ARI YOUTUBE Here's How Your Spending Will Change Throughout Retirement (The Ret…" at bounding box center [195, 160] width 249 height 16
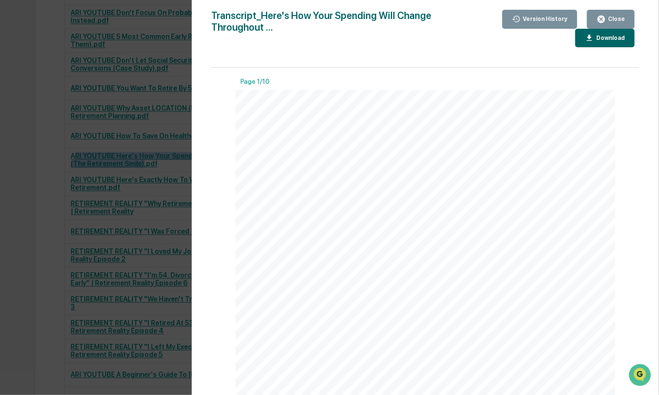
click at [595, 16] on button "Close" at bounding box center [611, 19] width 48 height 19
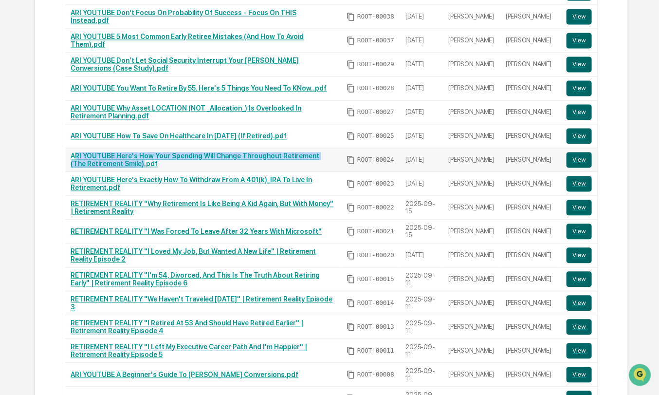
click at [97, 164] on td "ARI YOUTUBE Here's How Your Spending Will Change Throughout Retirement (The Ret…" at bounding box center [203, 160] width 276 height 24
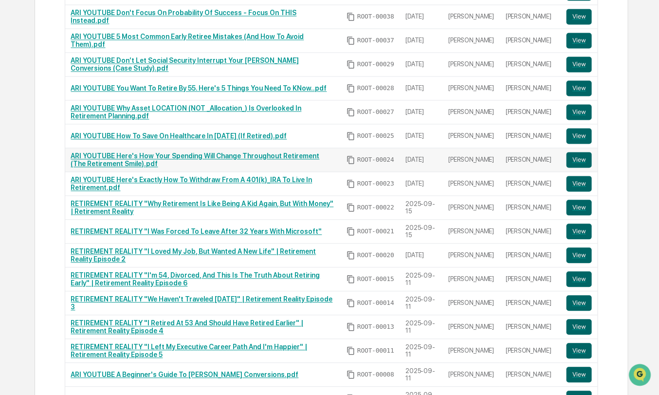
drag, startPoint x: 73, startPoint y: 149, endPoint x: 139, endPoint y: 151, distance: 66.2
click at [139, 152] on link "ARI YOUTUBE Here's How Your Spending Will Change Throughout Retirement (The Ret…" at bounding box center [195, 160] width 249 height 16
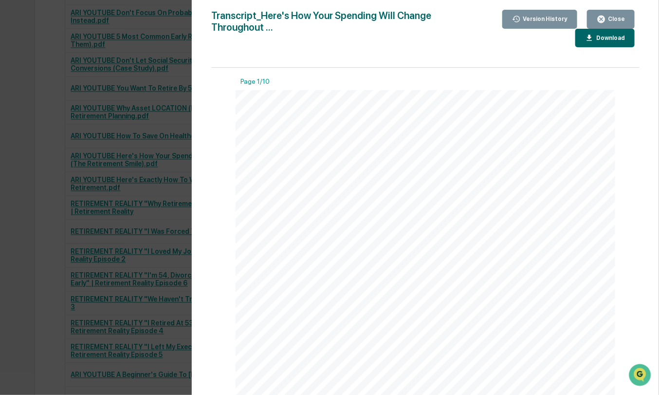
click at [597, 21] on icon "button" at bounding box center [601, 19] width 9 height 9
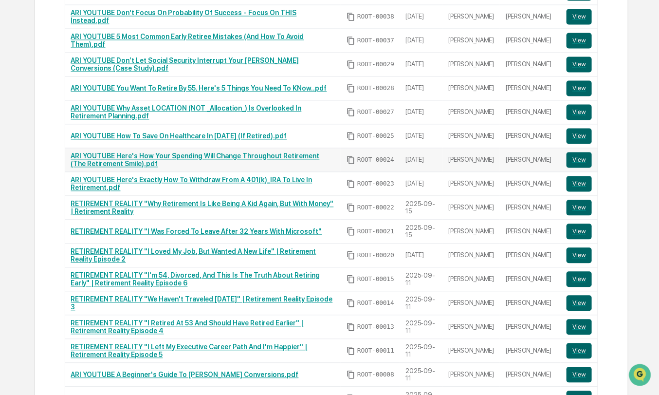
click at [144, 156] on link "ARI YOUTUBE Here's How Your Spending Will Change Throughout Retirement (The Ret…" at bounding box center [195, 160] width 249 height 16
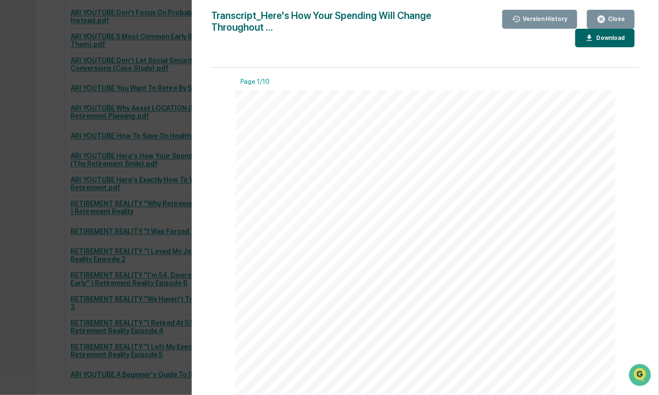
click at [608, 21] on div "Close" at bounding box center [615, 19] width 19 height 7
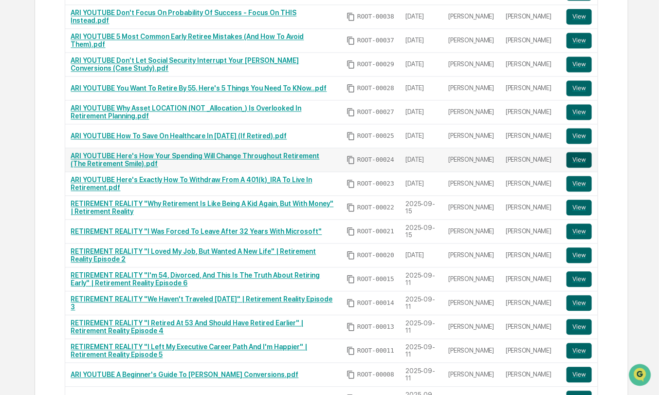
click at [574, 153] on button "View" at bounding box center [579, 160] width 25 height 16
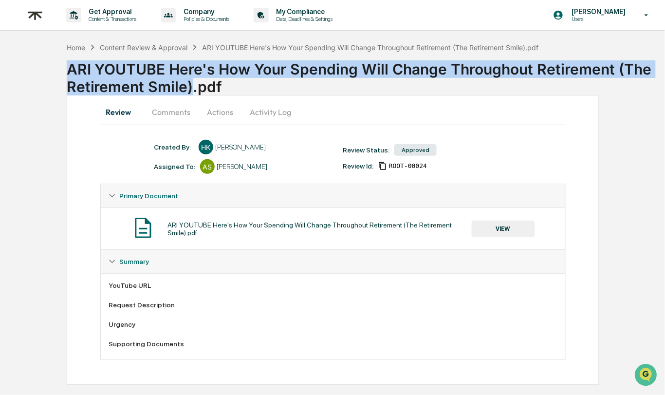
drag, startPoint x: 189, startPoint y: 88, endPoint x: 65, endPoint y: 74, distance: 124.4
click at [65, 74] on div "Home Content Review & Approval ARI YOUTUBE Here's How Your Spending Will Change…" at bounding box center [332, 215] width 665 height 338
copy div "ARI YOUTUBE Here's How Your Spending Will Change Throughout Retirement (The Ret…"
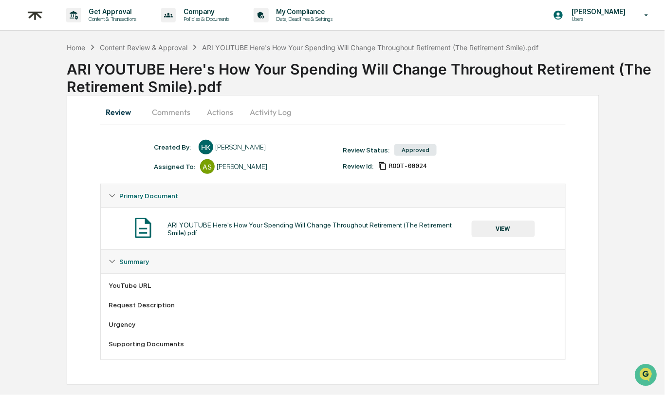
click at [143, 40] on div "Get Approval Content & Transactions Company Policies & Documents My Compliance …" at bounding box center [332, 197] width 665 height 395
click at [142, 47] on div "Content Review & Approval" at bounding box center [144, 47] width 88 height 8
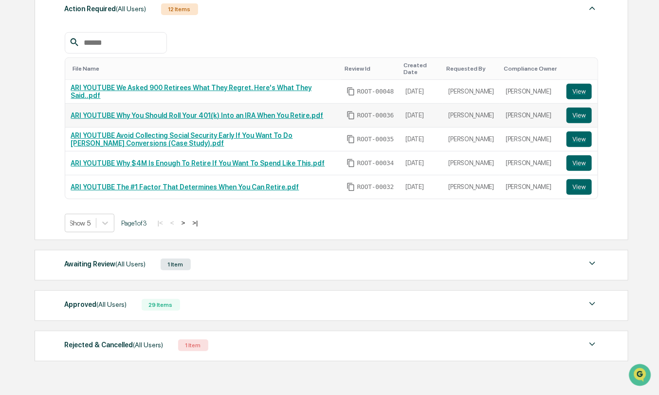
scroll to position [176, 0]
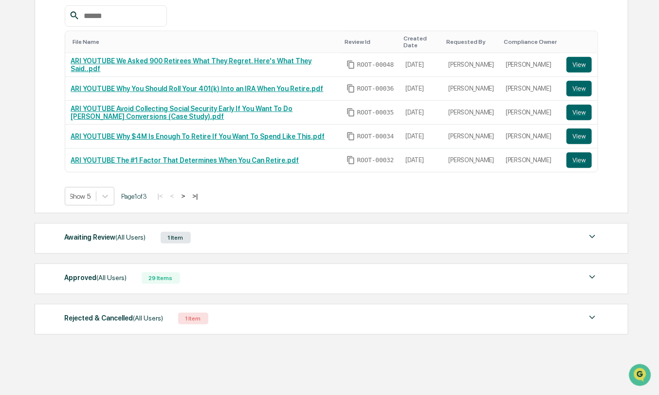
click at [201, 263] on div "Approved (All Users) 29 Items File Name Review Id Created Date Requested By Com…" at bounding box center [332, 278] width 594 height 31
click at [201, 271] on div "Approved (All Users) 29 Items" at bounding box center [332, 278] width 534 height 14
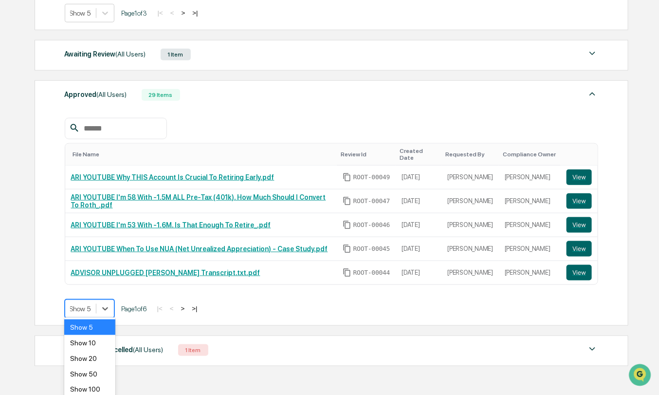
scroll to position [368, 0]
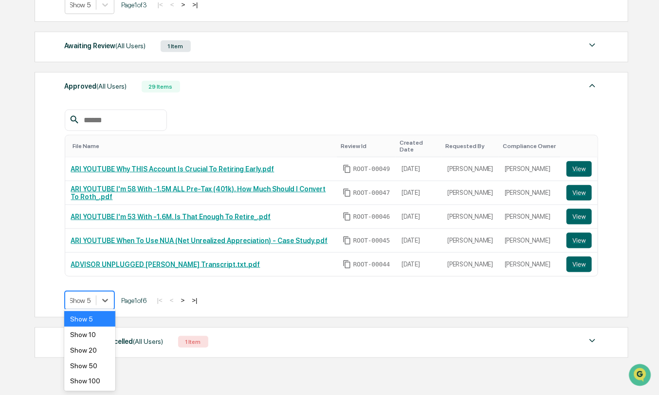
click at [93, 304] on div "Show 5" at bounding box center [90, 300] width 50 height 19
click at [92, 348] on div "Show 20" at bounding box center [89, 350] width 51 height 16
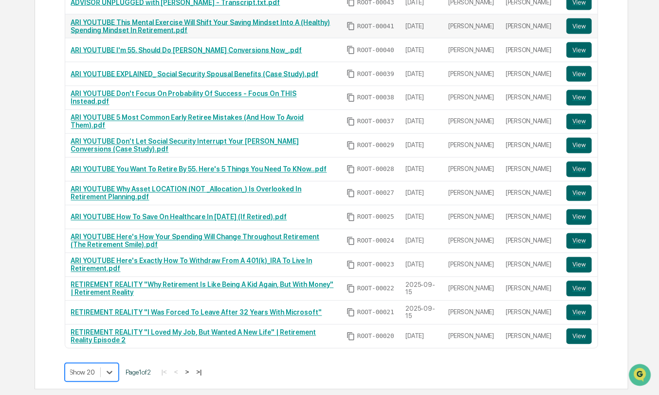
scroll to position [652, 0]
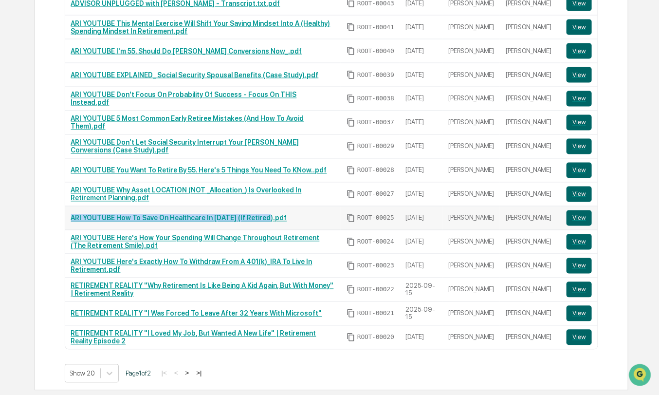
drag, startPoint x: 274, startPoint y: 209, endPoint x: 69, endPoint y: 212, distance: 205.5
click at [69, 212] on td "ARI YOUTUBE How To Save On Healthcare In [DATE] (If Retired).pdf" at bounding box center [203, 218] width 276 height 24
copy link "ARI YOUTUBE How To Save On Healthcare In [DATE] (If Retired)."
